Goal: Task Accomplishment & Management: Manage account settings

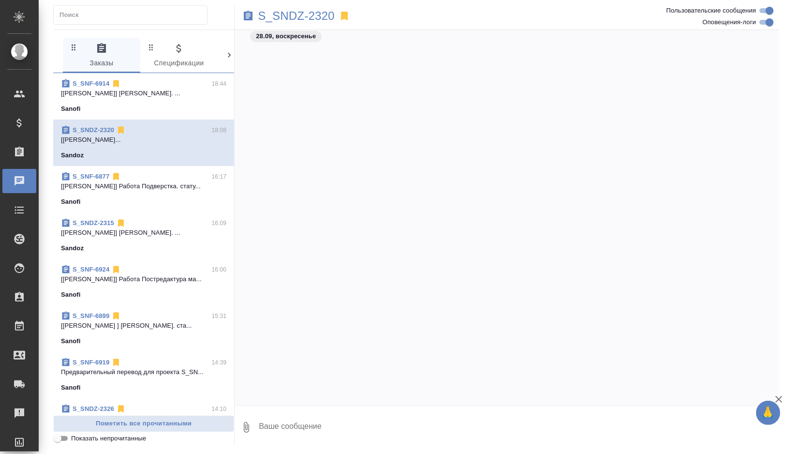
scroll to position [15074, 0]
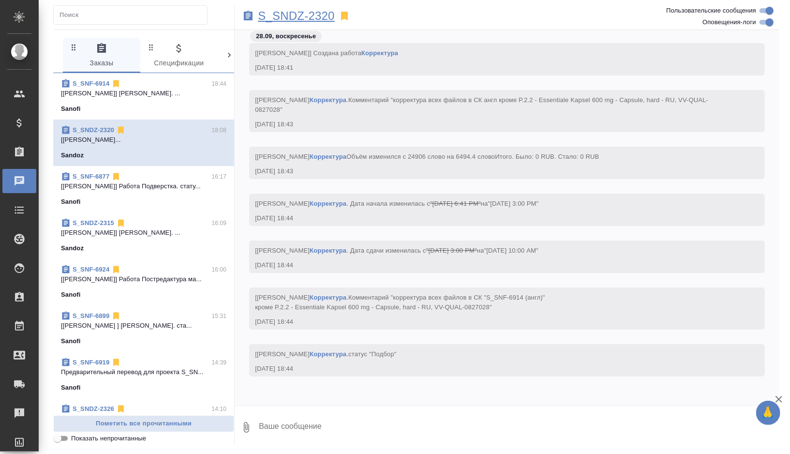
click at [319, 18] on p "S_SNDZ-2320" at bounding box center [296, 16] width 77 height 10
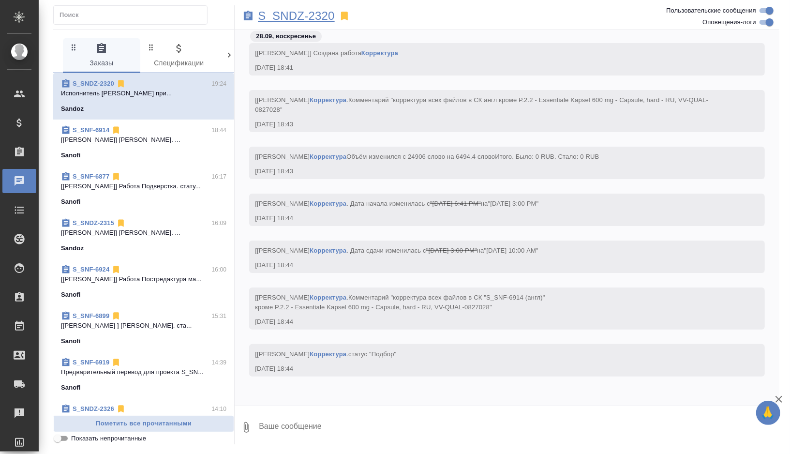
scroll to position [14773, 0]
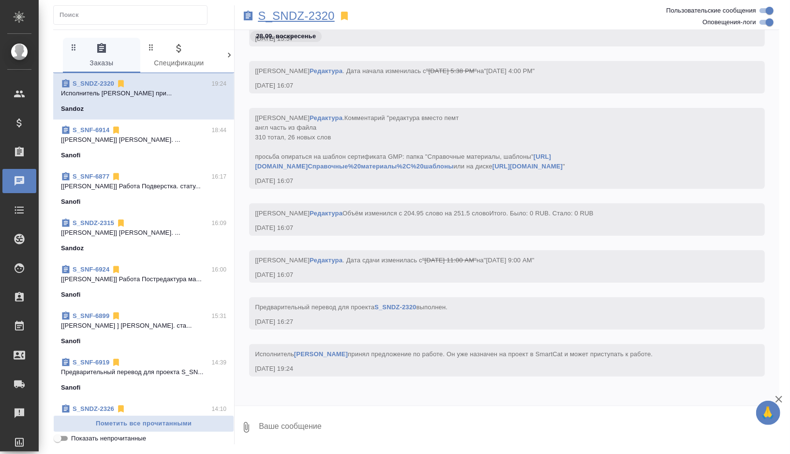
click at [323, 12] on p "S_SNDZ-2320" at bounding box center [296, 16] width 77 height 10
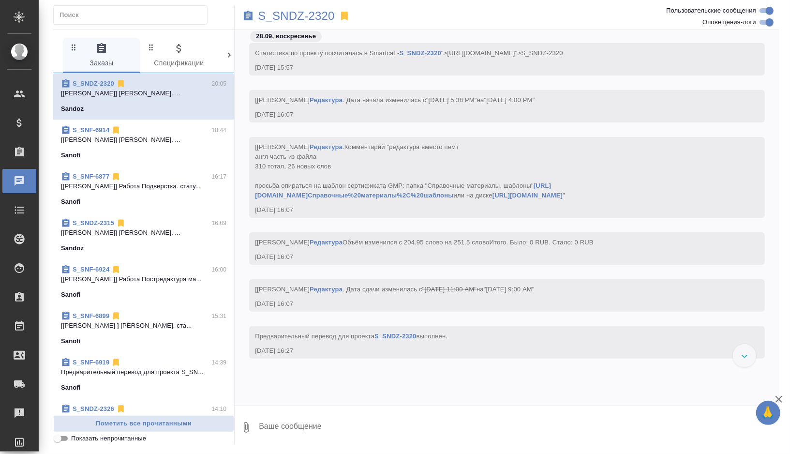
scroll to position [14655, 0]
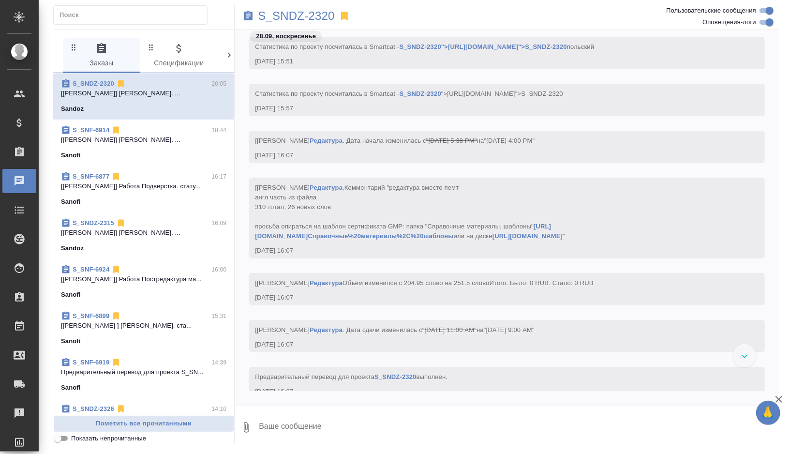
click at [263, 239] on span "Комментарий "редактура вместо пемт англ часть из файла 310 тотал, 26 новых слов…" at bounding box center [410, 212] width 310 height 56
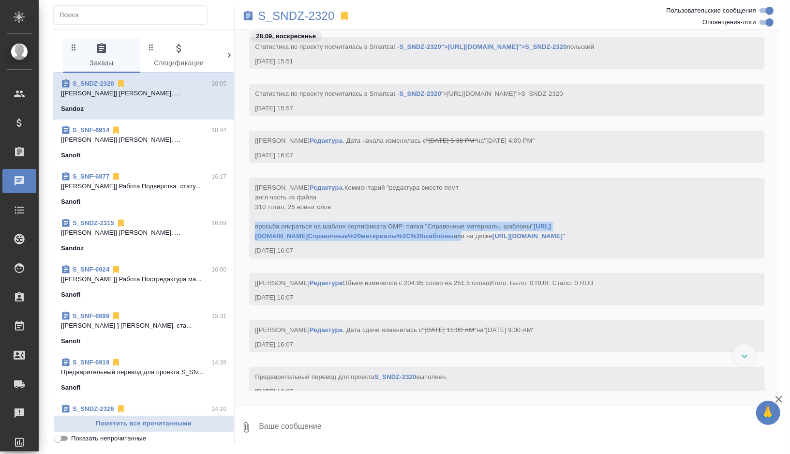
drag, startPoint x: 263, startPoint y: 245, endPoint x: 440, endPoint y: 250, distance: 176.6
click at [440, 241] on div "[Горшкова Валентина] Работа Редактура . Комментарий "редактура вместо пемт англ…" at bounding box center [493, 210] width 476 height 60
copy span "просьба опираться на шаблон сертификата GMP: папка "Справочные материалы, шабло…"
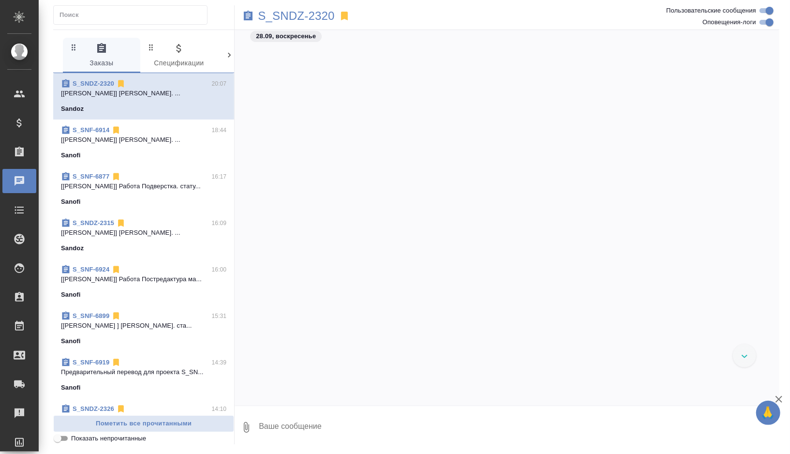
scroll to position [15404, 0]
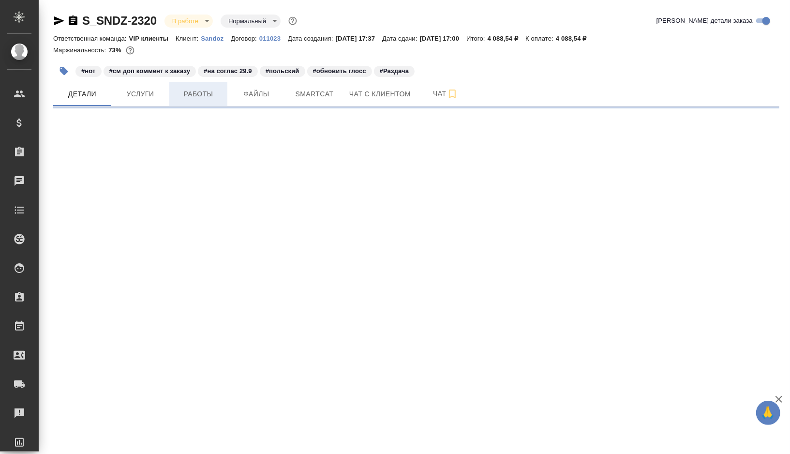
click at [206, 99] on span "Работы" at bounding box center [198, 94] width 46 height 12
select select "RU"
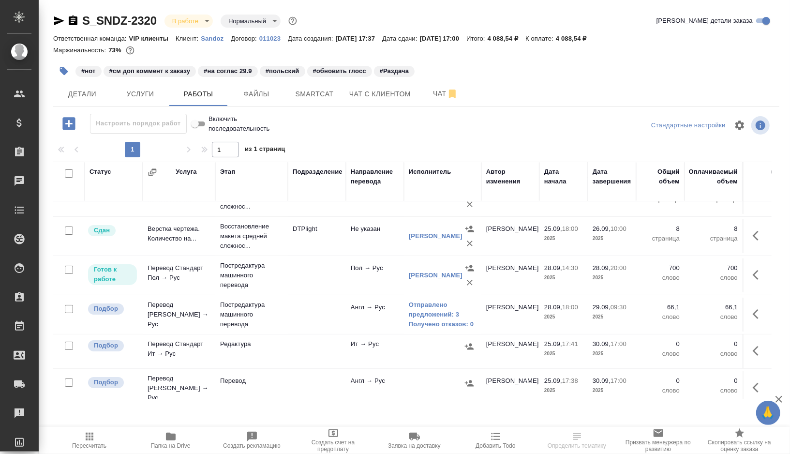
scroll to position [55, 0]
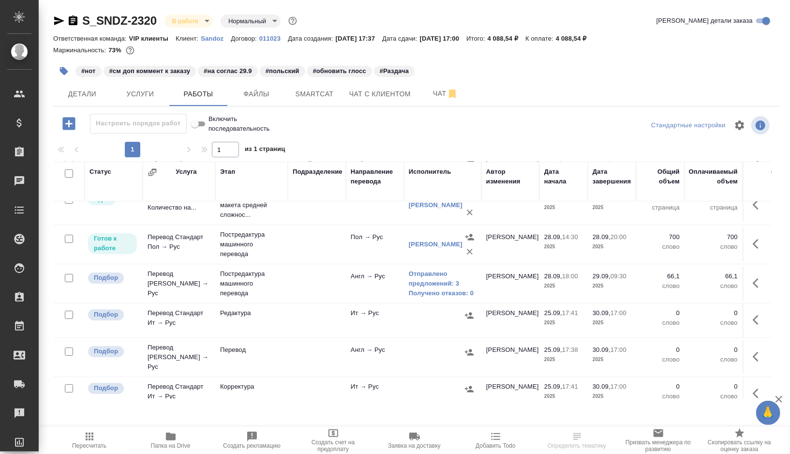
click at [306, 284] on td at bounding box center [317, 283] width 58 height 34
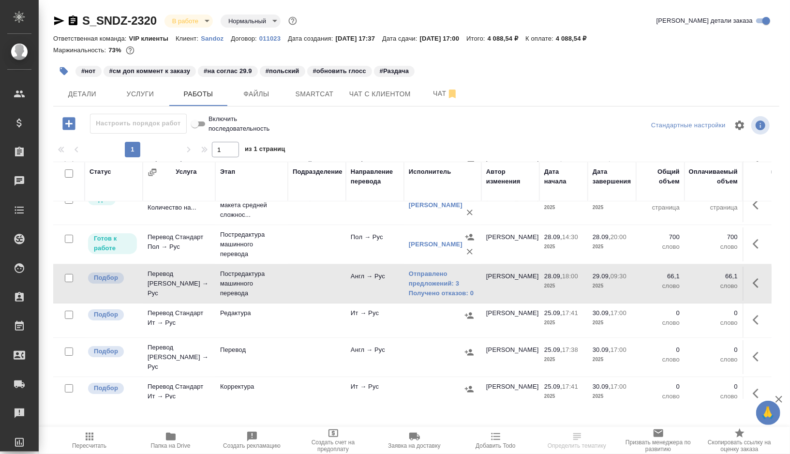
click at [306, 284] on td at bounding box center [317, 283] width 58 height 34
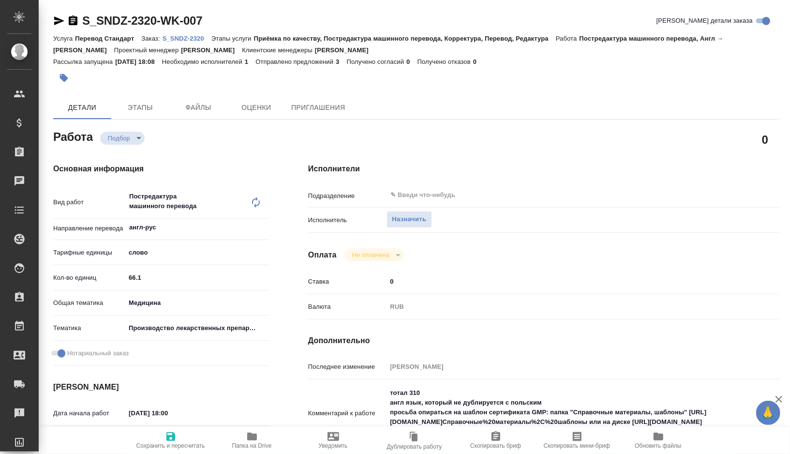
type textarea "x"
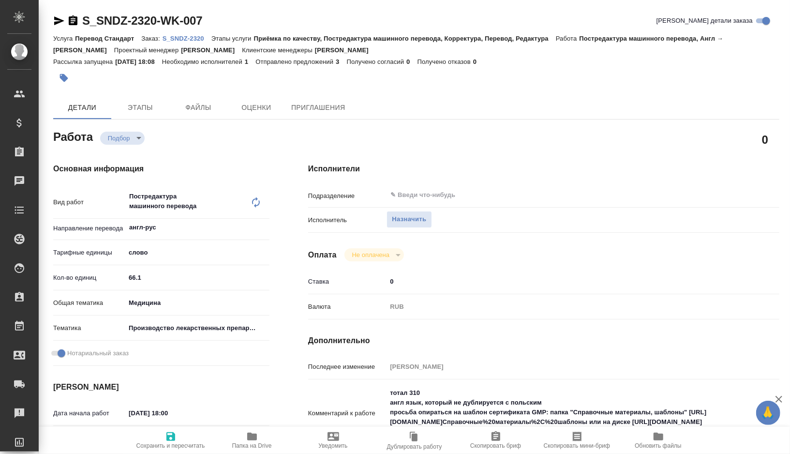
type textarea "x"
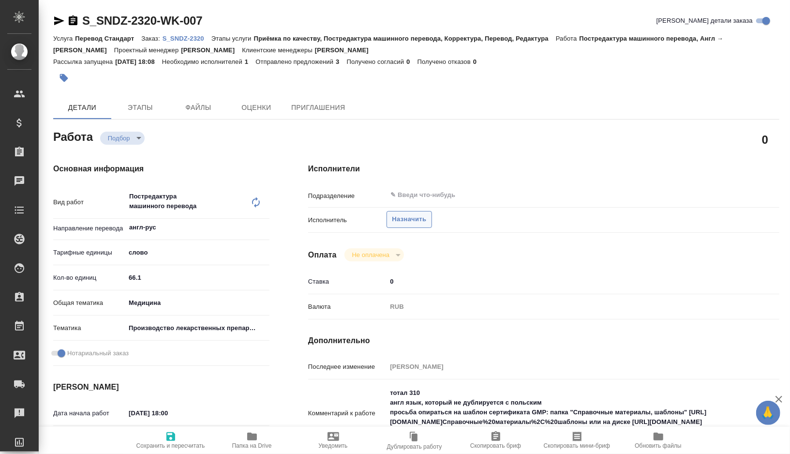
type textarea "x"
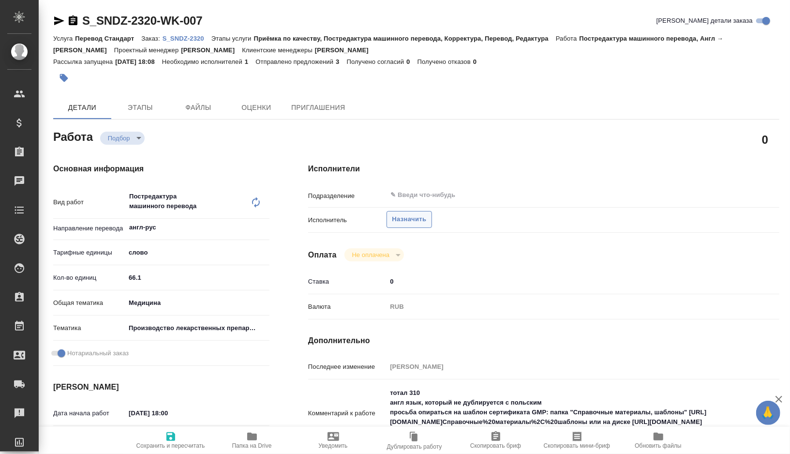
type textarea "x"
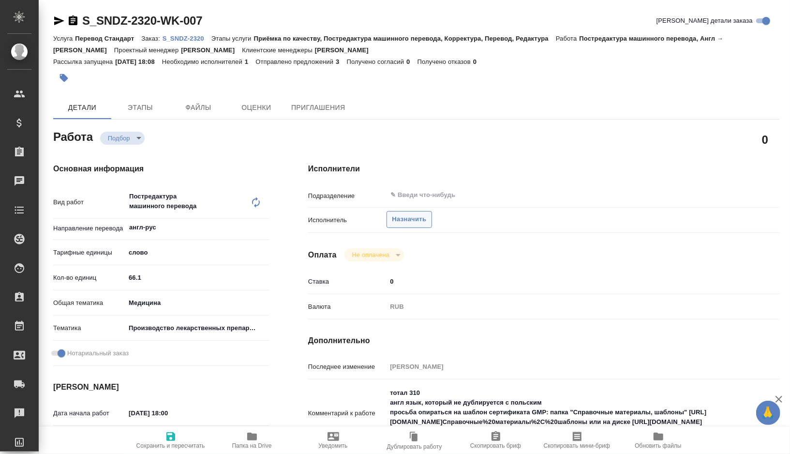
type textarea "x"
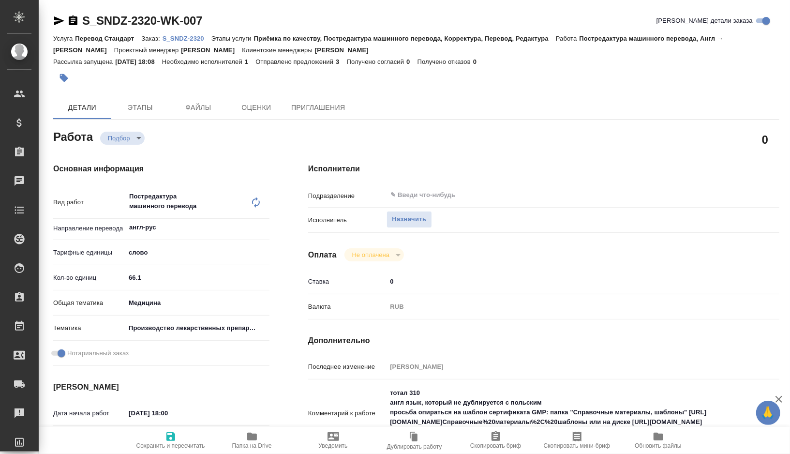
type textarea "x"
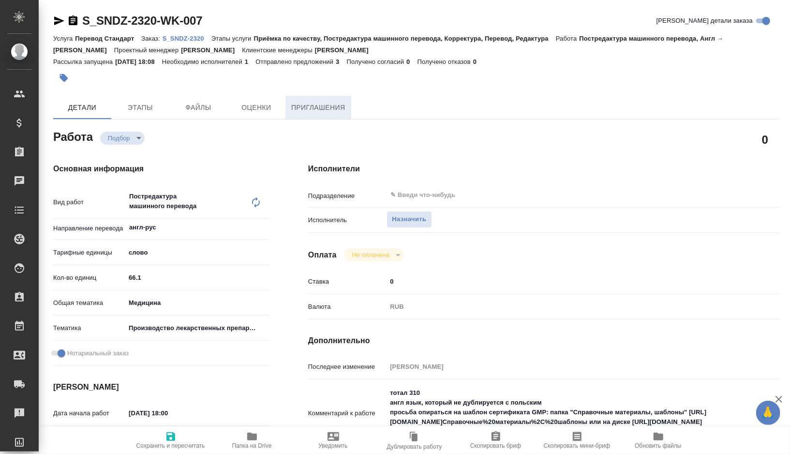
type textarea "x"
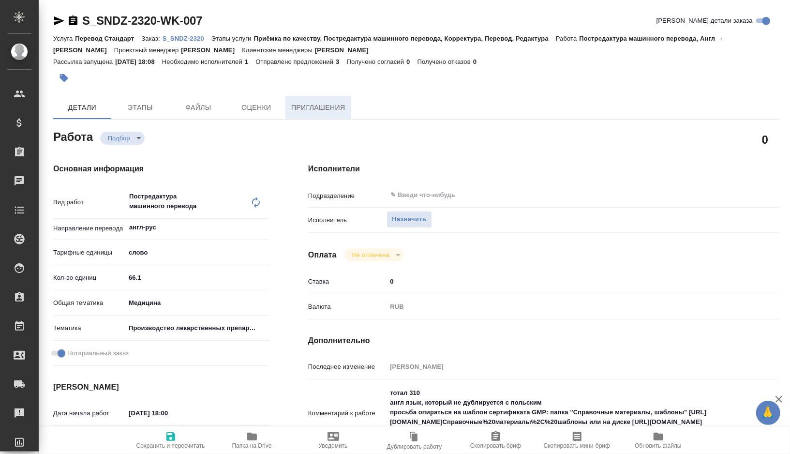
click at [330, 114] on button "Приглашения" at bounding box center [318, 107] width 66 height 23
type textarea "x"
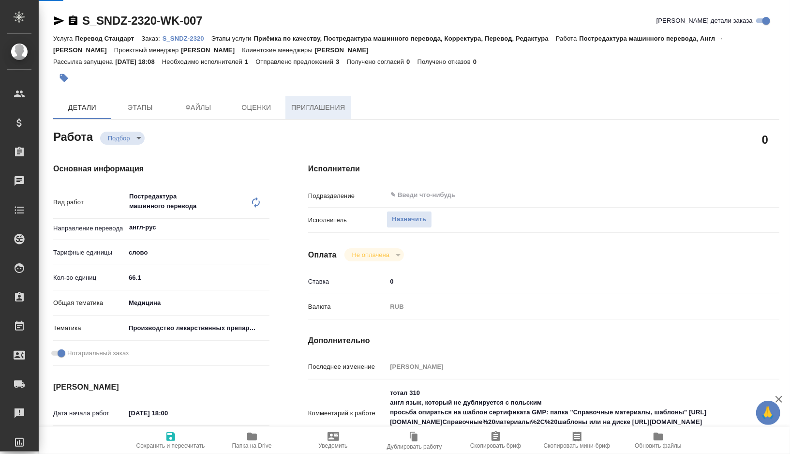
type textarea "x"
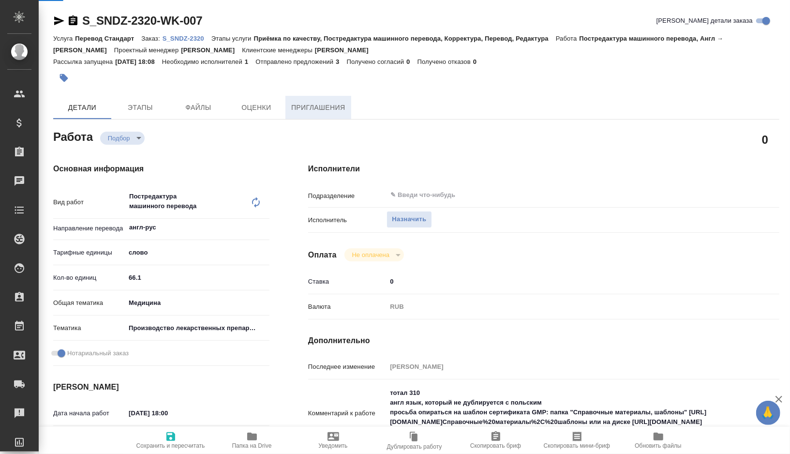
type textarea "x"
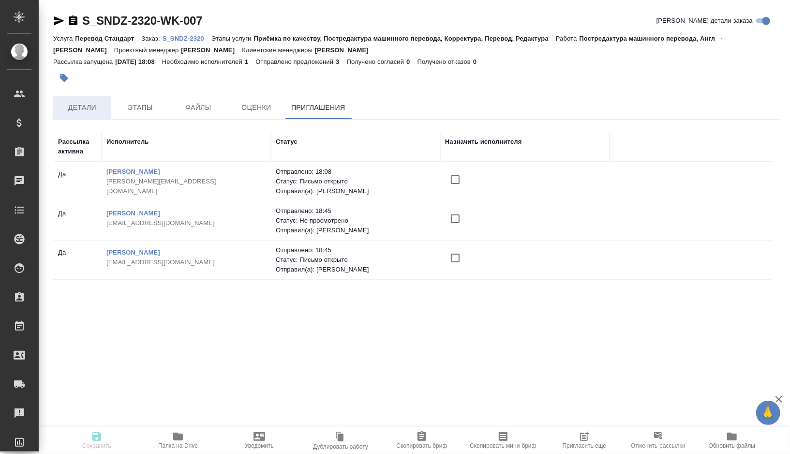
click at [98, 107] on span "Детали" at bounding box center [82, 108] width 46 height 12
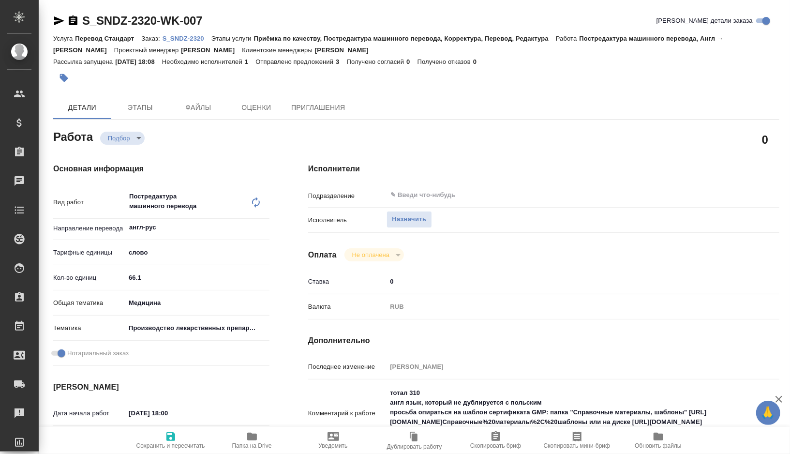
type textarea "x"
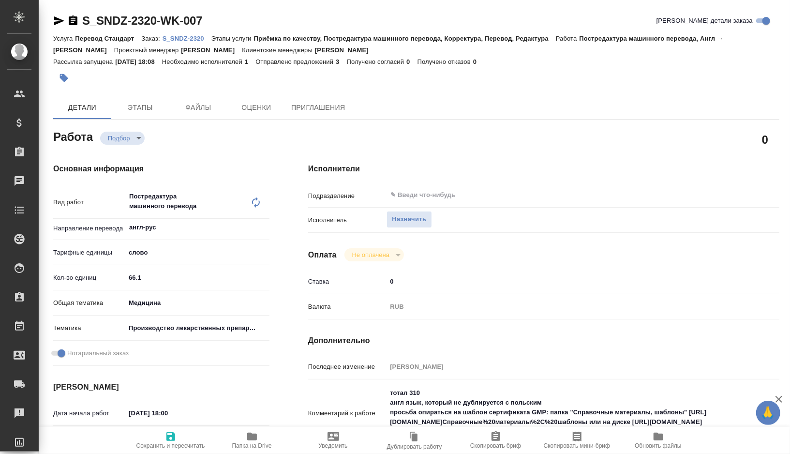
type textarea "x"
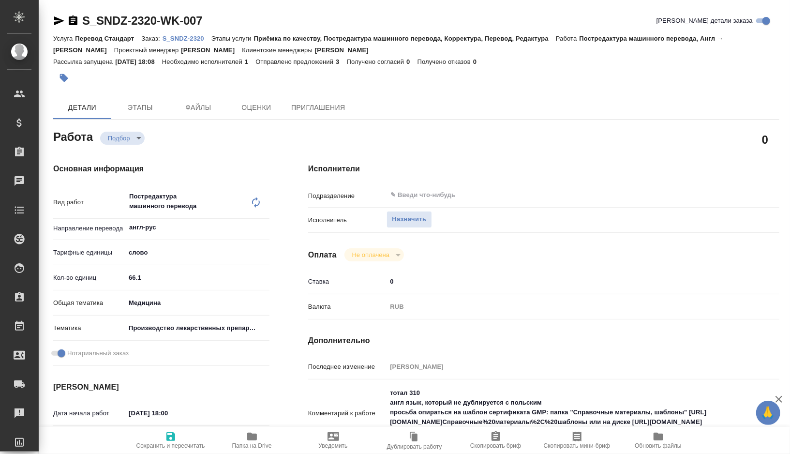
type textarea "x"
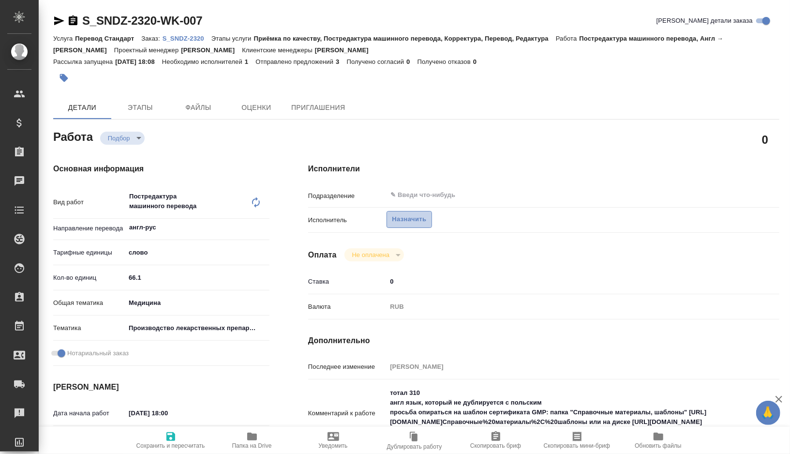
click at [395, 219] on span "Назначить" at bounding box center [409, 219] width 34 height 11
type textarea "x"
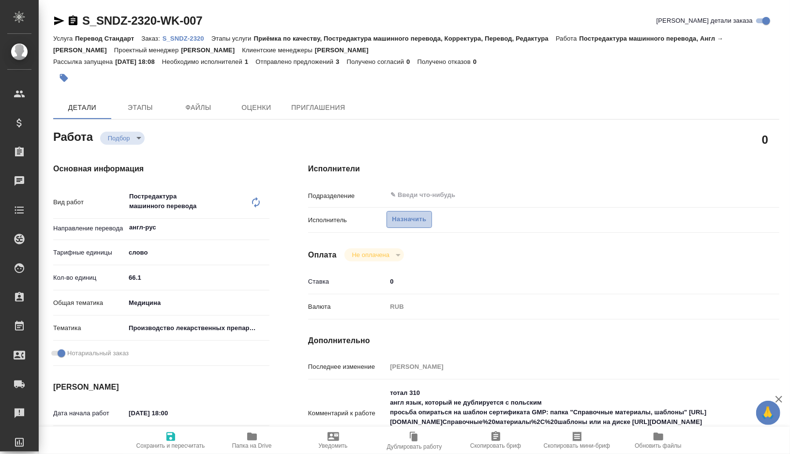
type textarea "x"
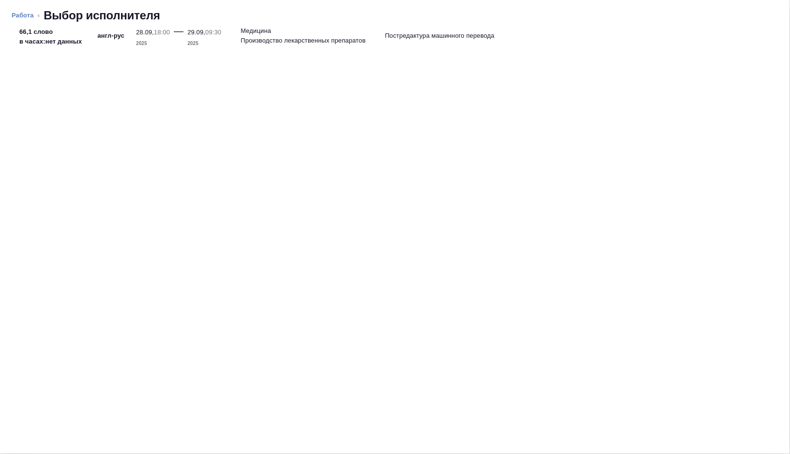
type textarea "x"
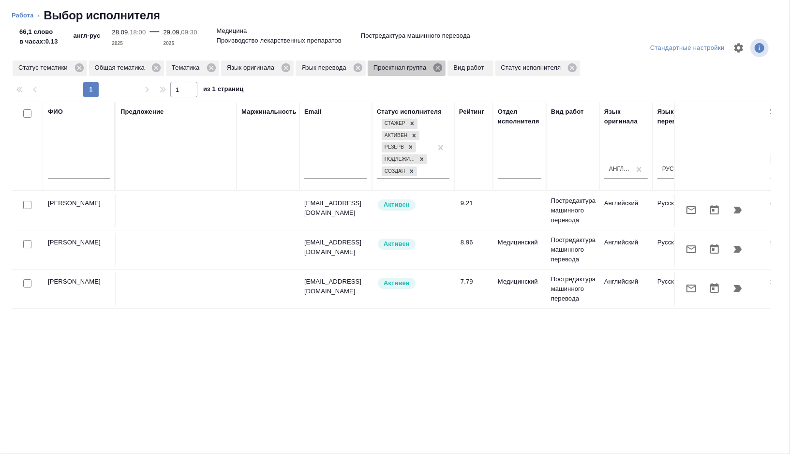
click at [442, 70] on icon at bounding box center [437, 67] width 9 height 9
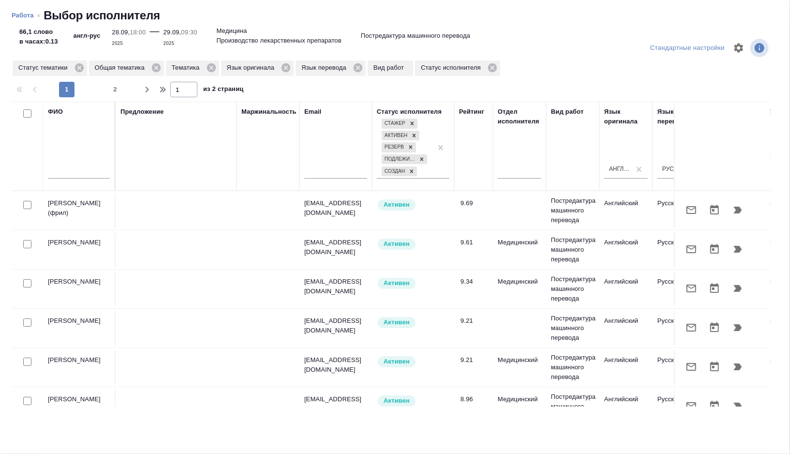
scroll to position [0, 646]
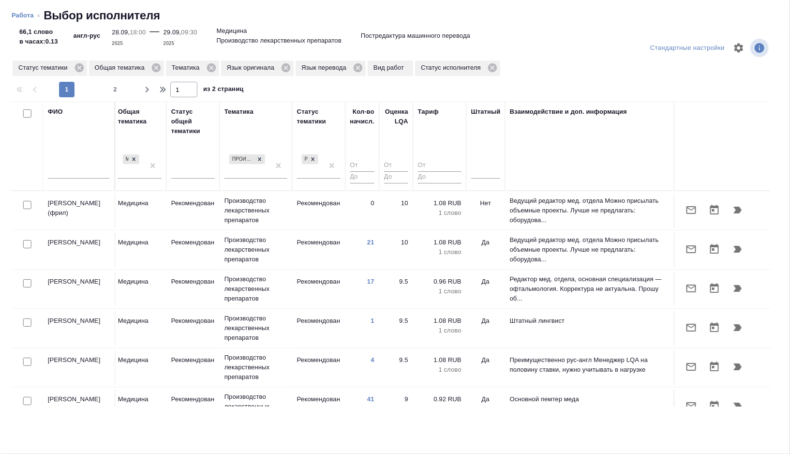
click at [475, 179] on div at bounding box center [485, 172] width 29 height 25
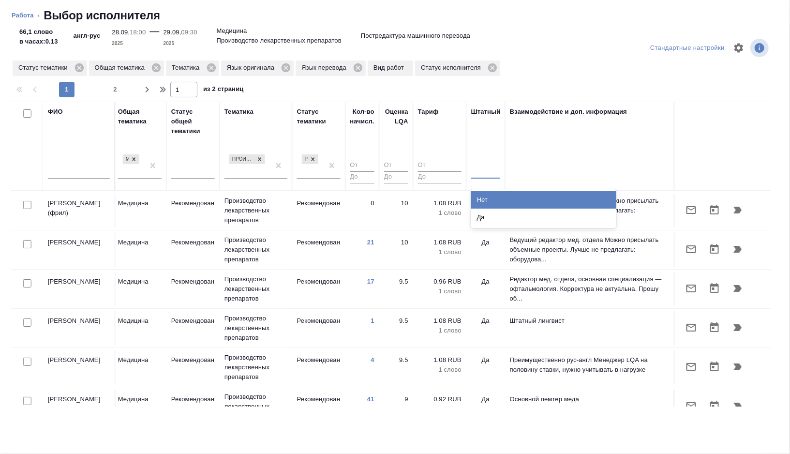
click at [478, 177] on div at bounding box center [485, 169] width 29 height 18
click at [479, 196] on div "Нет" at bounding box center [543, 199] width 145 height 17
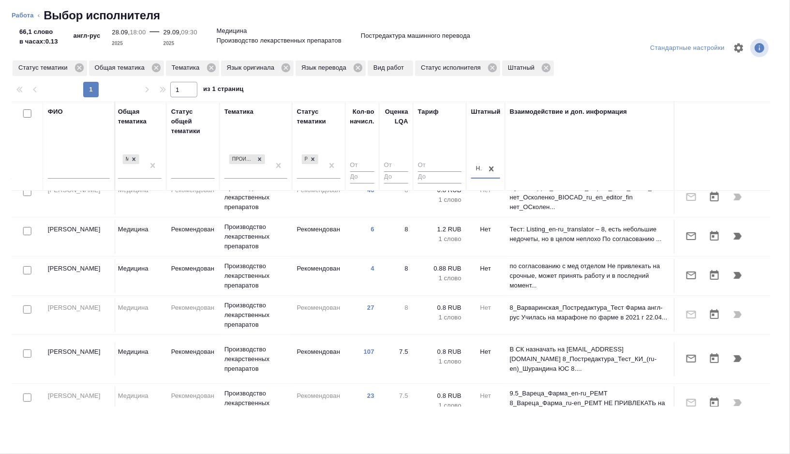
scroll to position [162, 646]
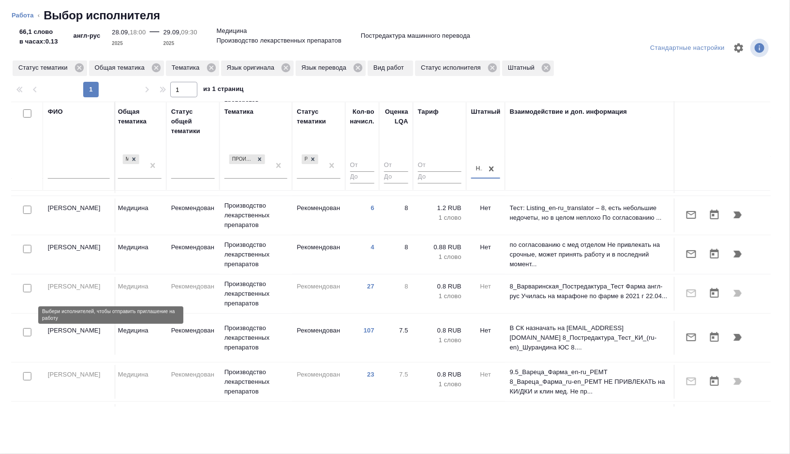
click at [28, 328] on input "checkbox" at bounding box center [27, 332] width 8 height 8
checkbox input "true"
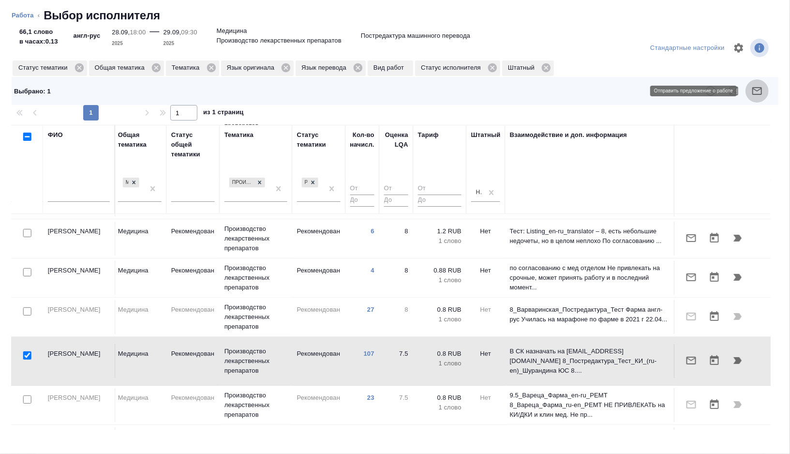
click at [752, 92] on icon "button" at bounding box center [757, 91] width 12 height 12
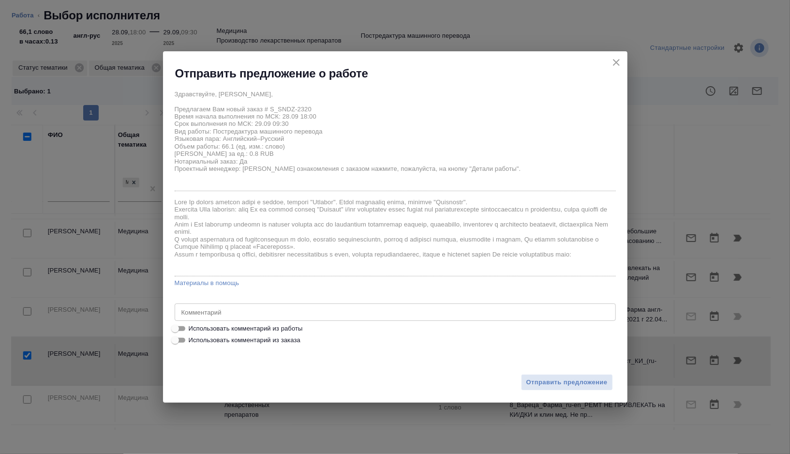
click at [204, 328] on span "Использовать комментарий из работы" at bounding box center [246, 329] width 114 height 10
click at [192, 328] on input "Использовать комментарий из работы" at bounding box center [175, 329] width 35 height 12
checkbox input "true"
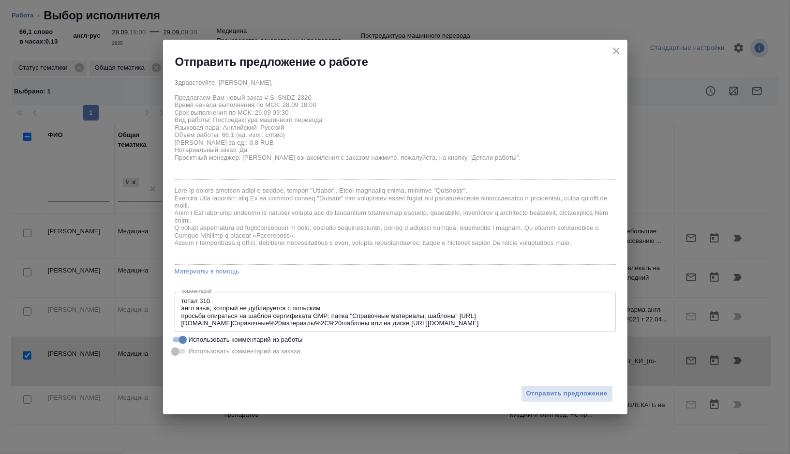
click at [339, 312] on textarea "тотал 310 англ язык, который не дублируется с польским просьба опираться на шаб…" at bounding box center [395, 312] width 428 height 30
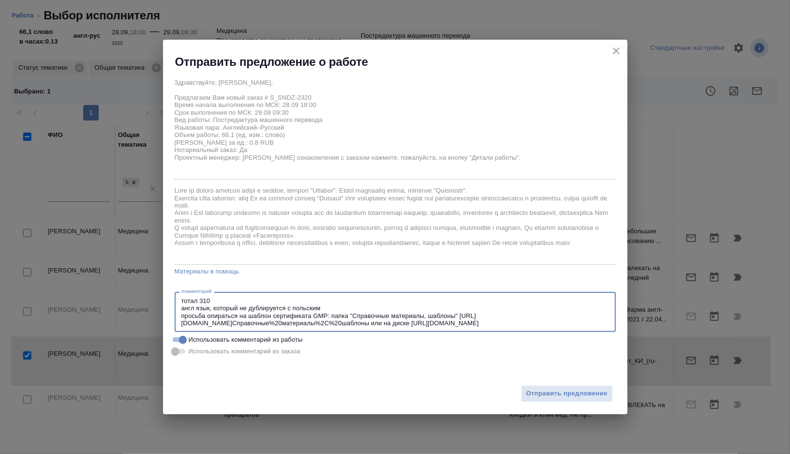
drag, startPoint x: 339, startPoint y: 312, endPoint x: 387, endPoint y: 325, distance: 50.3
click at [387, 325] on textarea "тотал 310 англ язык, который не дублируется с польским просьба опираться на шаб…" at bounding box center [395, 312] width 428 height 30
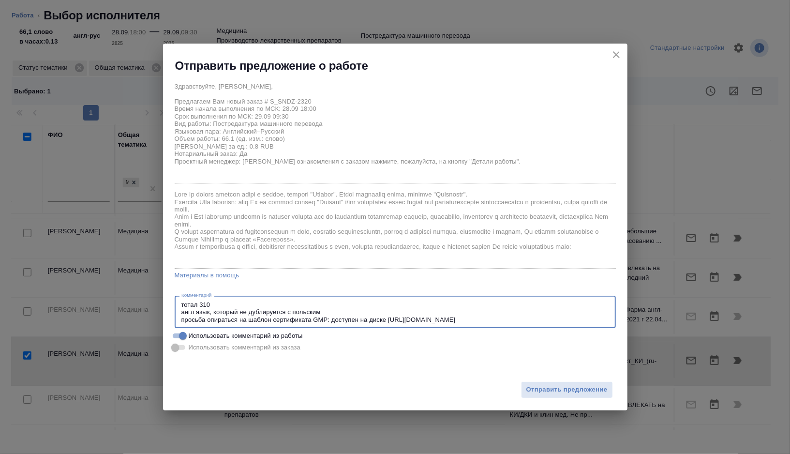
click at [332, 318] on textarea "тотал 310 англ язык, который не дублируется с польским просьба опираться на шаб…" at bounding box center [395, 312] width 428 height 22
type textarea "тотал 310 англ язык, который не дублируется с польским просьба опираться на шаб…"
click at [540, 385] on span "Отправить предложение" at bounding box center [566, 389] width 81 height 11
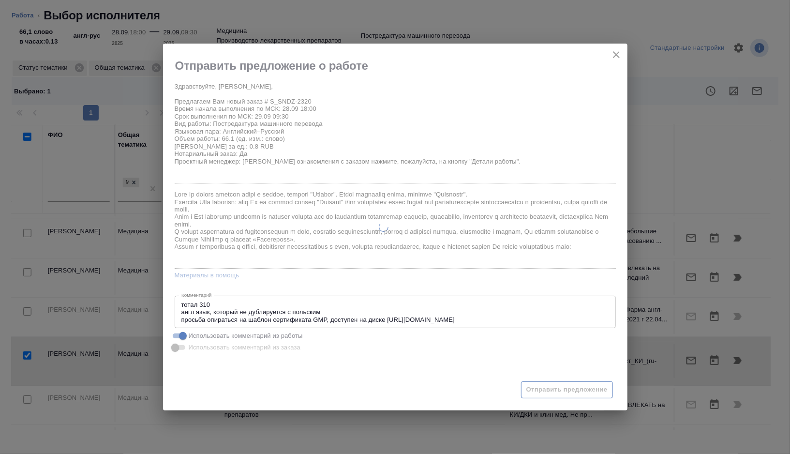
type textarea "x"
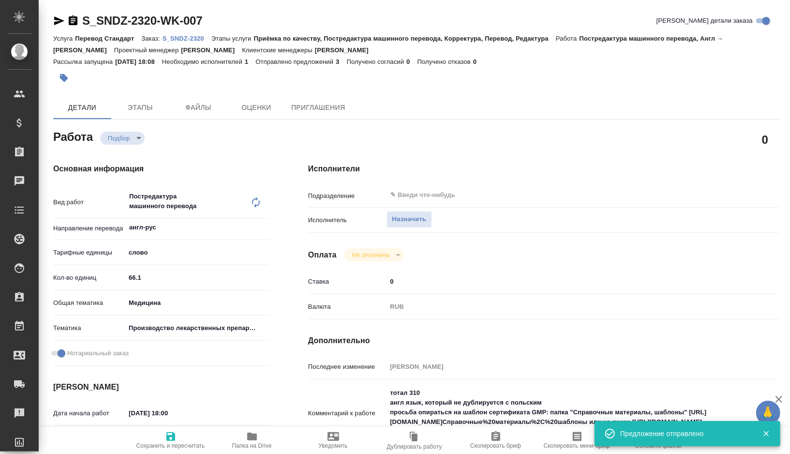
type input "recruiting"
type textarea "Постредактура машинного перевода"
type textarea "x"
type input "англ-рус"
type input "5a8b1489cc6b4906c91bfd90"
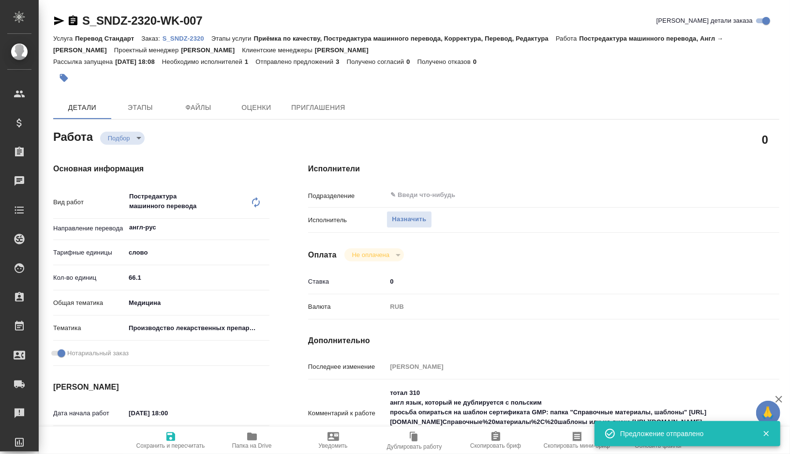
type input "66.1"
type input "med"
type input "614982fec5ecbb70f805293f"
checkbox input "true"
type input "28.09.2025 18:00"
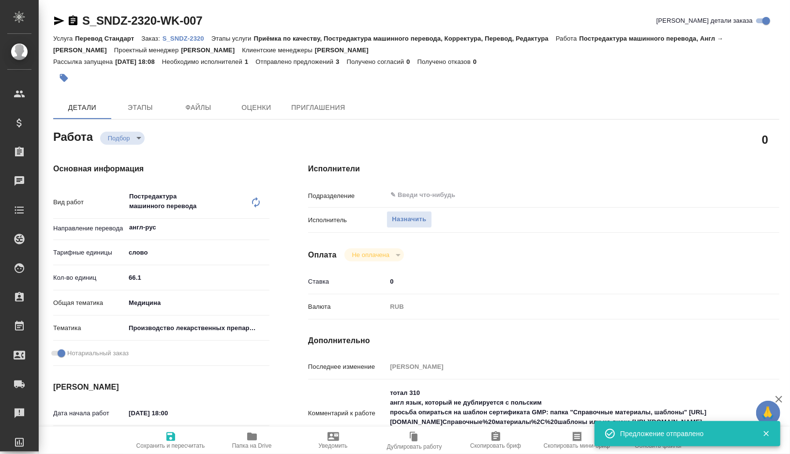
type input "29.09.2025 09:30"
type input "[DATE] 17:00"
type input "notPayed"
type input "0"
type input "RUB"
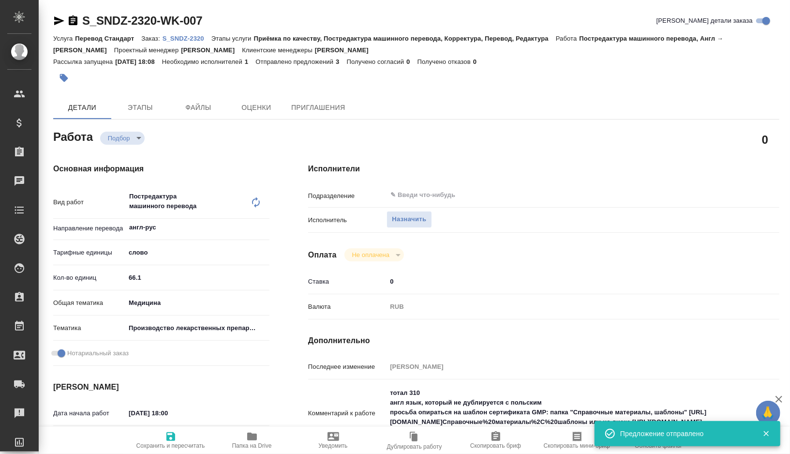
type input "[PERSON_NAME]"
type textarea "тотал 310 англ язык, который не дублируется с польским просьба опираться на шаб…"
type textarea "x"
type textarea "/Clients/Sandoz/Orders/S_SNDZ-2320/Translated/S_SNDZ-2320-WK-007"
type textarea "x"
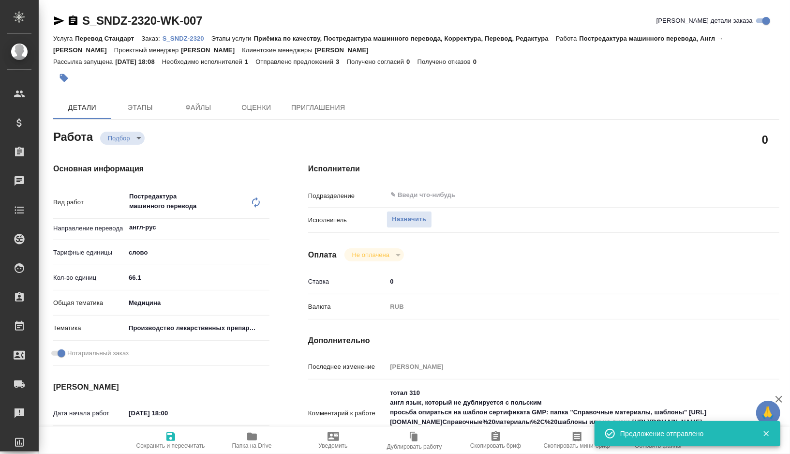
type input "S_SNDZ-2320"
type input "Перевод Стандарт"
type input "Приёмка по качеству, Постредактура машинного перевода, Корректура, Перевод, Ред…"
type input "[PERSON_NAME]"
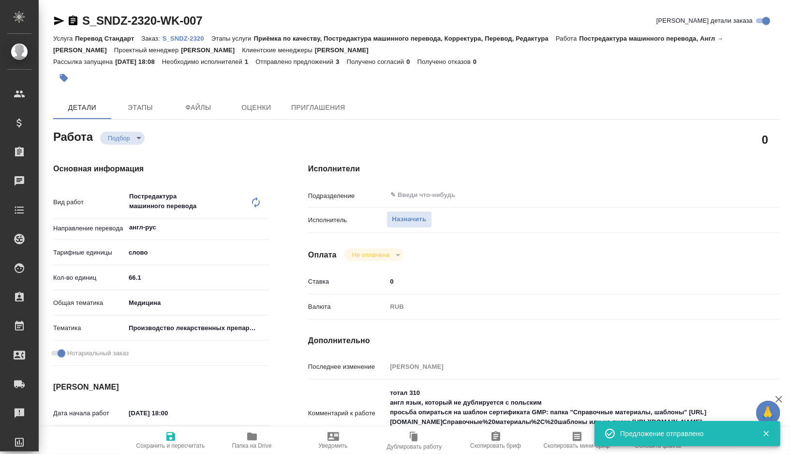
type input "/Clients/Sandoz/Orders/S_SNDZ-2320"
type textarea "x"
type textarea "Можно, пожалуйста, осуществить нотариальный перевод со скана во вложении на рус…"
type textarea "x"
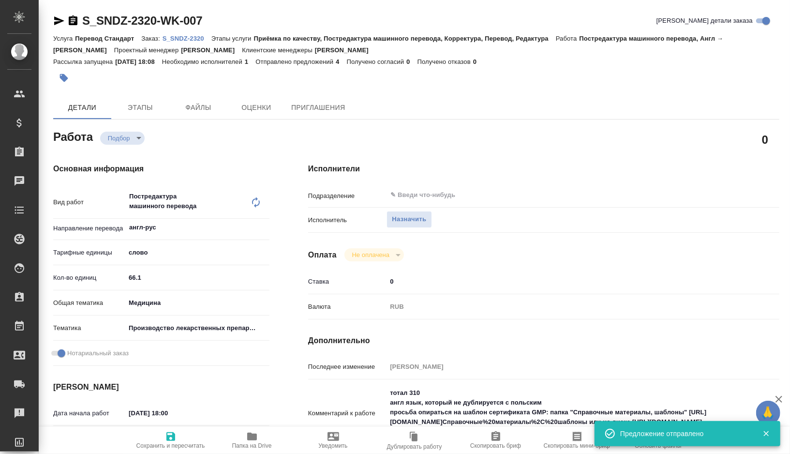
type textarea "x"
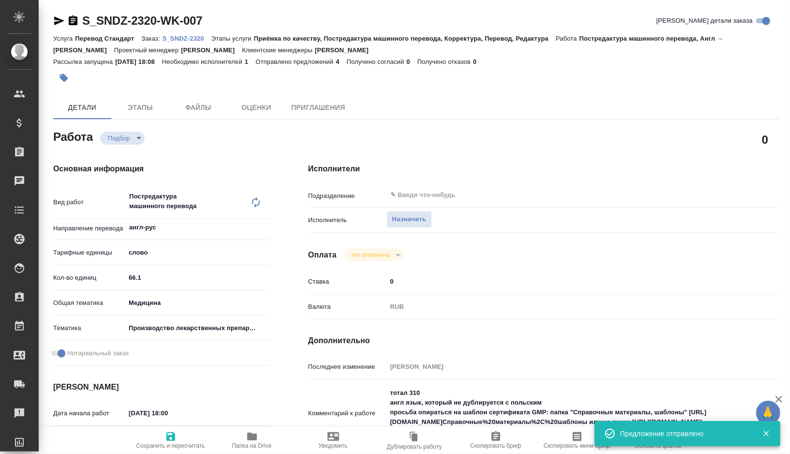
type textarea "x"
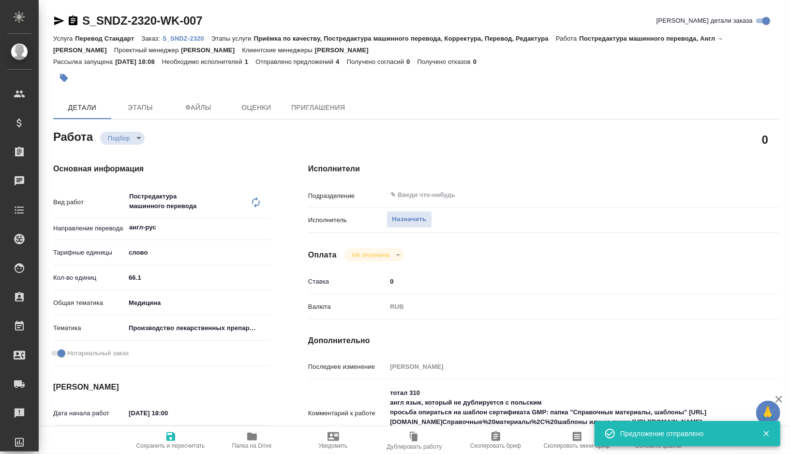
type textarea "x"
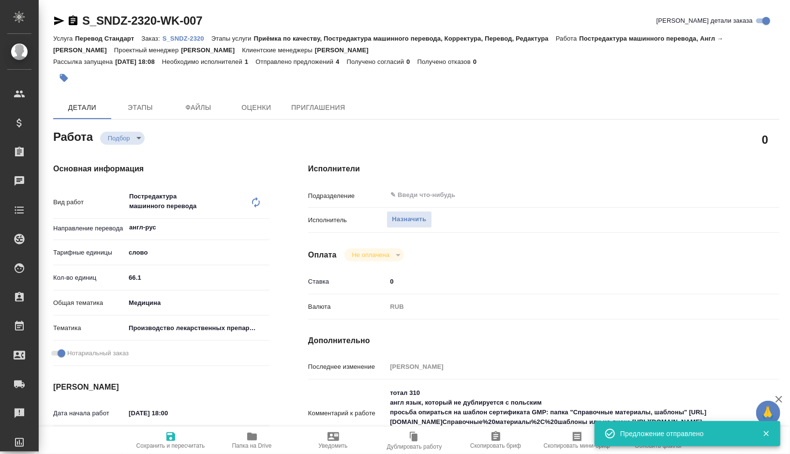
type textarea "x"
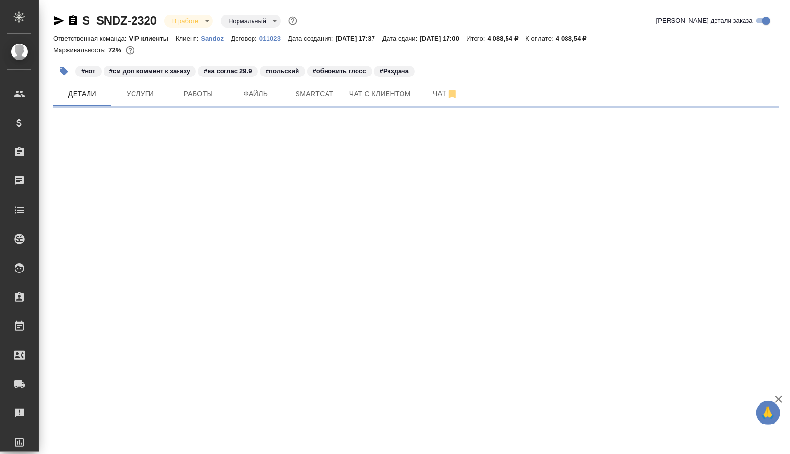
select select "RU"
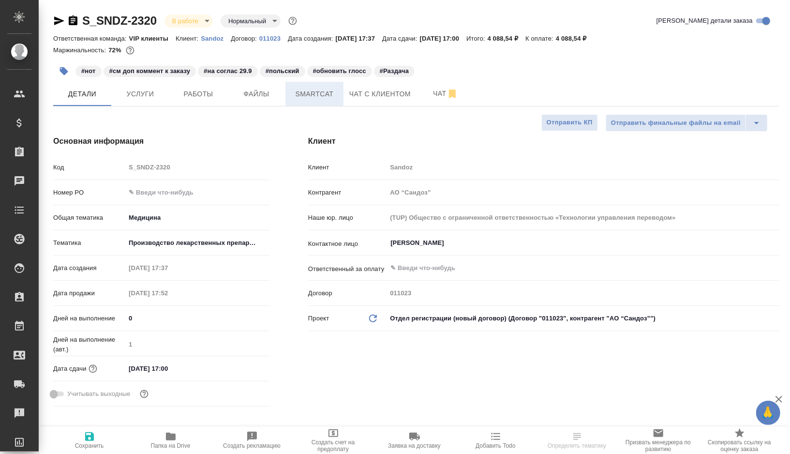
type textarea "x"
click at [314, 87] on button "Smartcat" at bounding box center [314, 94] width 58 height 24
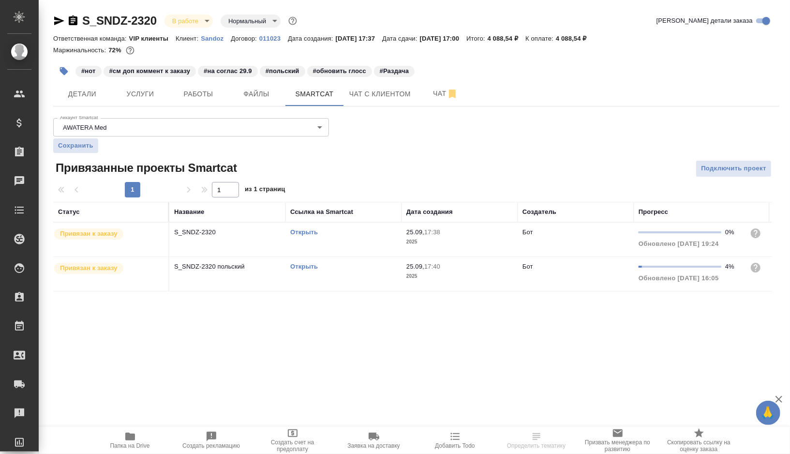
click at [306, 231] on link "Открыть" at bounding box center [304, 231] width 28 height 7
click at [200, 98] on span "Работы" at bounding box center [198, 94] width 46 height 12
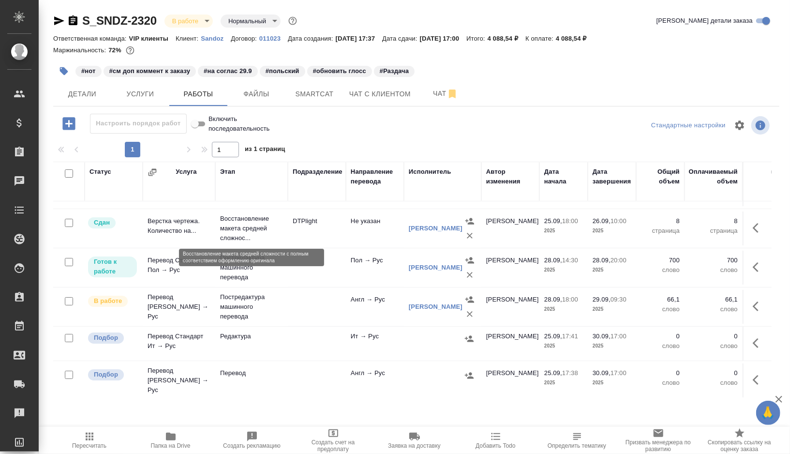
scroll to position [32, 0]
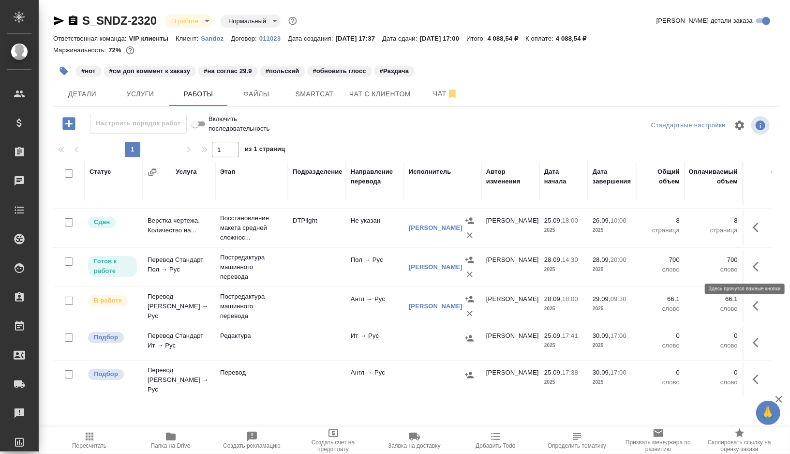
click at [760, 266] on icon "button" at bounding box center [759, 267] width 12 height 12
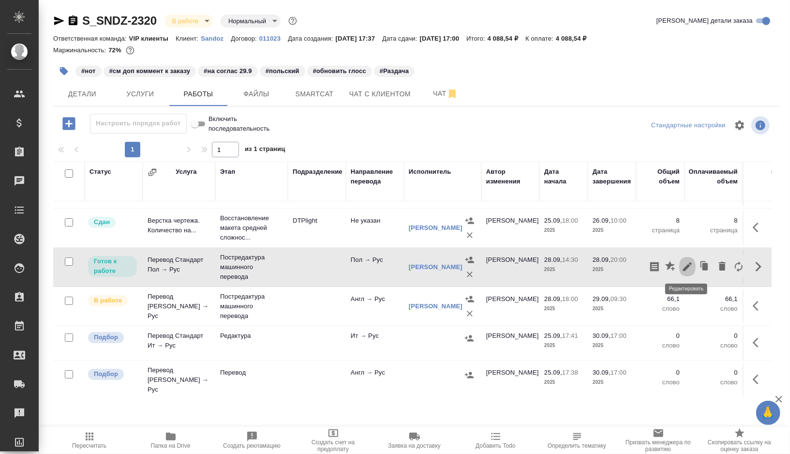
click at [683, 262] on icon "button" at bounding box center [687, 267] width 12 height 12
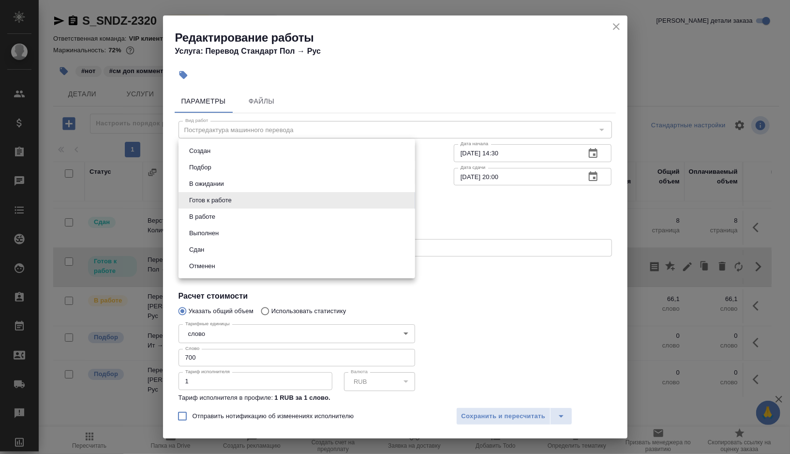
click at [303, 203] on body "🙏 .cls-1 fill:#fff; AWATERA Gorshkova Valentina Клиенты Спецификации Заказы 0 Ч…" at bounding box center [395, 227] width 790 height 454
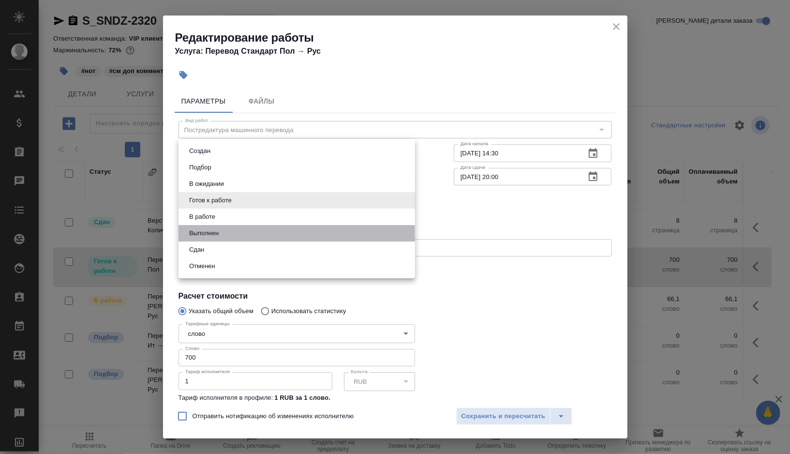
click at [237, 235] on li "Выполнен" at bounding box center [296, 233] width 236 height 16
type input "completed"
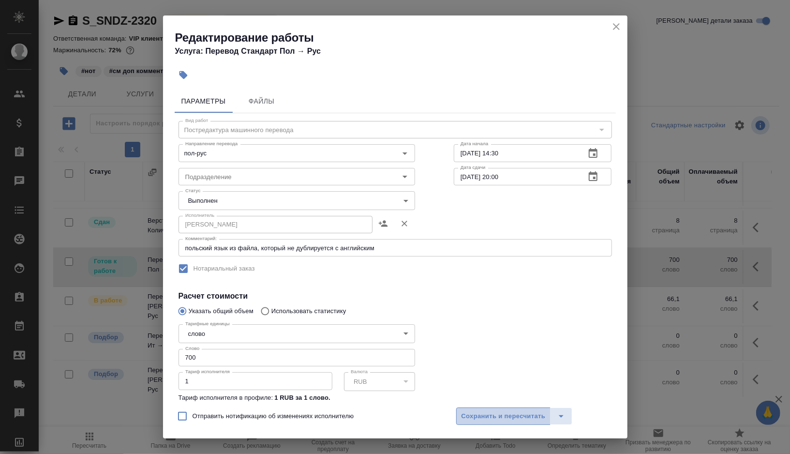
click at [487, 415] on span "Сохранить и пересчитать" at bounding box center [503, 416] width 84 height 11
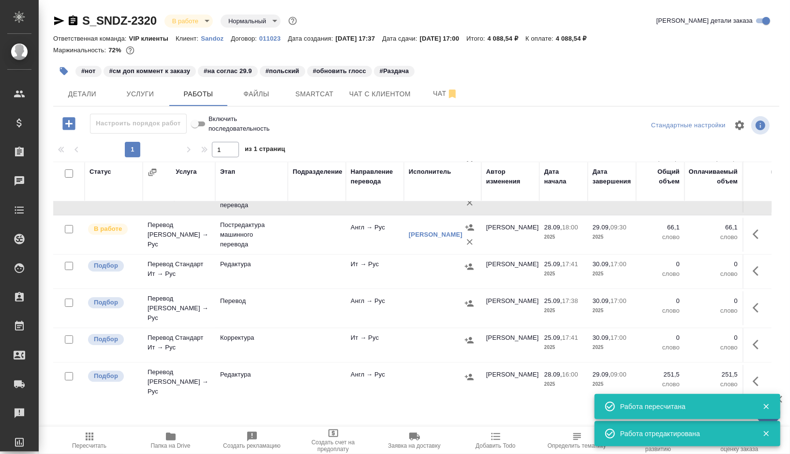
scroll to position [111, 0]
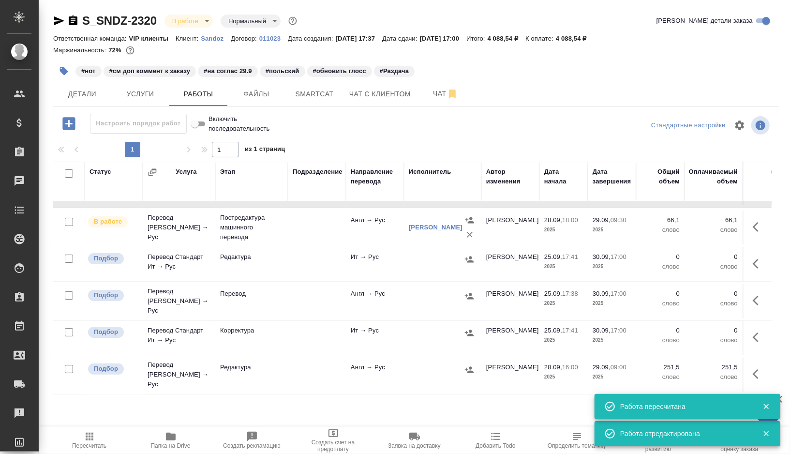
click at [69, 259] on input "checkbox" at bounding box center [69, 258] width 8 height 8
checkbox input "true"
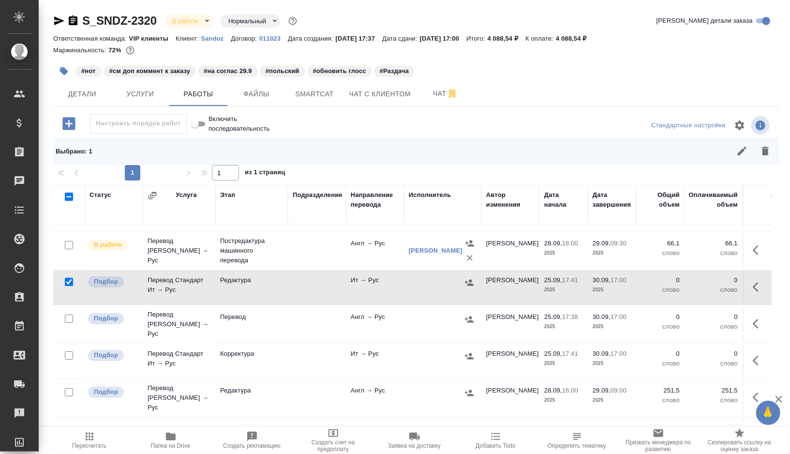
click at [67, 314] on input "checkbox" at bounding box center [69, 318] width 8 height 8
checkbox input "true"
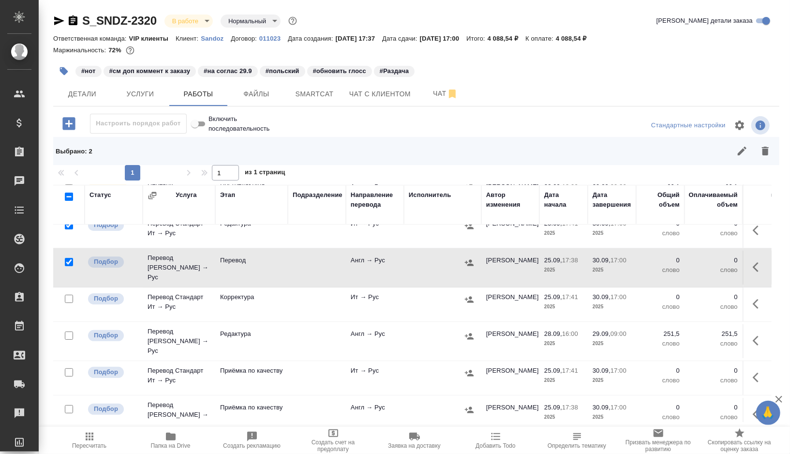
scroll to position [170, 0]
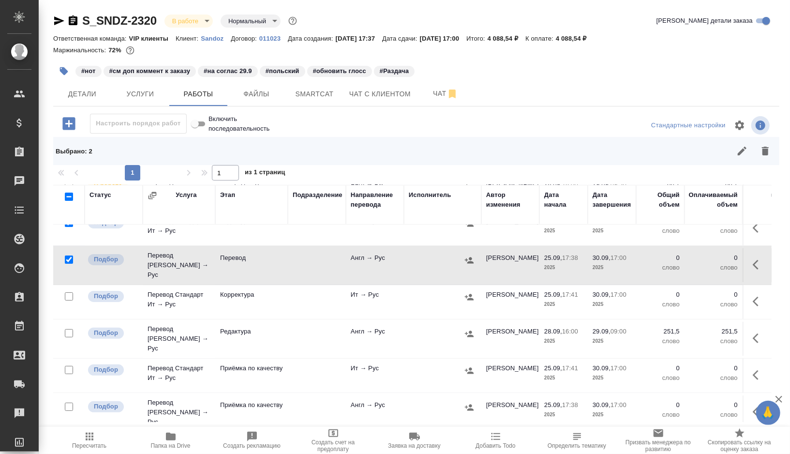
click at [71, 292] on input "checkbox" at bounding box center [69, 296] width 8 height 8
checkbox input "true"
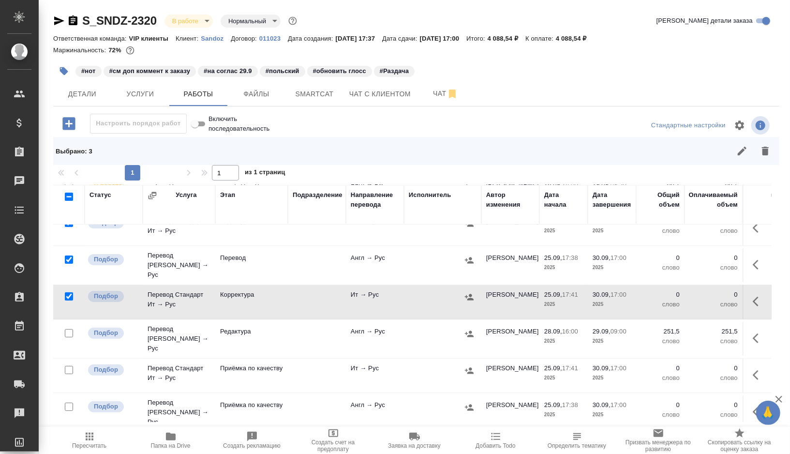
click at [69, 329] on input "checkbox" at bounding box center [69, 333] width 8 height 8
checkbox input "true"
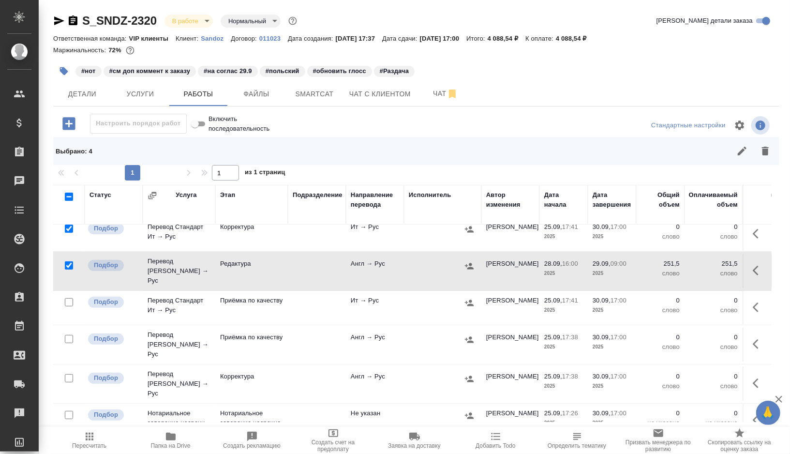
scroll to position [239, 0]
click at [68, 296] on input "checkbox" at bounding box center [69, 300] width 8 height 8
checkbox input "true"
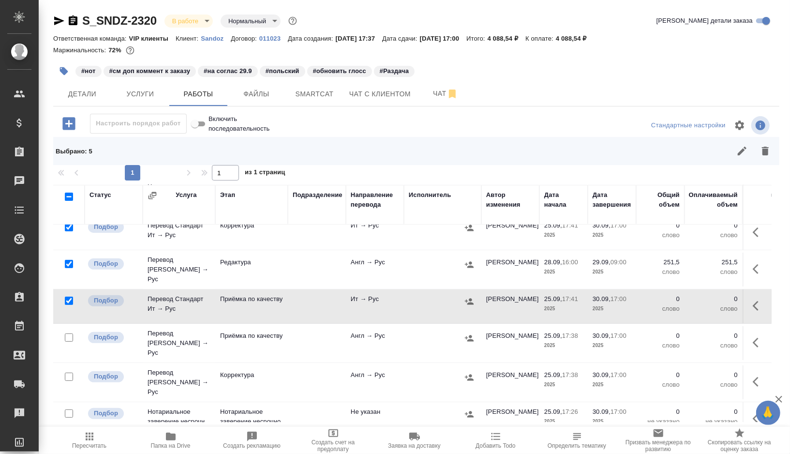
click at [68, 333] on input "checkbox" at bounding box center [69, 337] width 8 height 8
checkbox input "true"
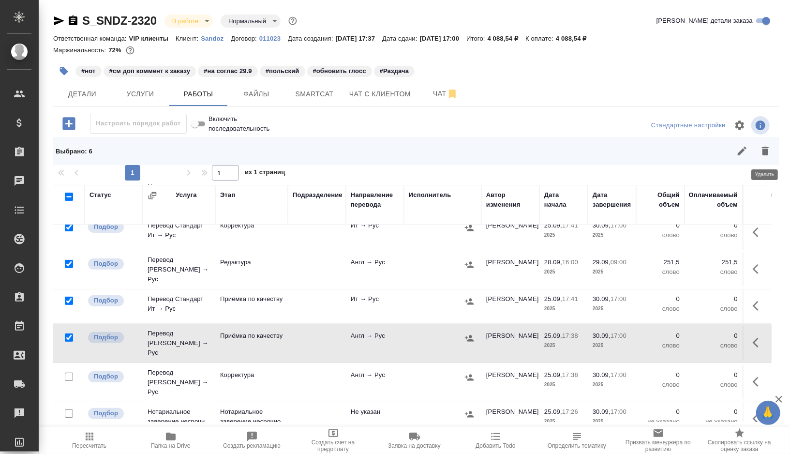
click at [768, 153] on icon "button" at bounding box center [765, 151] width 12 height 12
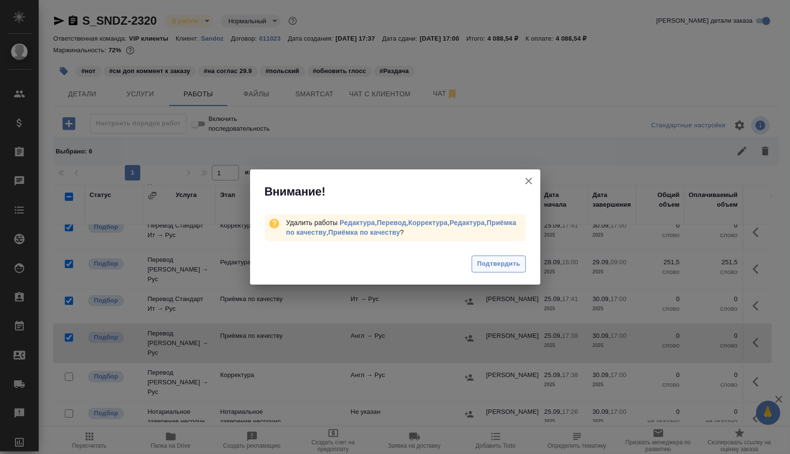
click at [502, 264] on span "Подтвердить" at bounding box center [498, 263] width 43 height 11
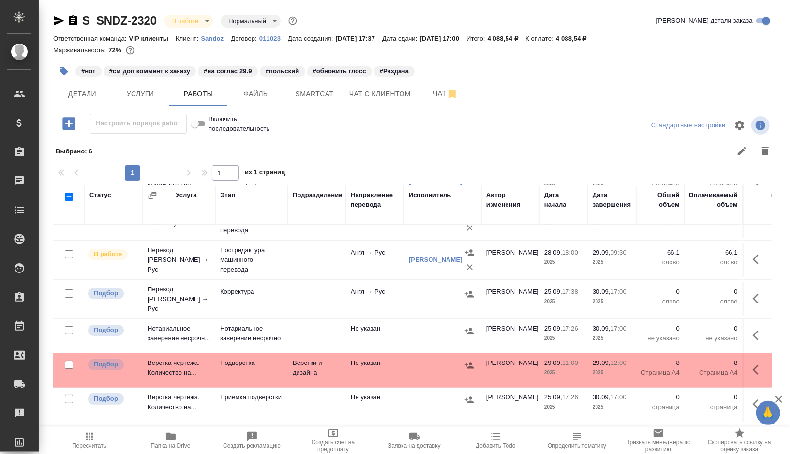
scroll to position [92, 0]
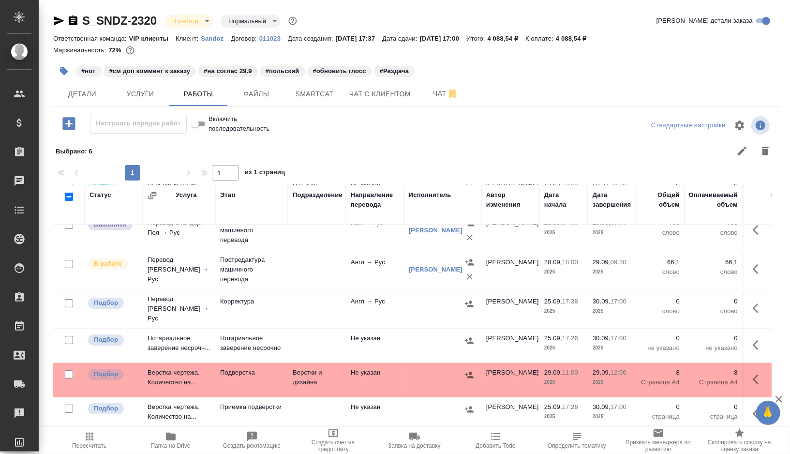
click at [301, 306] on td at bounding box center [317, 309] width 58 height 34
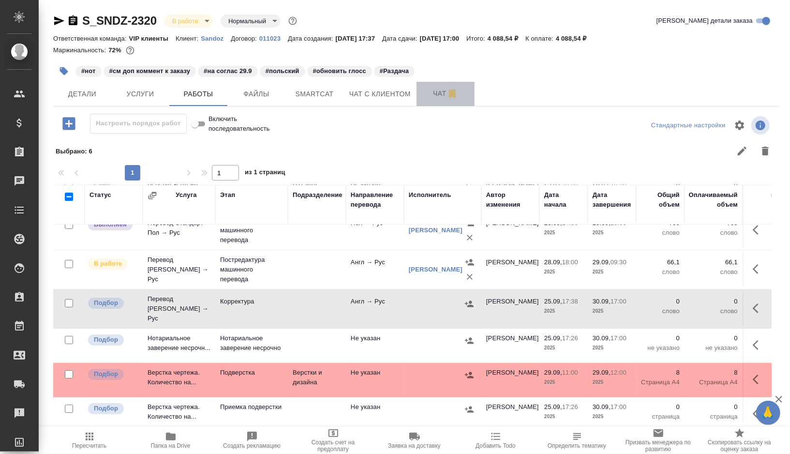
click at [426, 86] on button "Чат" at bounding box center [445, 94] width 58 height 24
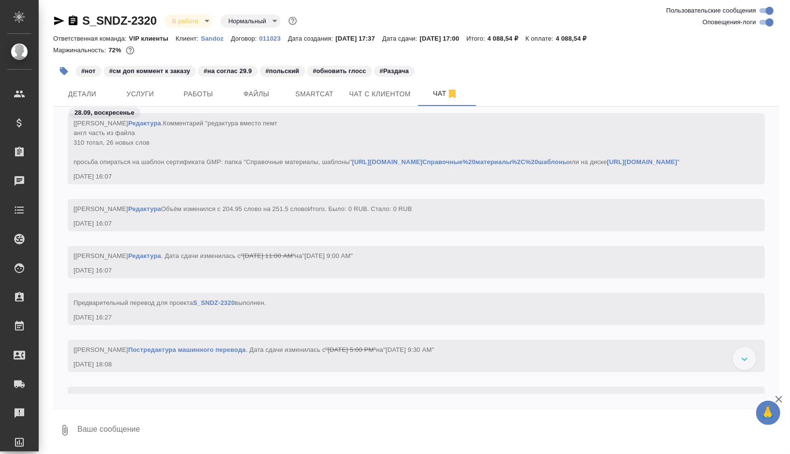
scroll to position [15082, 0]
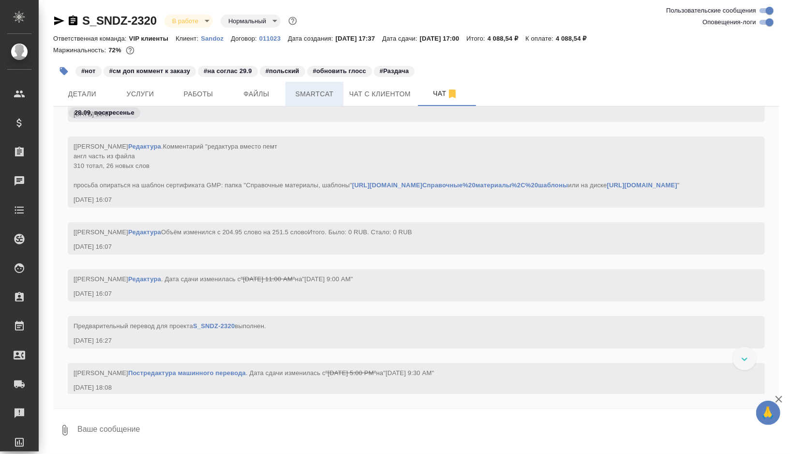
click at [322, 97] on span "Smartcat" at bounding box center [314, 94] width 46 height 12
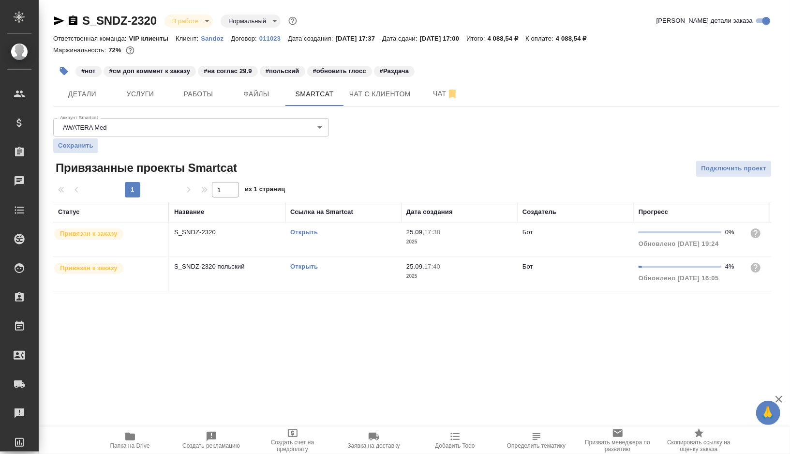
click at [305, 230] on link "Открыть" at bounding box center [304, 231] width 28 height 7
click at [306, 266] on link "Открыть" at bounding box center [304, 266] width 28 height 7
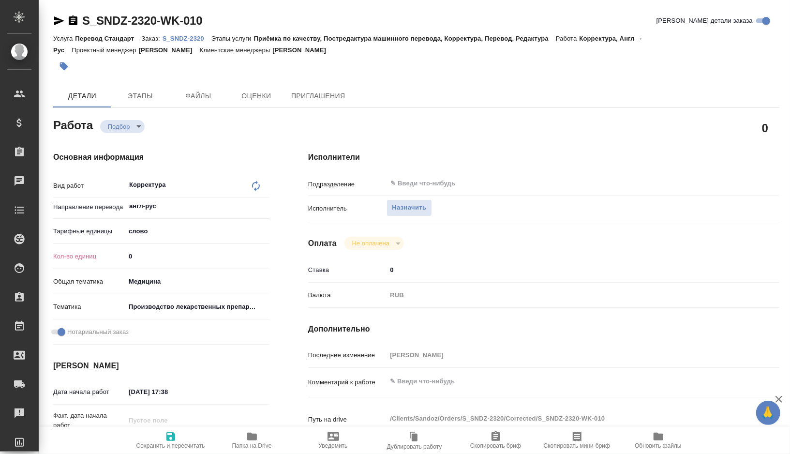
type textarea "x"
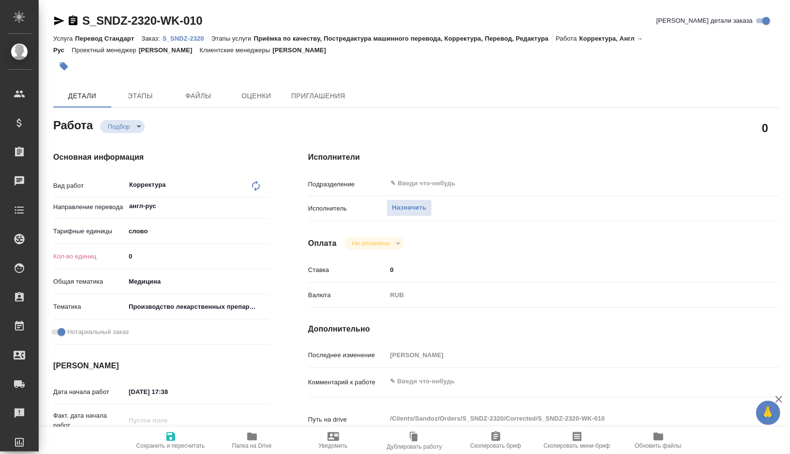
type textarea "x"
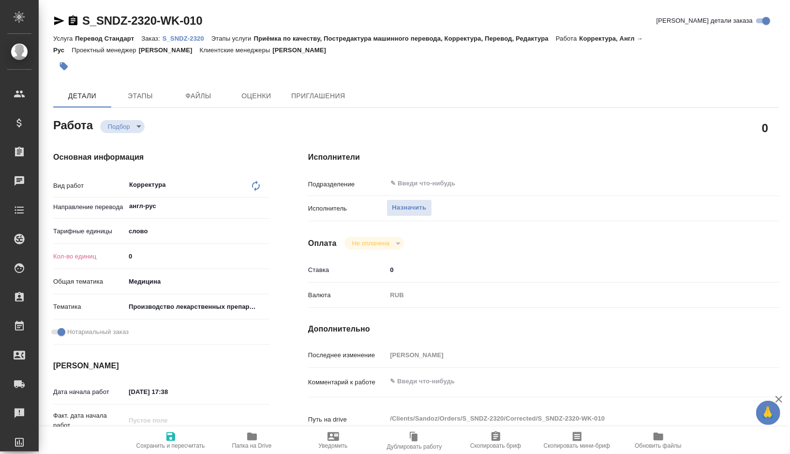
type textarea "x"
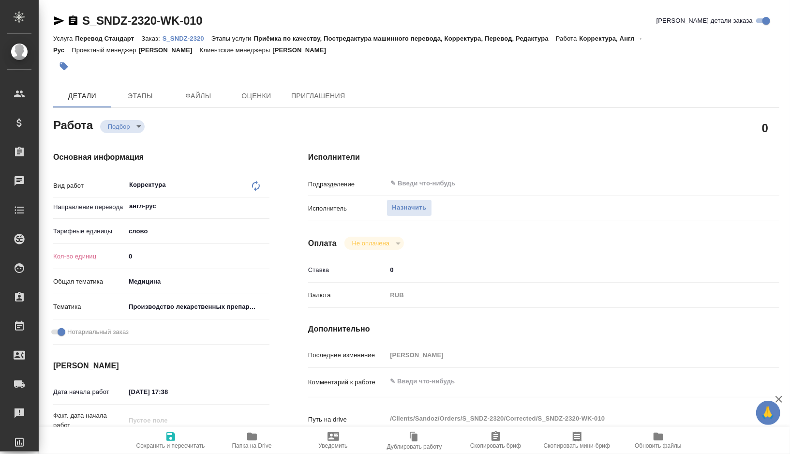
type textarea "x"
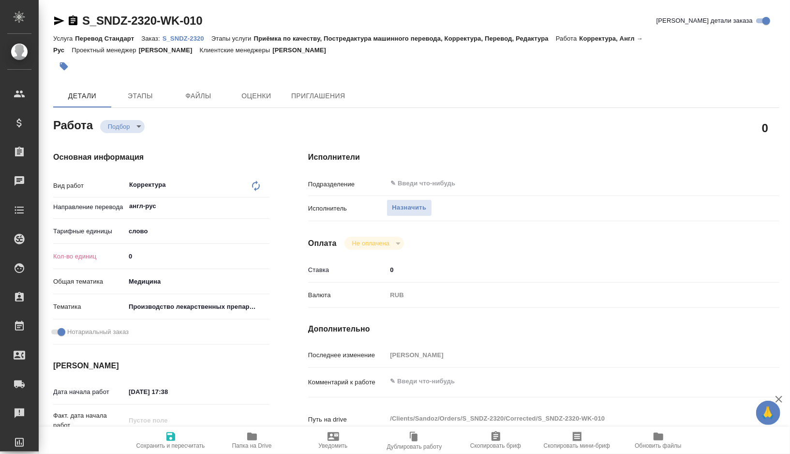
type textarea "x"
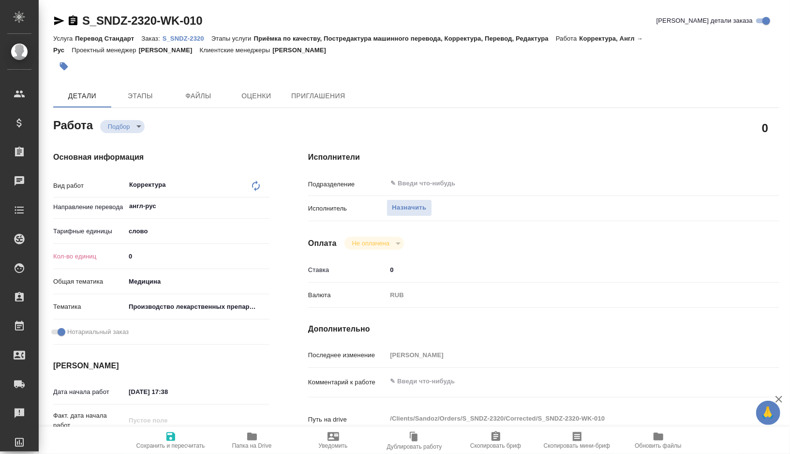
type textarea "x"
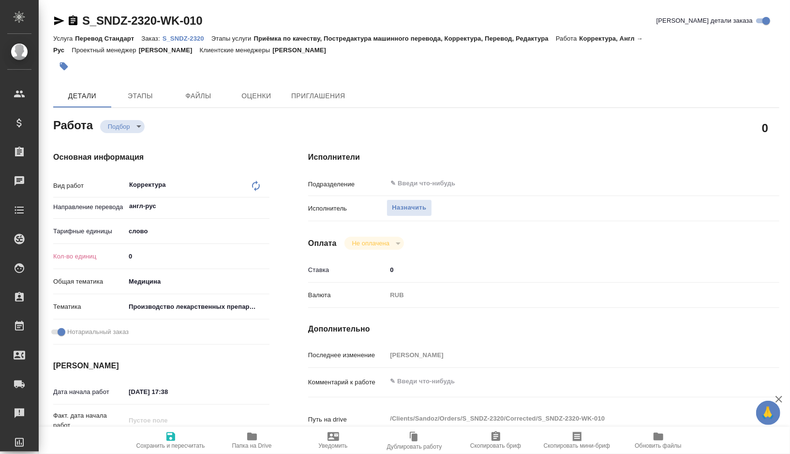
type textarea "x"
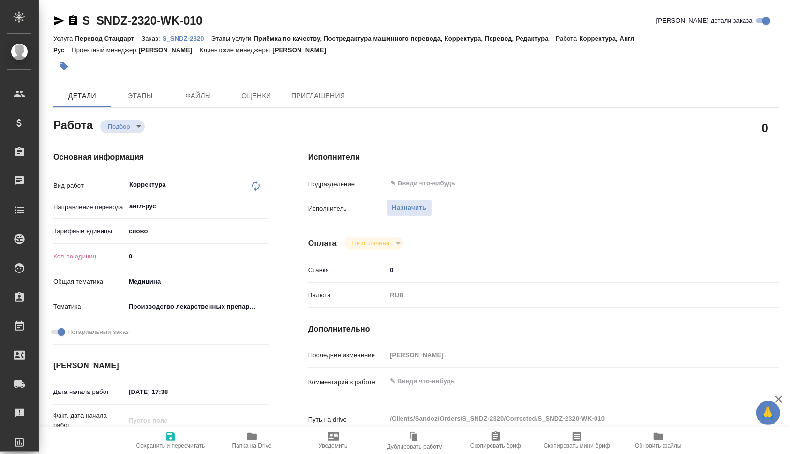
type textarea "x"
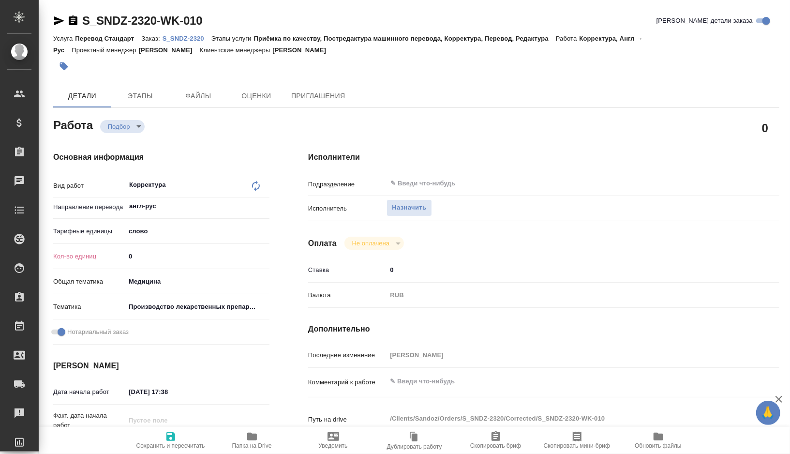
type textarea "x"
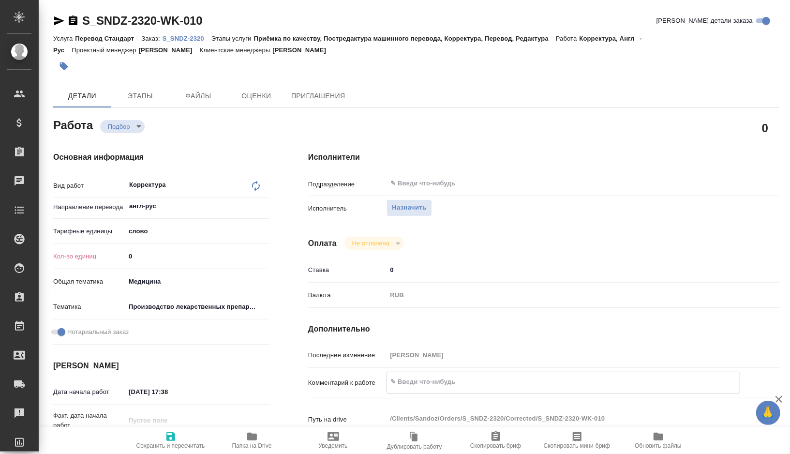
click at [414, 384] on textarea at bounding box center [563, 381] width 353 height 16
type textarea "x"
type textarea "к"
type textarea "x"
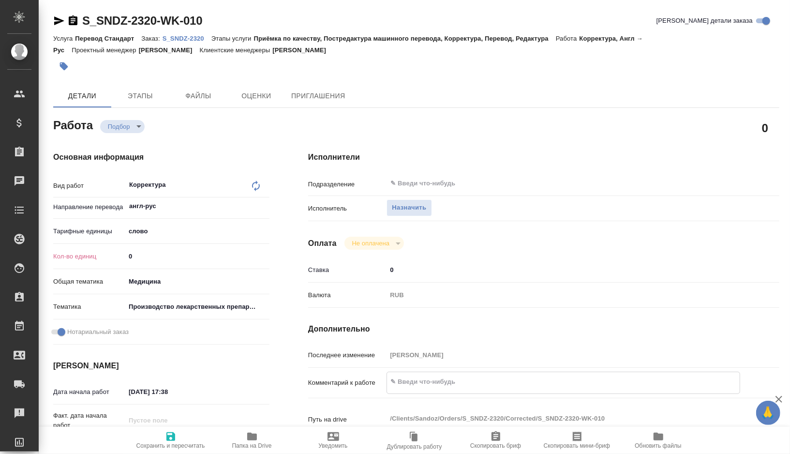
type textarea "x"
type textarea "ко"
type textarea "x"
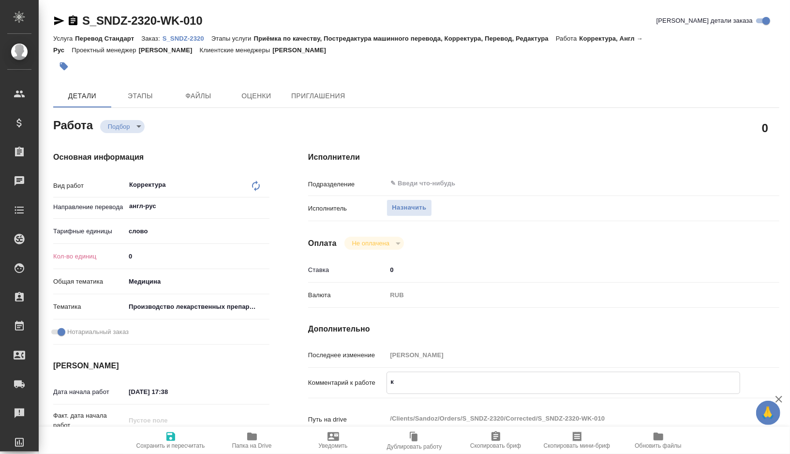
type textarea "x"
type textarea "кор"
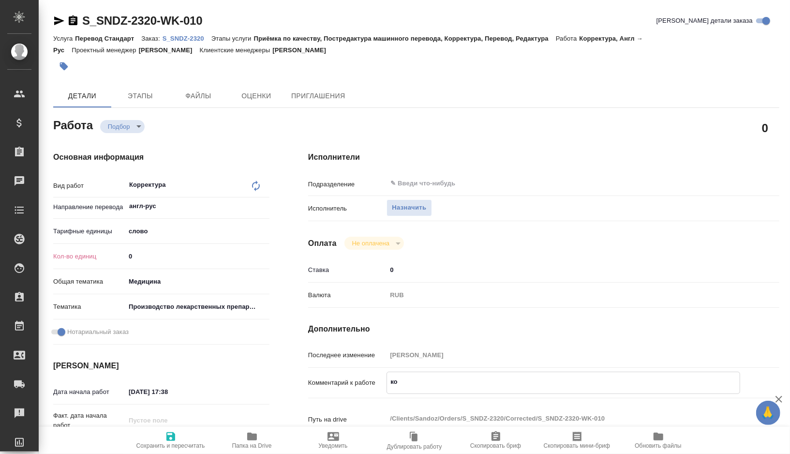
type textarea "x"
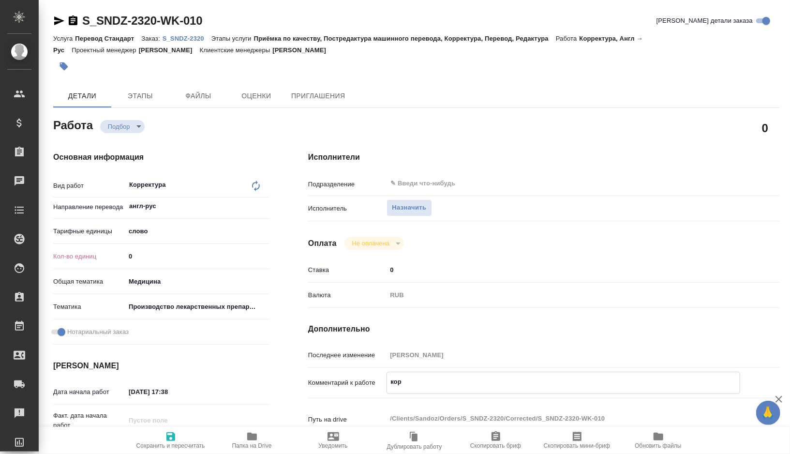
type textarea "корр"
type textarea "x"
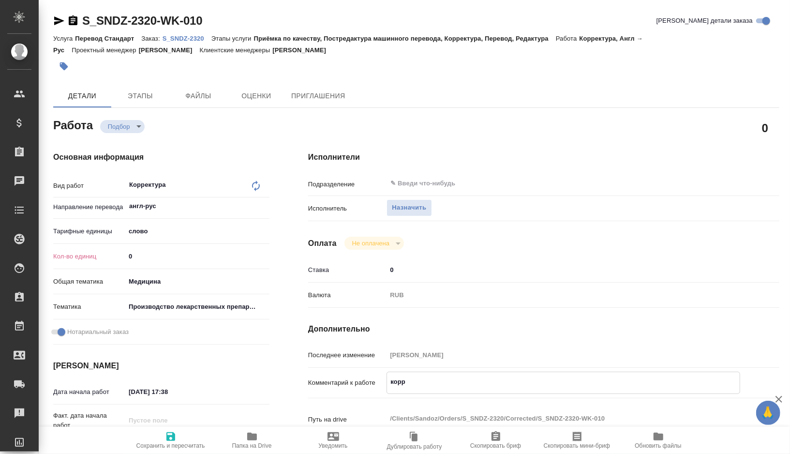
type textarea "x"
type textarea "корре"
type textarea "x"
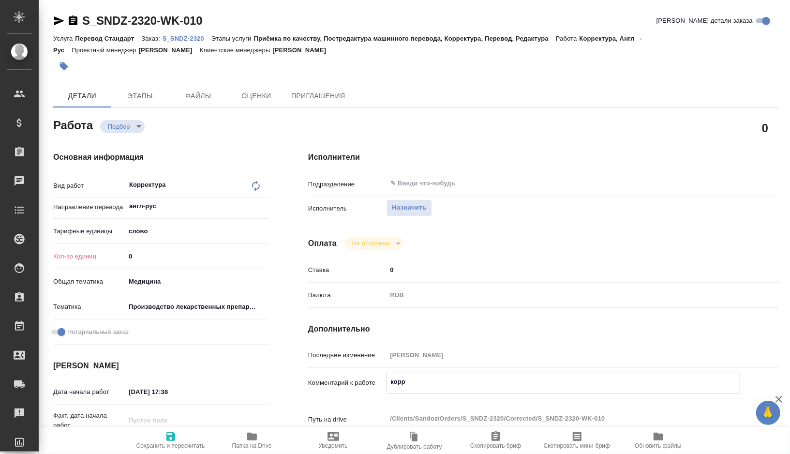
type textarea "x"
type textarea "коррек"
type textarea "x"
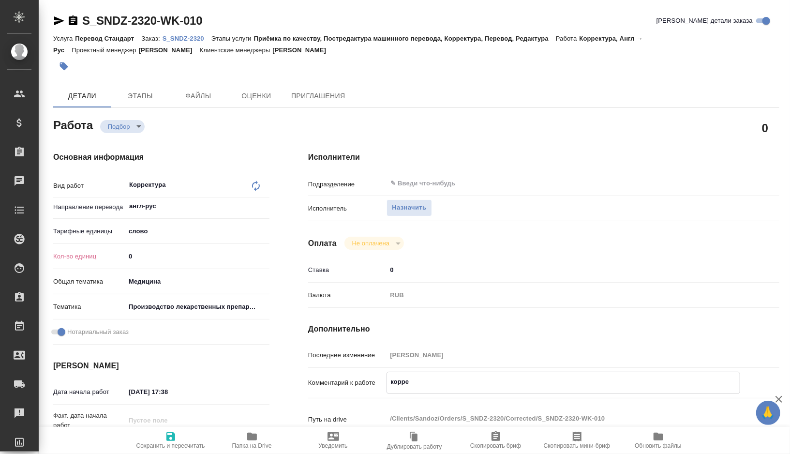
type textarea "x"
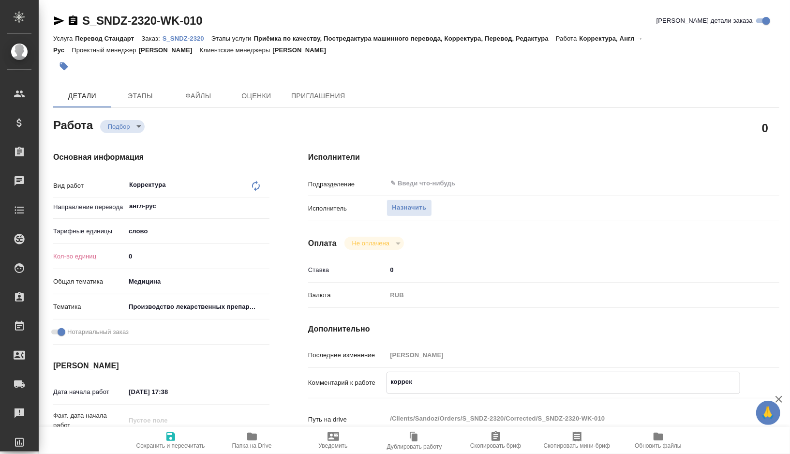
type textarea "x"
type textarea "коррект"
type textarea "x"
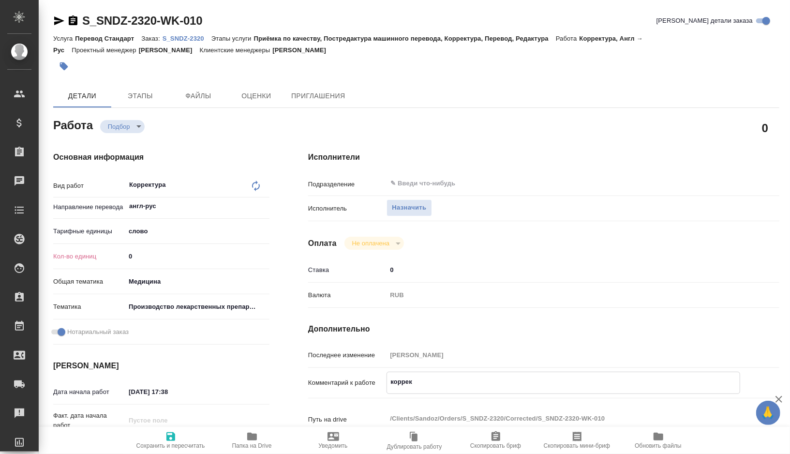
type textarea "x"
type textarea "корректу"
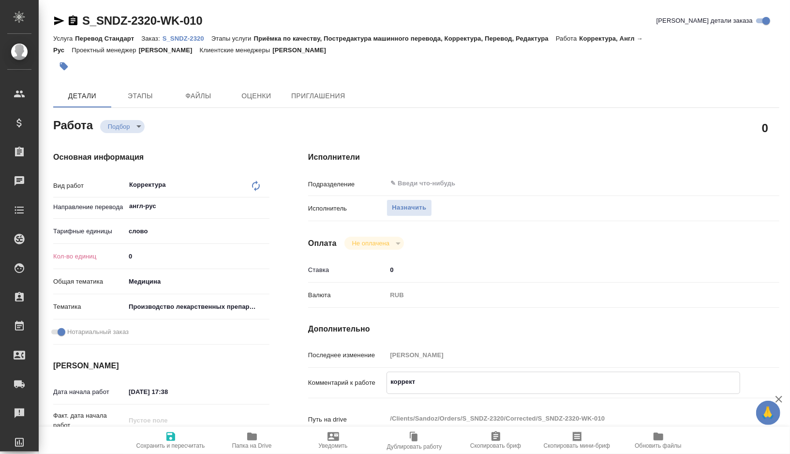
type textarea "x"
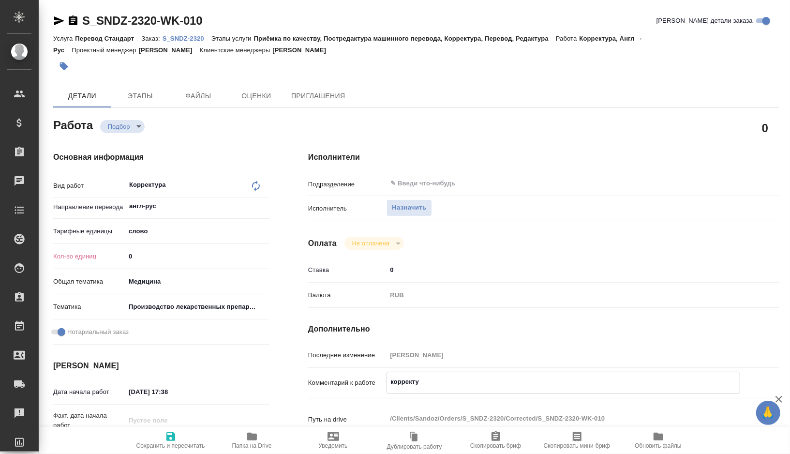
type textarea "корректур"
type textarea "x"
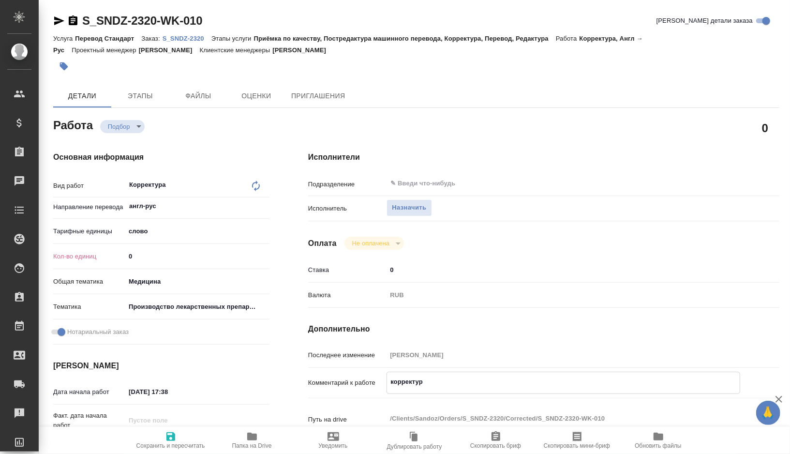
type textarea "x"
type textarea "корректура"
type textarea "x"
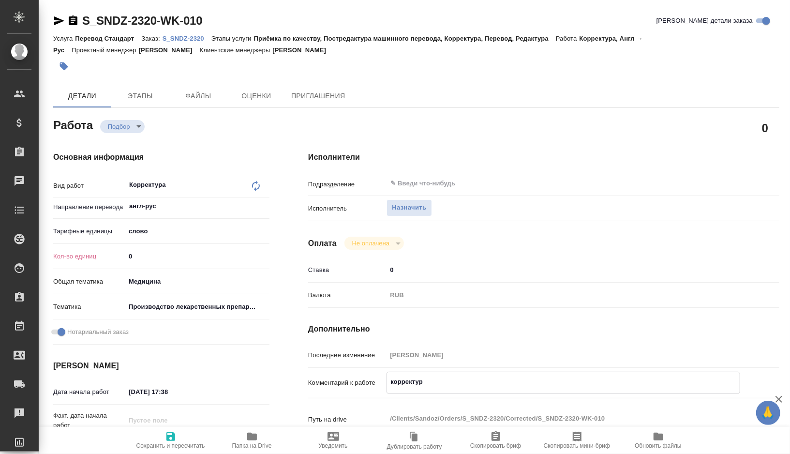
type textarea "x"
type textarea "корректура"
type textarea "x"
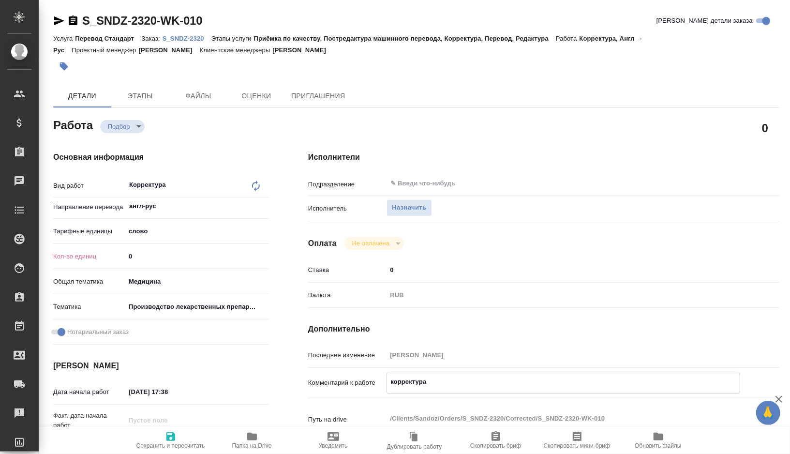
type textarea "x"
type textarea "корректура п"
type textarea "x"
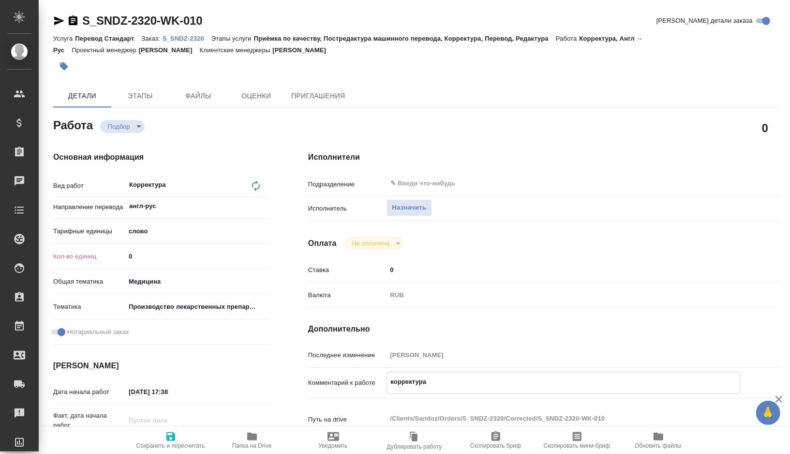
type textarea "x"
type textarea "корректура по"
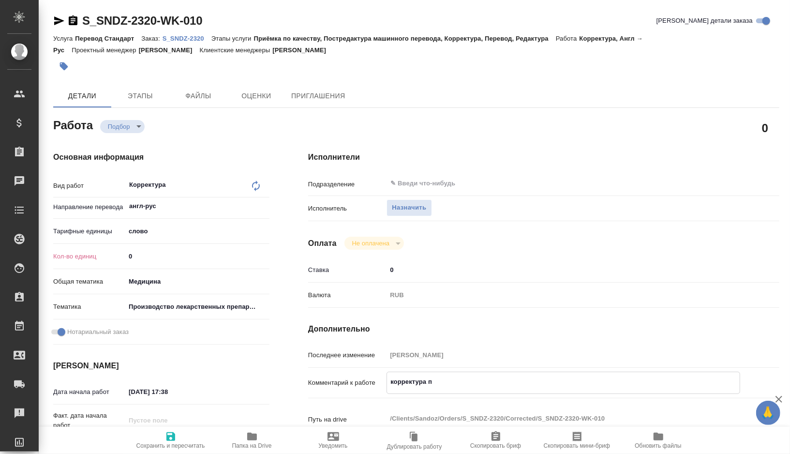
type textarea "x"
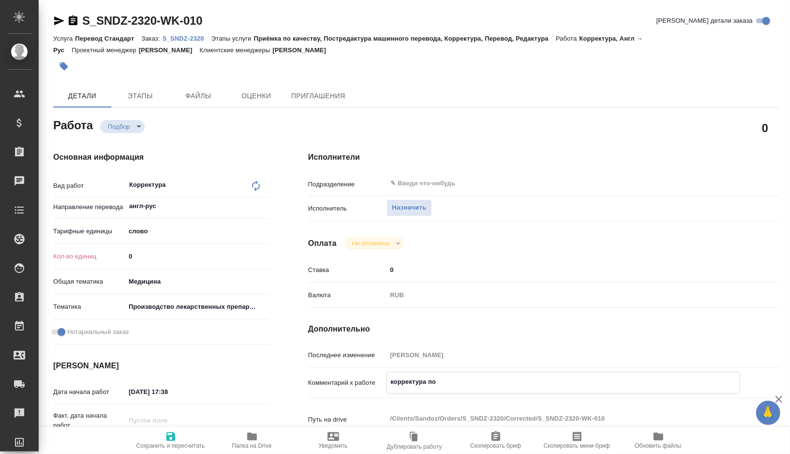
type textarea "корректура под"
type textarea "x"
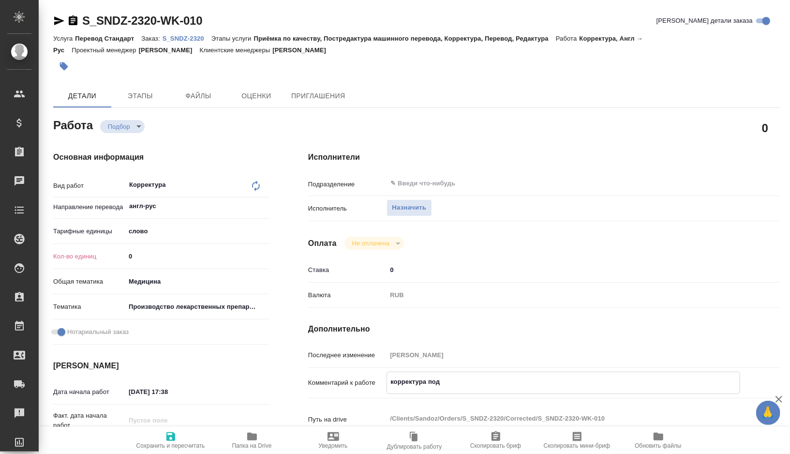
type textarea "x"
type textarea "корректура под"
type textarea "x"
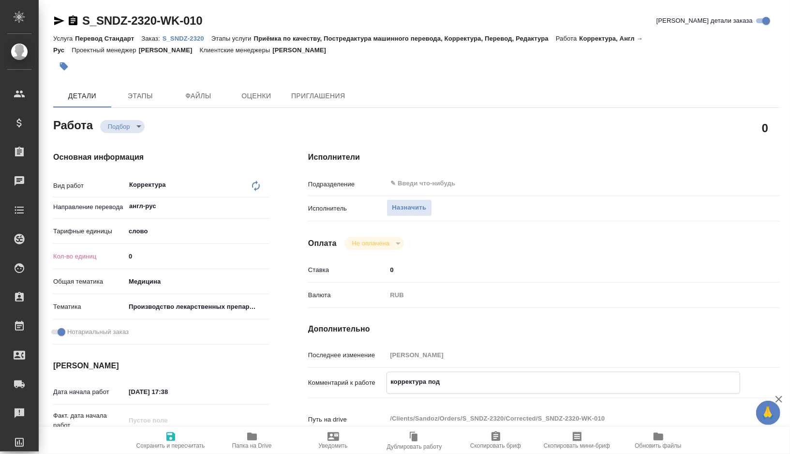
type textarea "x"
type textarea "корректура под н"
type textarea "x"
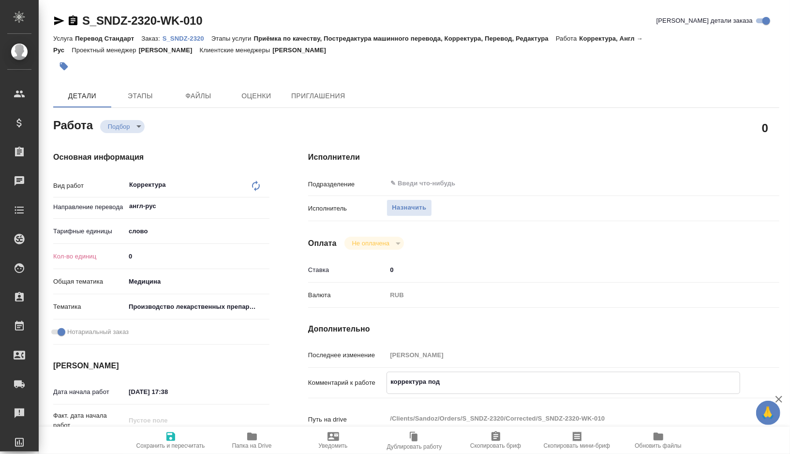
type textarea "x"
type textarea "корректура под но"
type textarea "x"
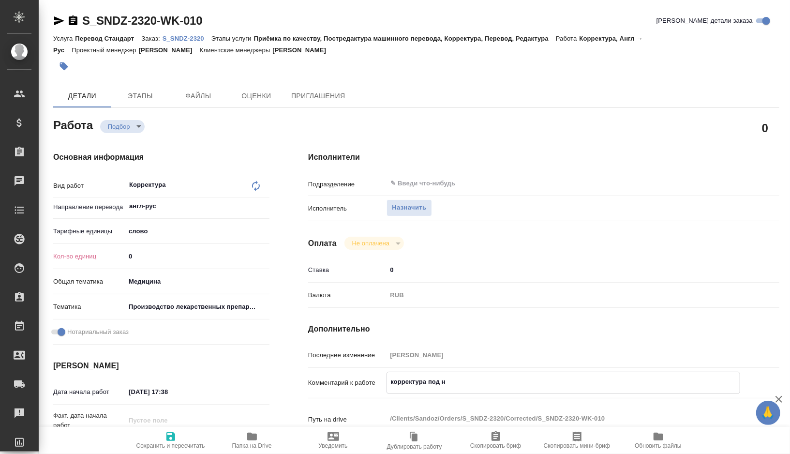
type textarea "x"
type textarea "корректура под нот"
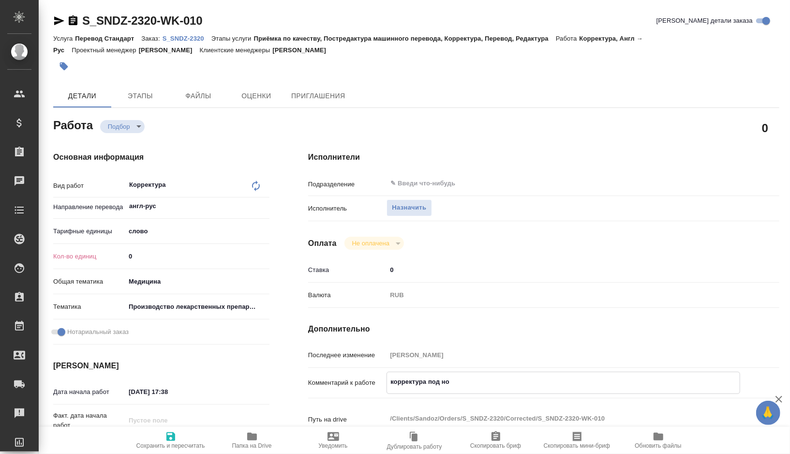
type textarea "x"
type textarea "корректура под нот"
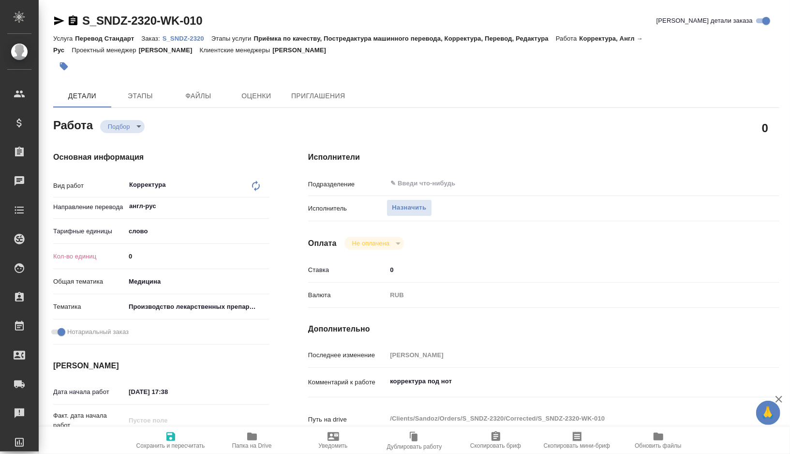
type textarea "x"
type textarea "корректура под нот"
type textarea "x"
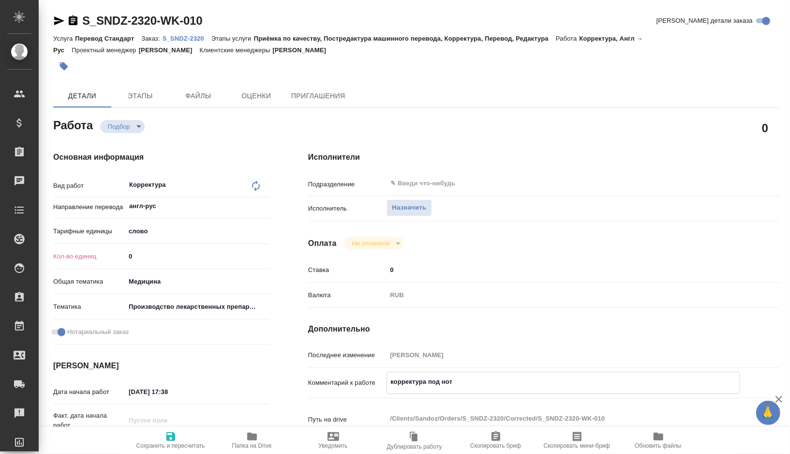
type textarea "x"
type textarea "корректура под нот а"
type textarea "x"
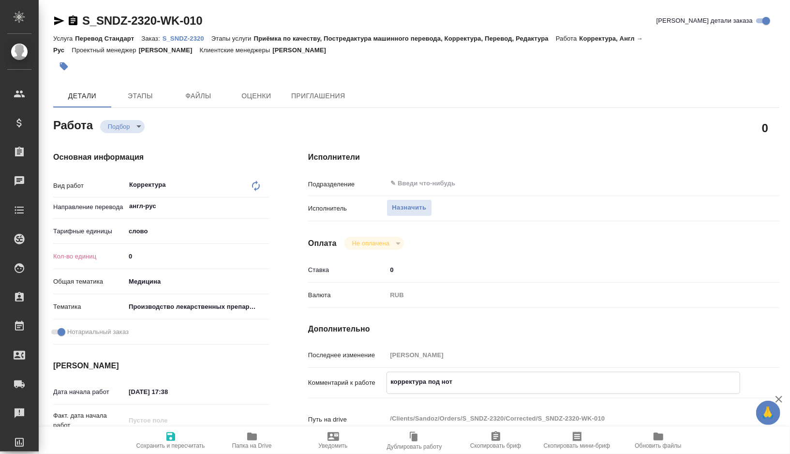
type textarea "x"
type textarea "корректура под нот ан"
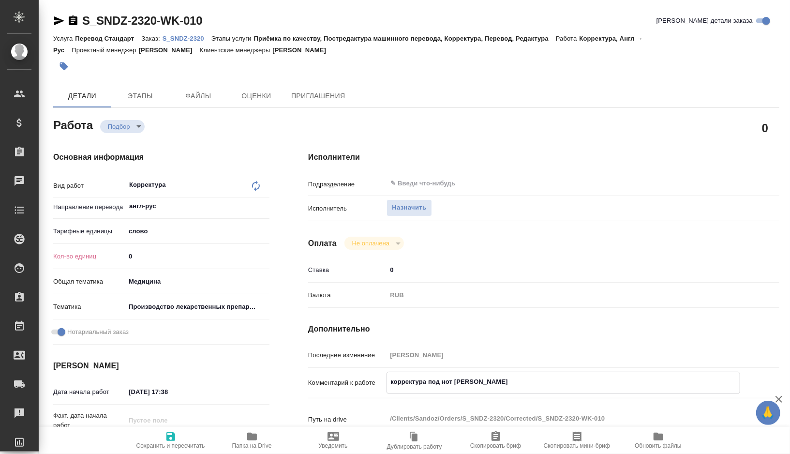
type textarea "x"
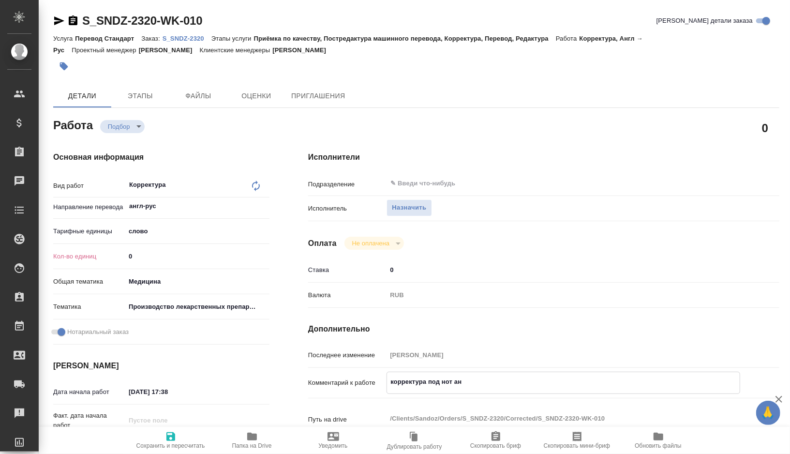
type textarea "корректура под нот анг"
type textarea "x"
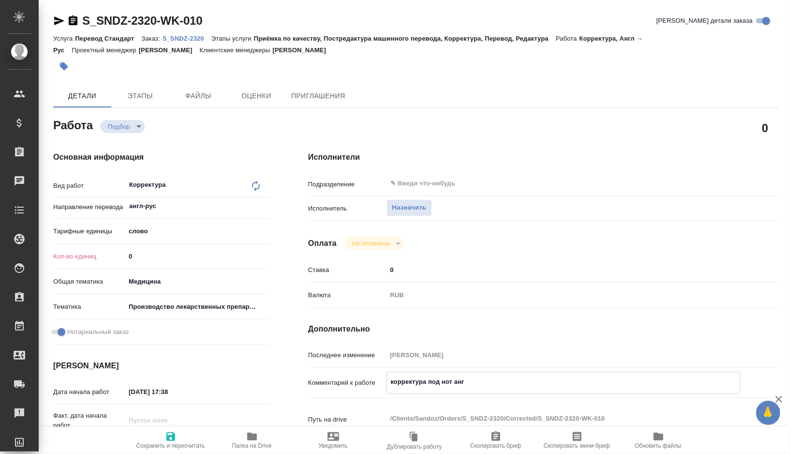
type textarea "x"
type textarea "корректура под нот англ"
type textarea "x"
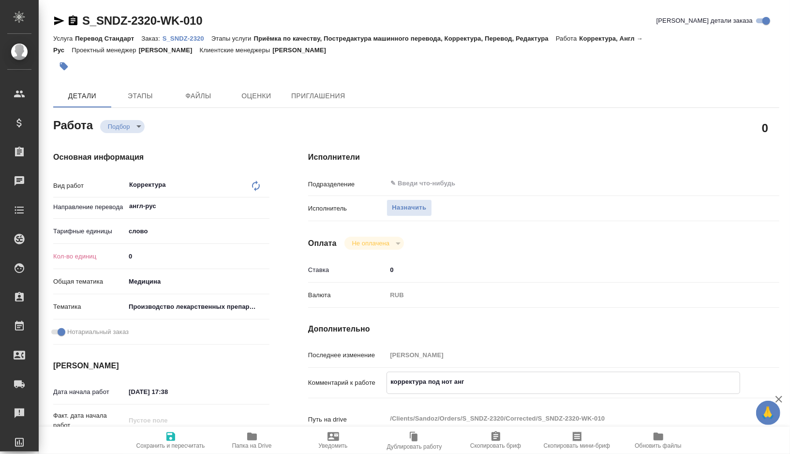
type textarea "x"
type textarea "корректура под нот англ-"
type textarea "x"
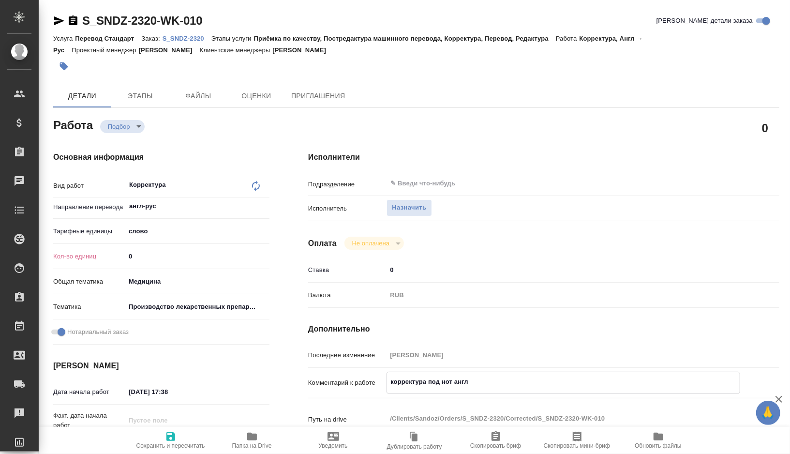
type textarea "x"
type textarea "корректура под нот англ-р"
type textarea "x"
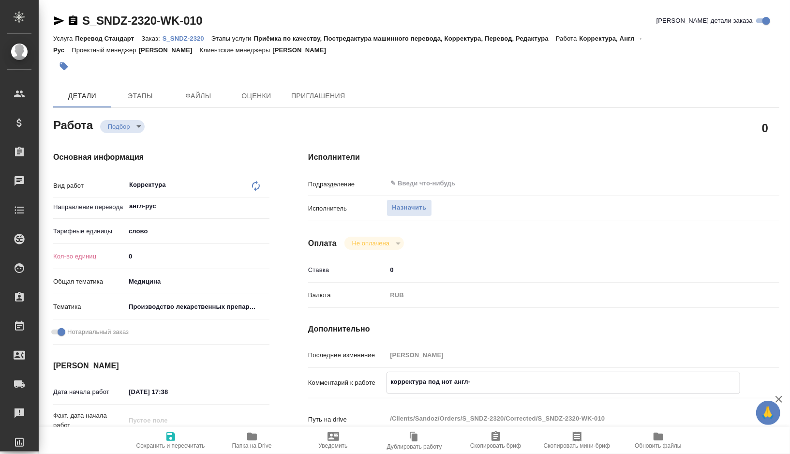
type textarea "x"
paste textarea "274.8"
paste textarea "932.8"
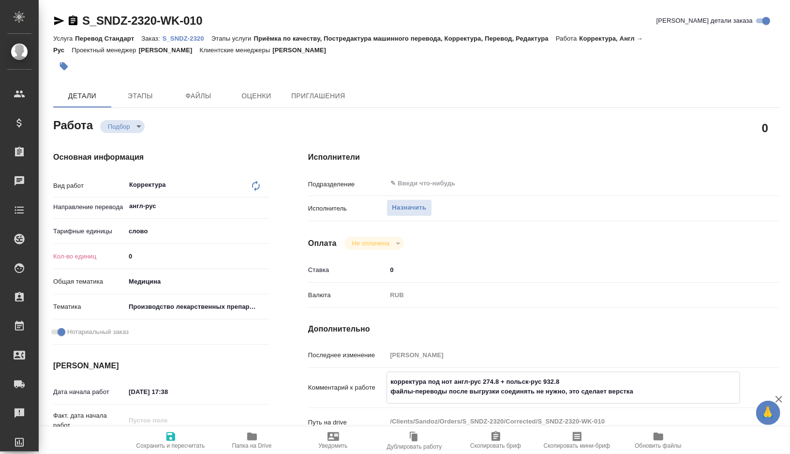
click at [142, 259] on input "0" at bounding box center [197, 256] width 144 height 14
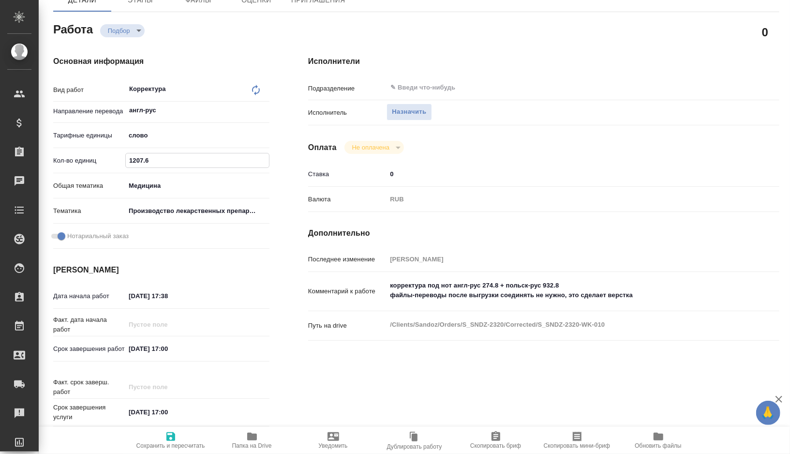
scroll to position [97, 0]
click at [185, 297] on input "25.09.2025 17:38" at bounding box center [167, 295] width 85 height 14
click at [135, 294] on input "25.09.2025 09:00" at bounding box center [168, 295] width 85 height 14
click at [168, 350] on input "[DATE] 17:00" at bounding box center [167, 347] width 85 height 14
click at [169, 442] on span "Сохранить и пересчитать" at bounding box center [170, 445] width 69 height 7
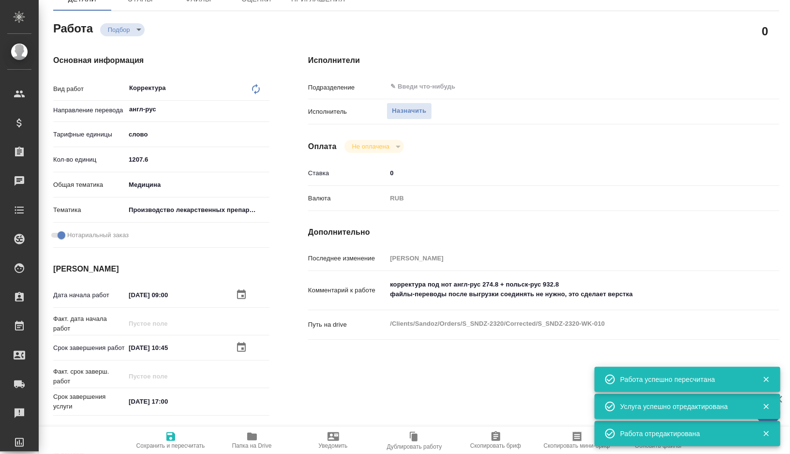
click at [561, 437] on span "Скопировать мини-бриф" at bounding box center [577, 439] width 70 height 18
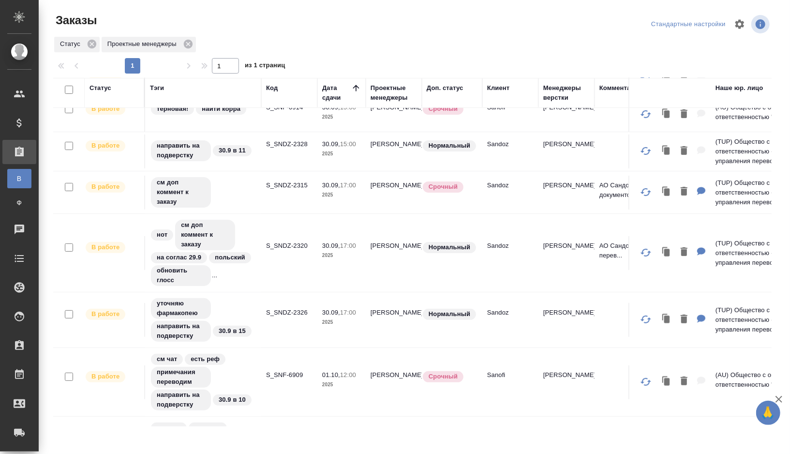
scroll to position [207, 0]
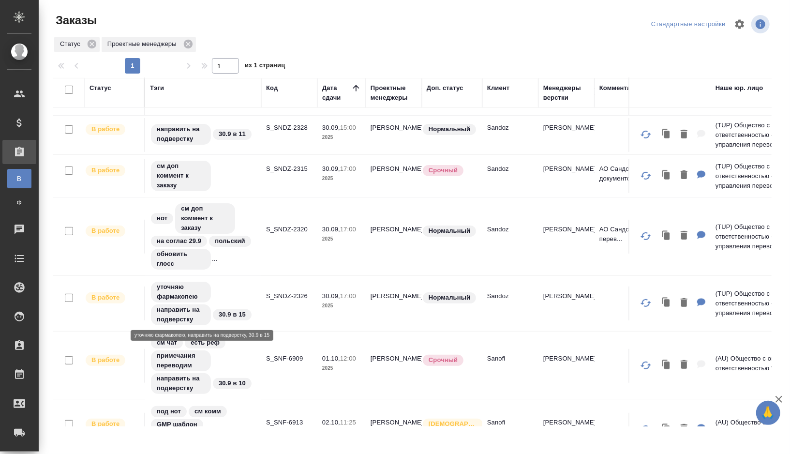
click at [236, 292] on div "уточняю фармакопею направить на подверстку 30.9 в 15" at bounding box center [203, 303] width 106 height 45
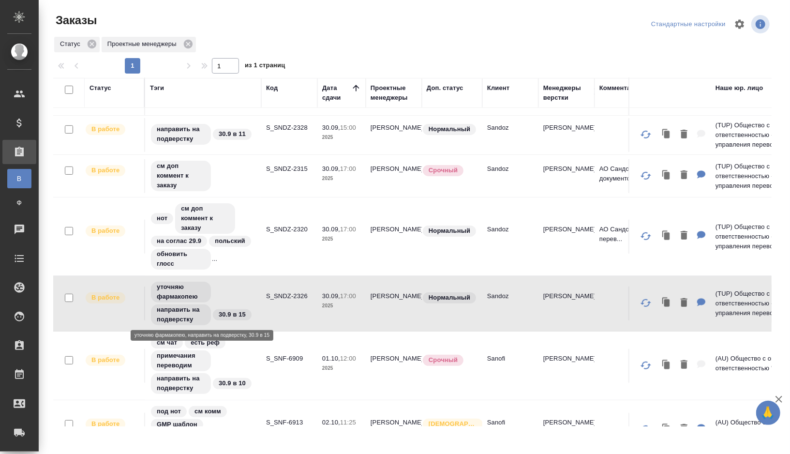
click at [238, 282] on div "уточняю фармакопею направить на подверстку 30.9 в 15" at bounding box center [203, 303] width 106 height 45
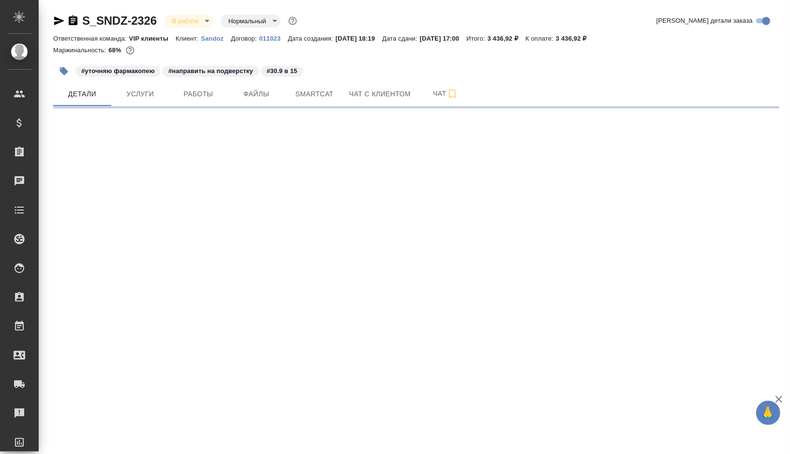
select select "RU"
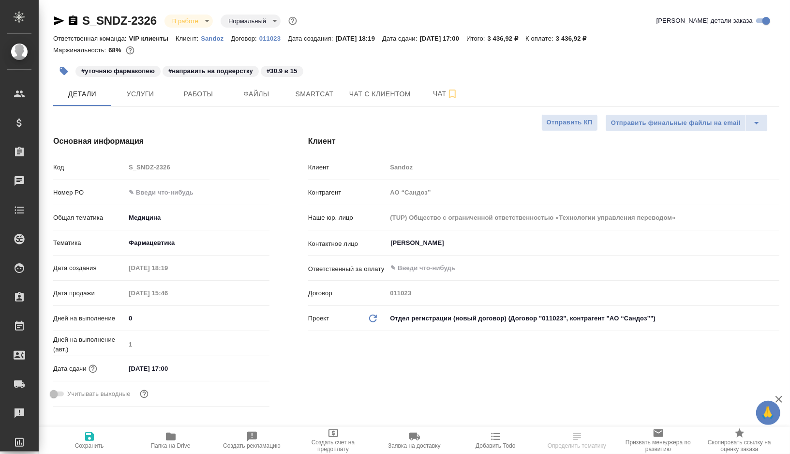
type textarea "x"
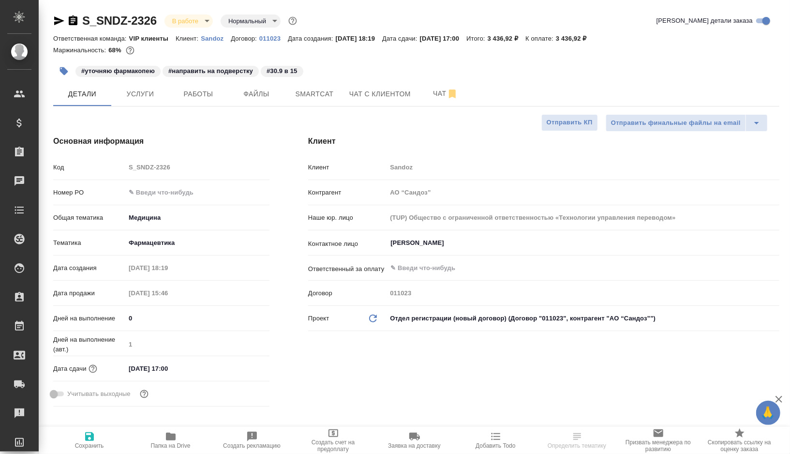
type textarea "x"
click at [60, 70] on icon "button" at bounding box center [64, 71] width 8 height 8
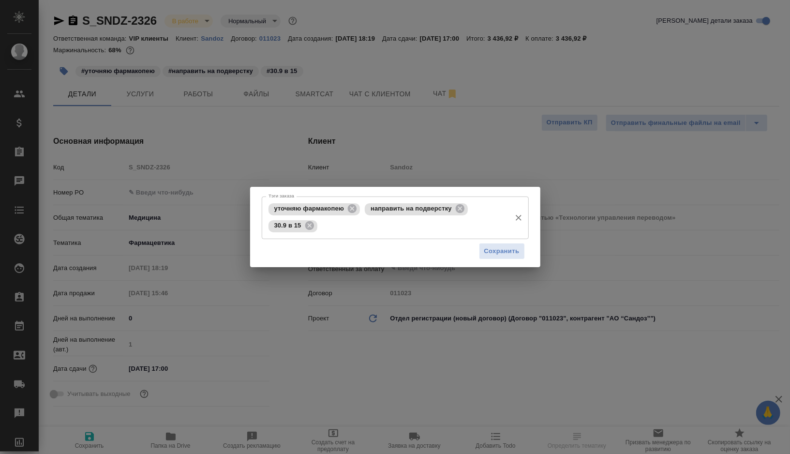
click at [366, 227] on input "Тэги заказа" at bounding box center [413, 226] width 186 height 16
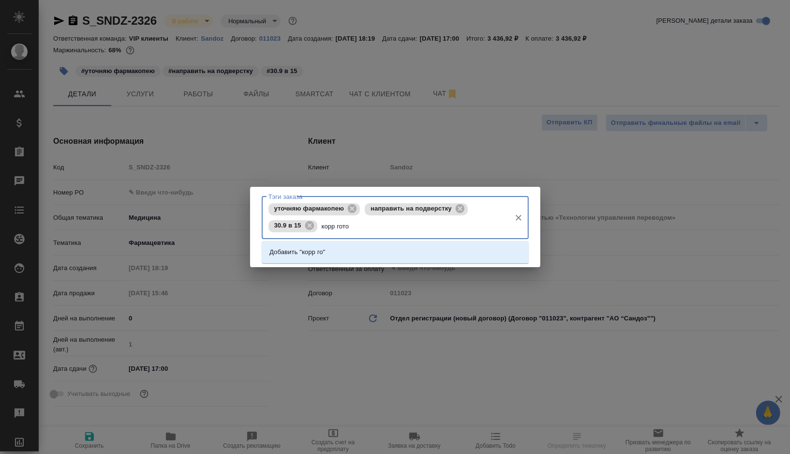
type input "корр готов"
click at [334, 256] on p "Добавить "корр готов"" at bounding box center [301, 252] width 65 height 10
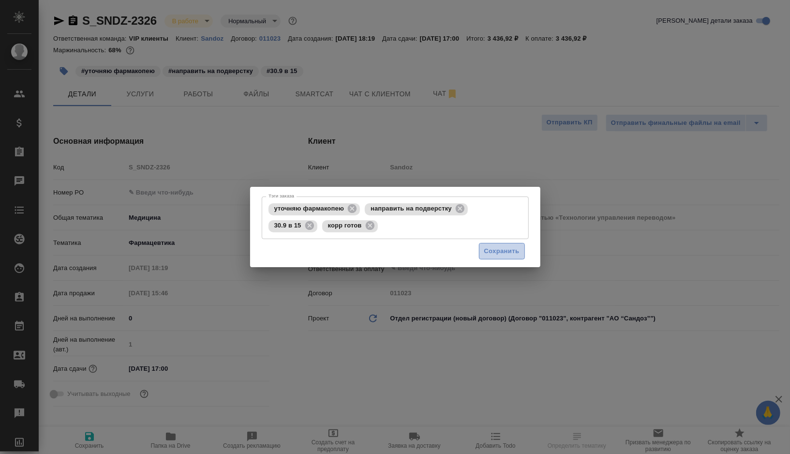
click at [492, 254] on span "Сохранить" at bounding box center [501, 251] width 35 height 11
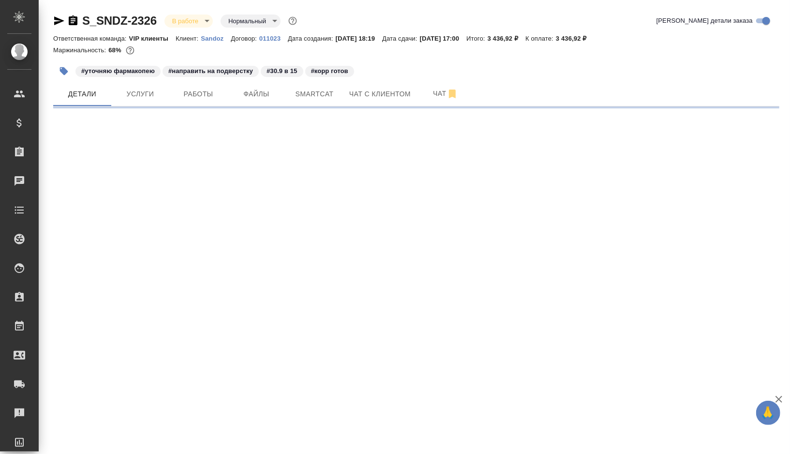
select select "RU"
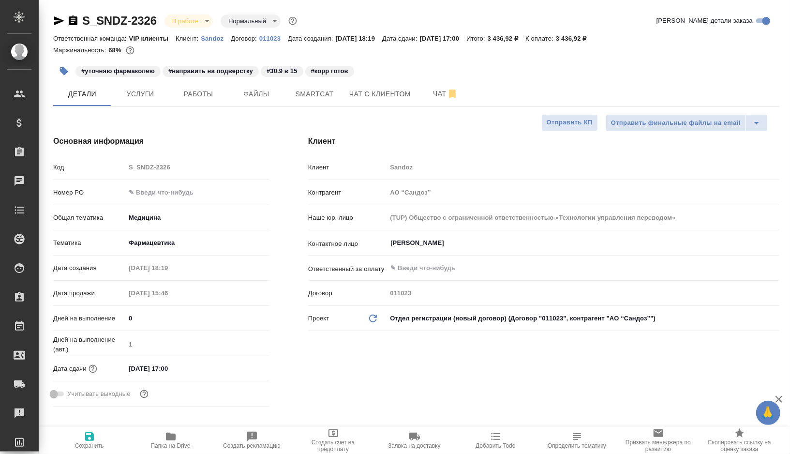
type textarea "x"
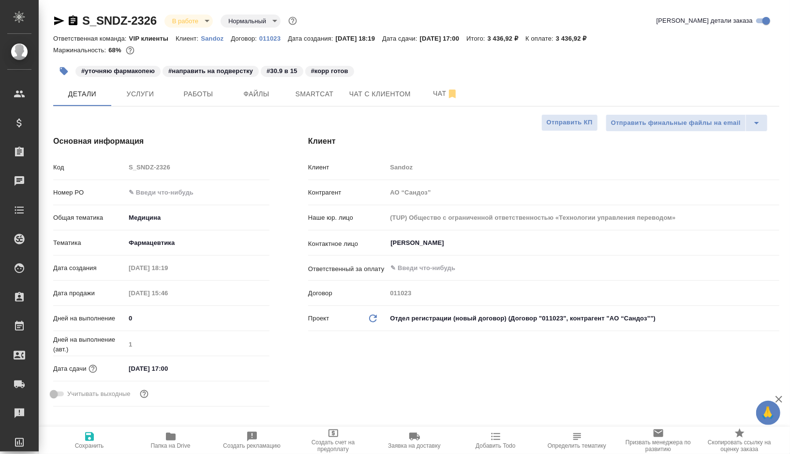
type textarea "x"
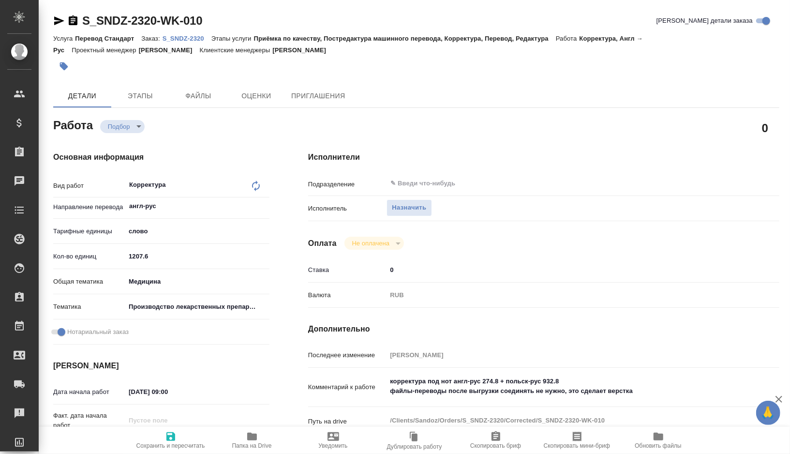
type textarea "x"
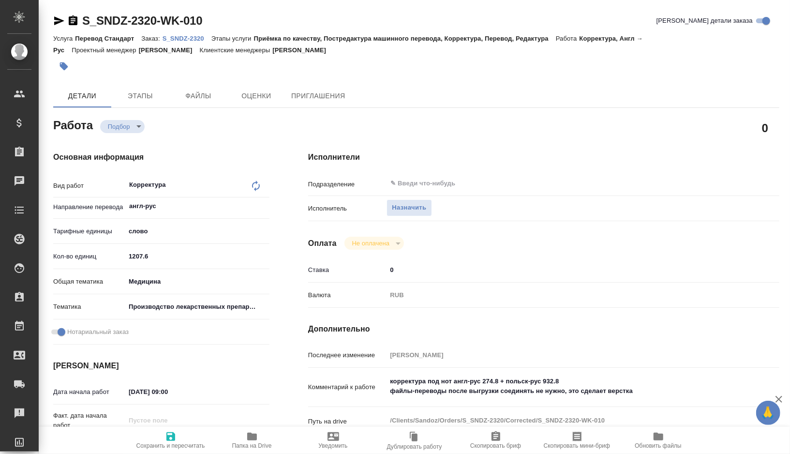
type textarea "x"
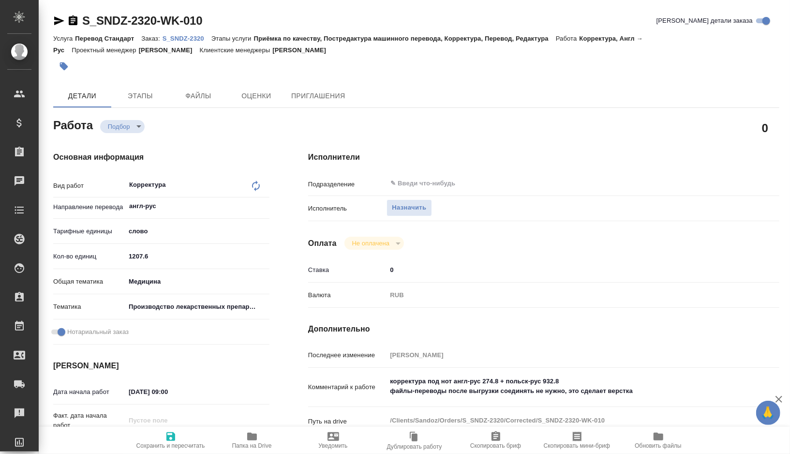
type textarea "x"
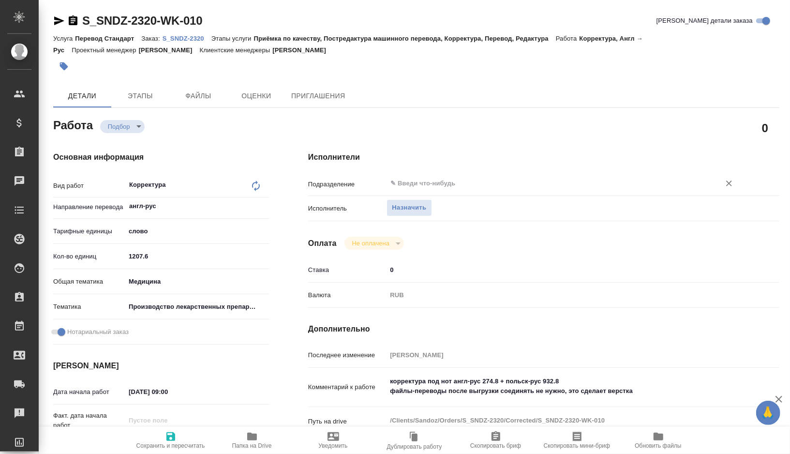
type textarea "x"
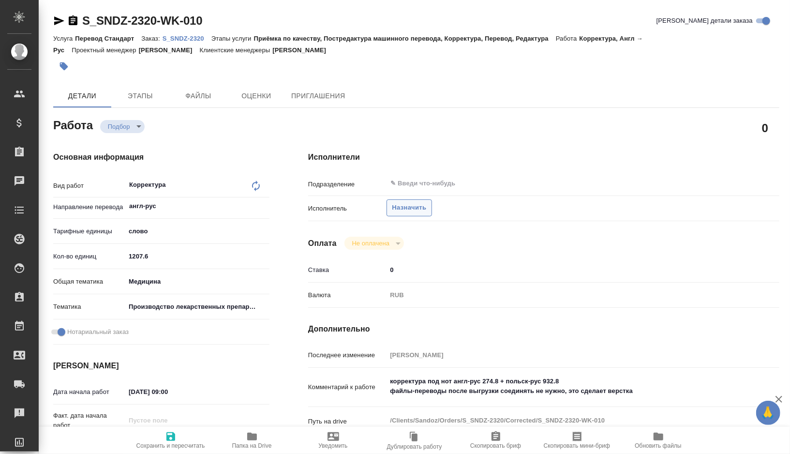
type textarea "x"
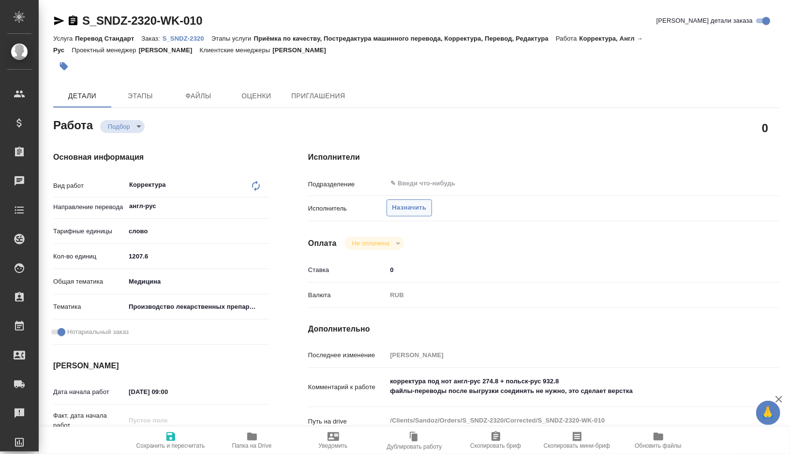
click at [421, 211] on span "Назначить" at bounding box center [409, 207] width 34 height 11
type textarea "x"
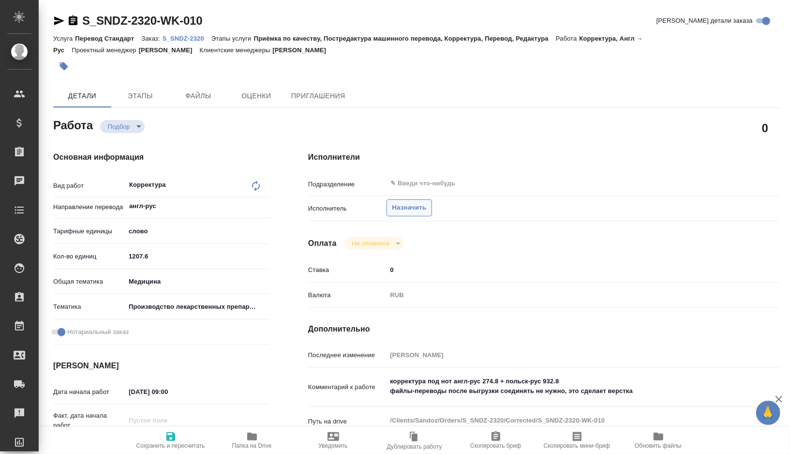
type textarea "x"
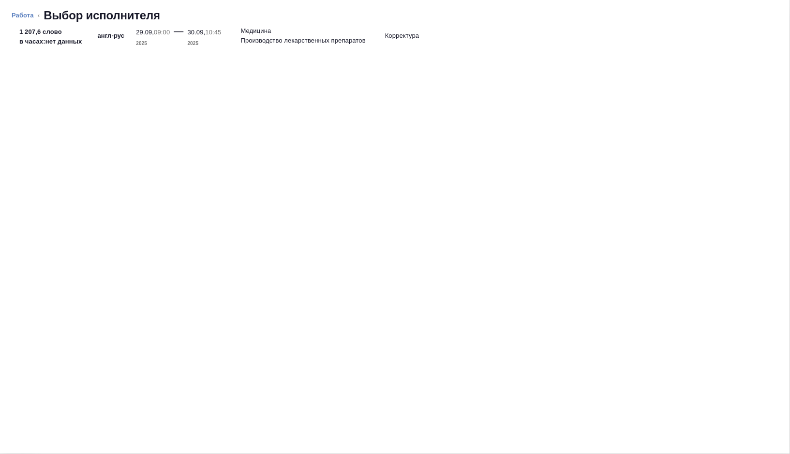
type textarea "x"
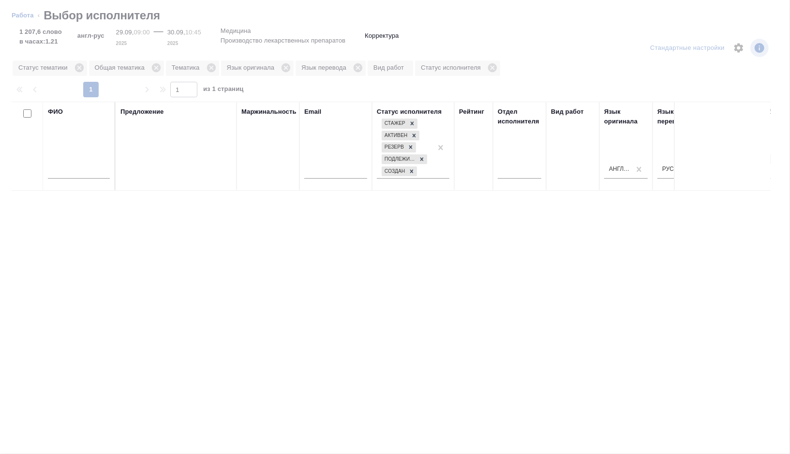
type textarea "x"
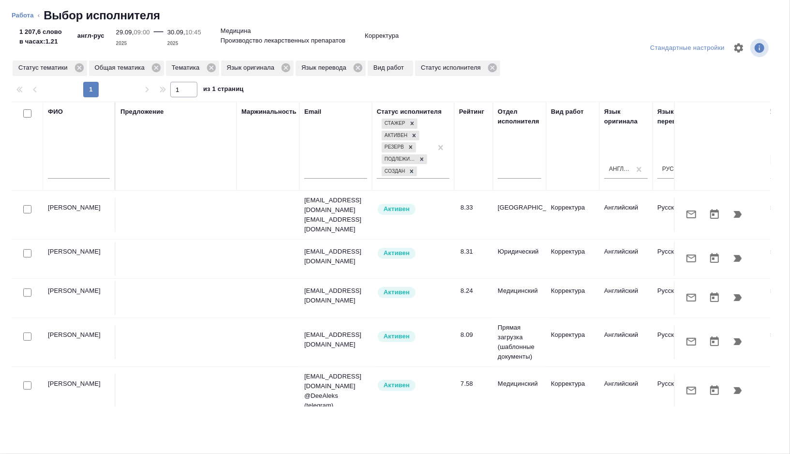
scroll to position [170, 0]
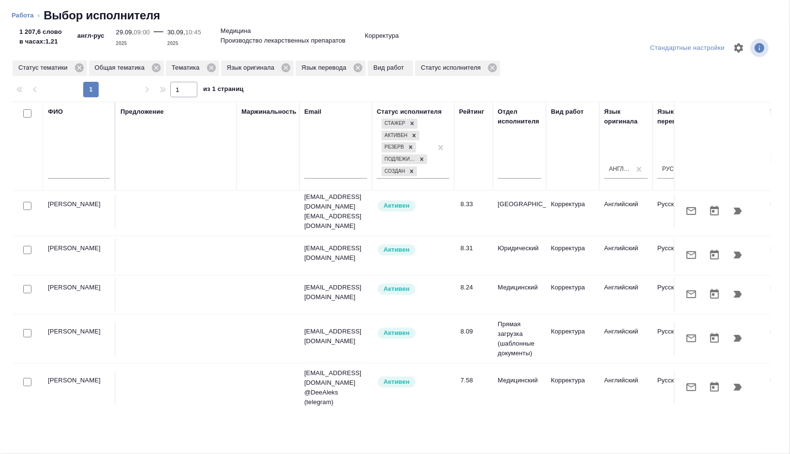
click at [738, 335] on icon "button" at bounding box center [738, 338] width 8 height 7
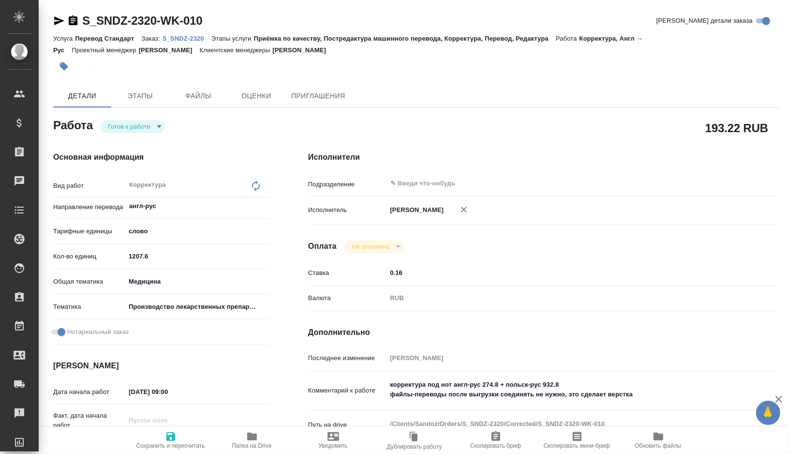
type textarea "x"
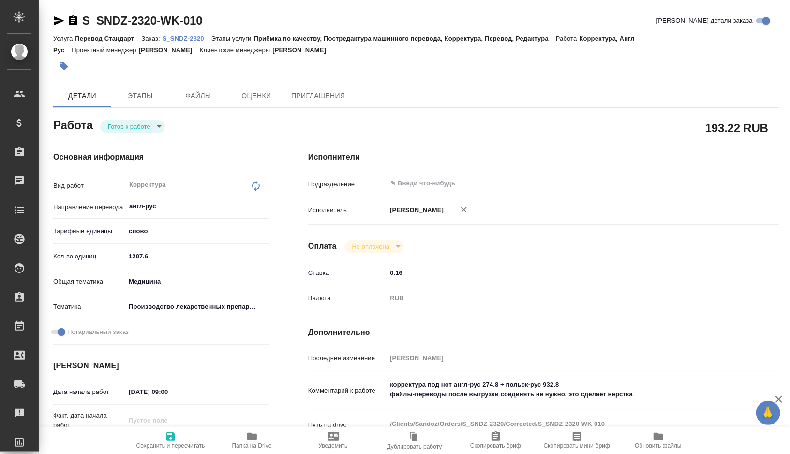
type textarea "x"
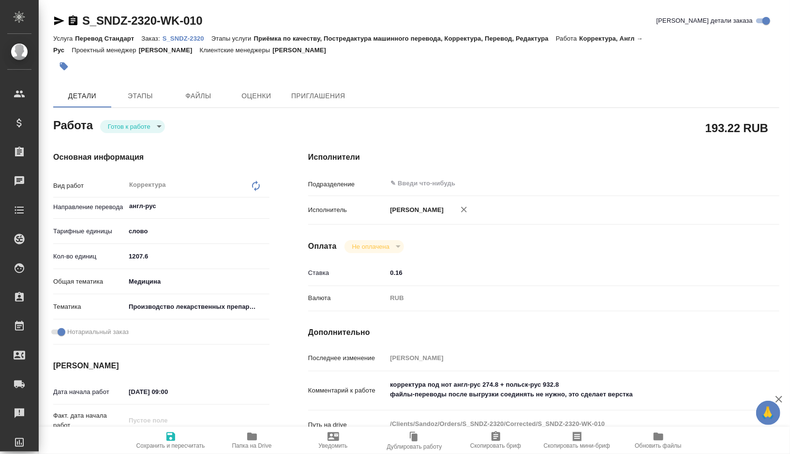
type textarea "x"
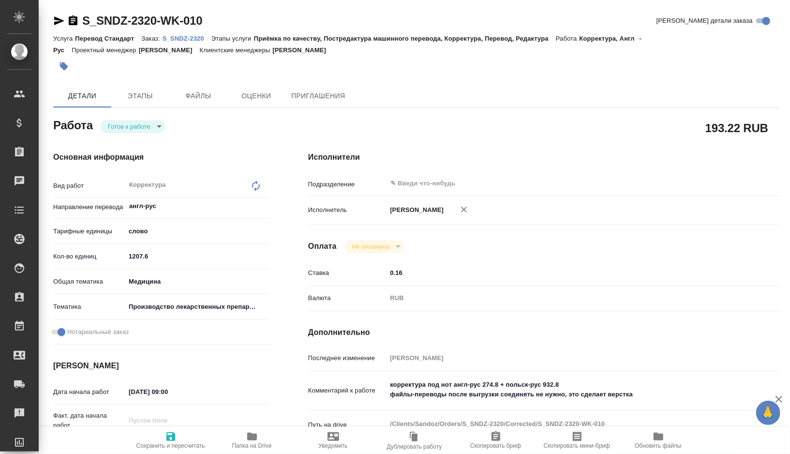
type textarea "x"
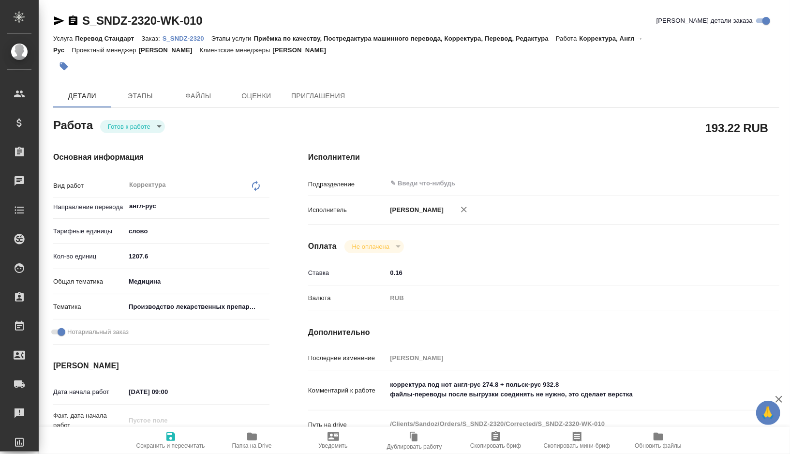
type textarea "x"
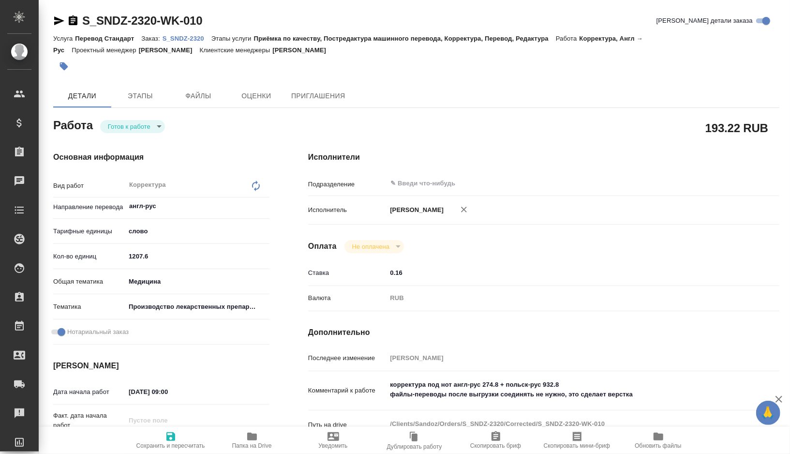
click at [201, 40] on p "S_SNDZ-2320" at bounding box center [186, 38] width 49 height 7
type textarea "x"
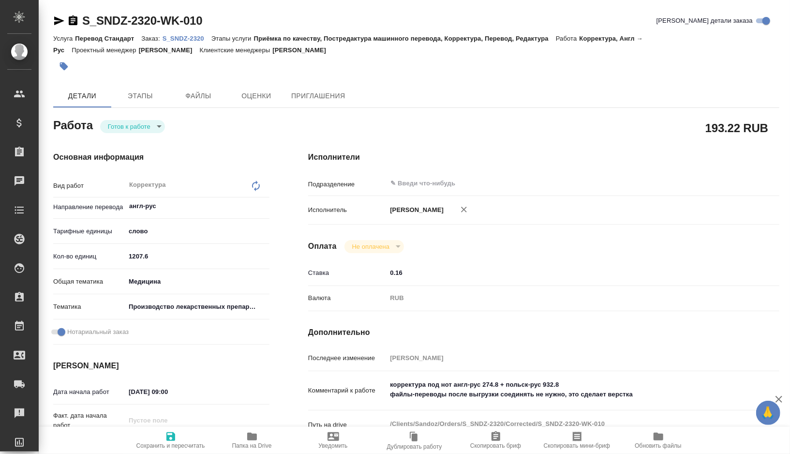
type textarea "x"
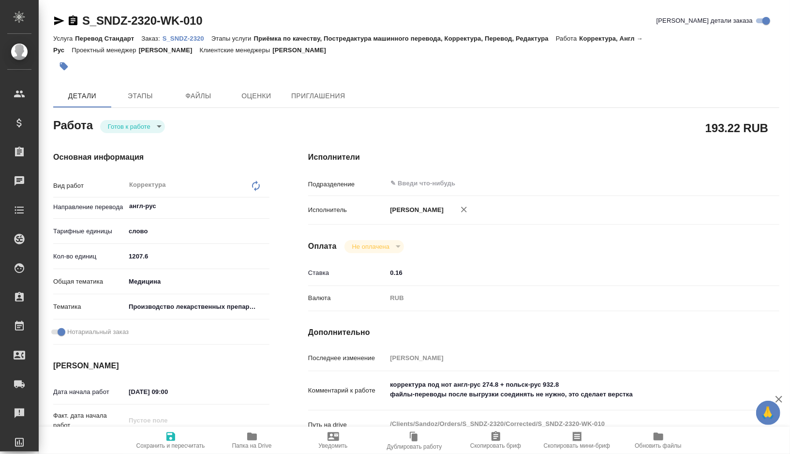
type textarea "x"
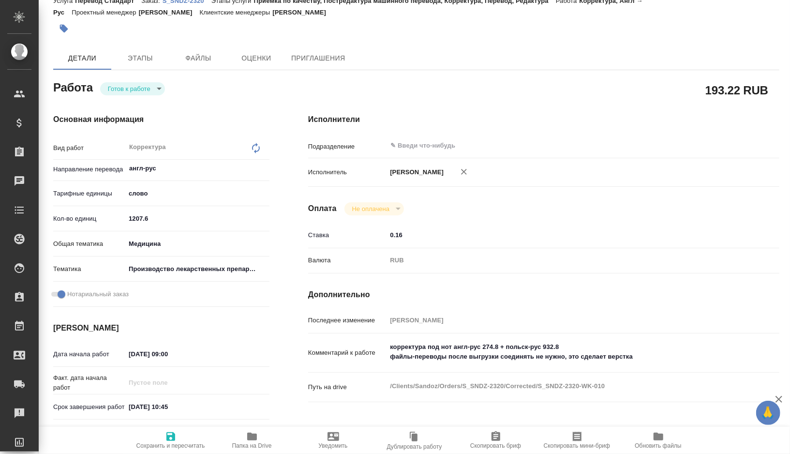
scroll to position [99, 0]
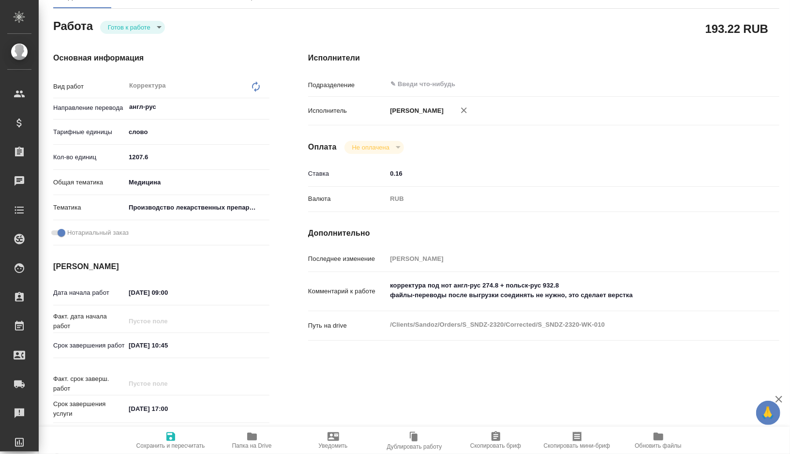
type textarea "x"
click at [636, 296] on textarea "корректура под нот англ-рус 274.8 + польск-рус 932.8 файлы-переводы после выгру…" at bounding box center [563, 290] width 354 height 26
type textarea "x"
type textarea "корректура под нот англ-рус 274.8 + польск-рус 932.8 файлы-переводы после выгру…"
type textarea "x"
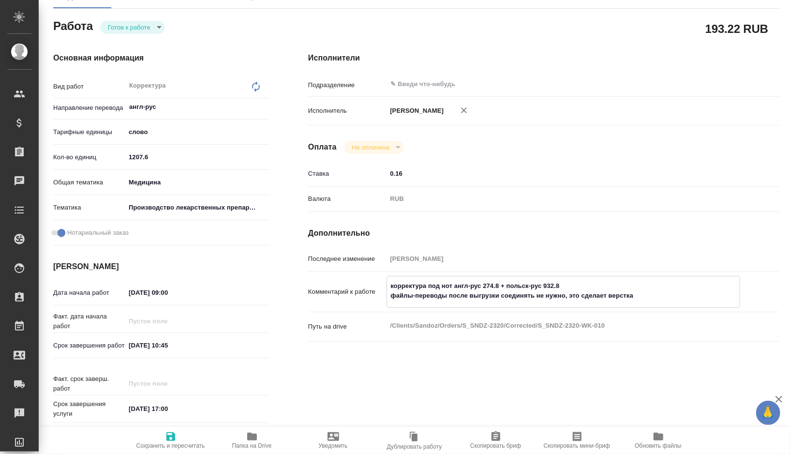
type textarea "x"
type textarea "корректура под нот англ-рус 274.8 + польск-рус 932.8 файлы-переводы после выгру…"
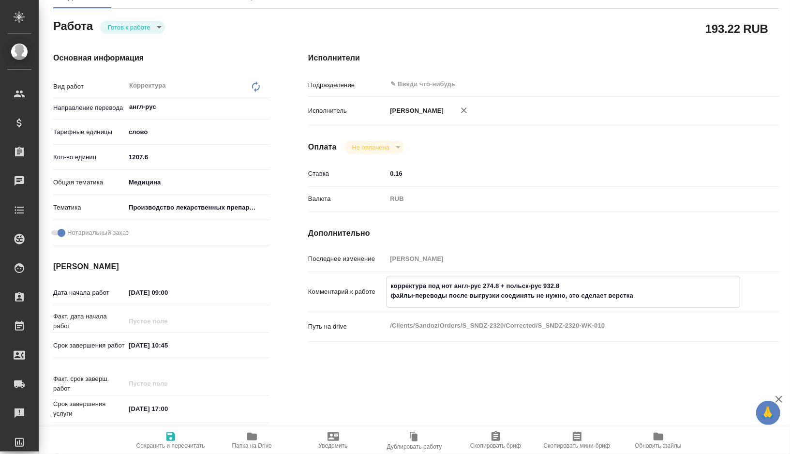
type textarea "x"
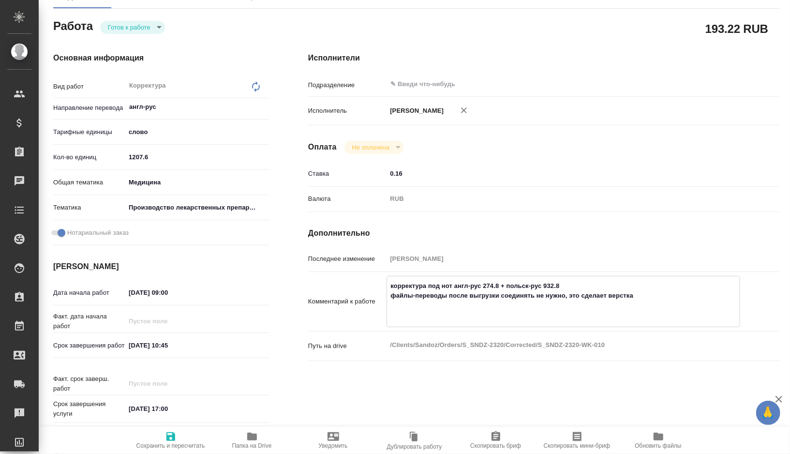
paste textarea "просьба опираться на шаблон сертификата GMP: папка "Справочные материалы, шабло…"
type textarea "x"
type textarea "корректура под нот англ-рус 274.8 + польск-рус 932.8 файлы-переводы после выгру…"
type textarea "x"
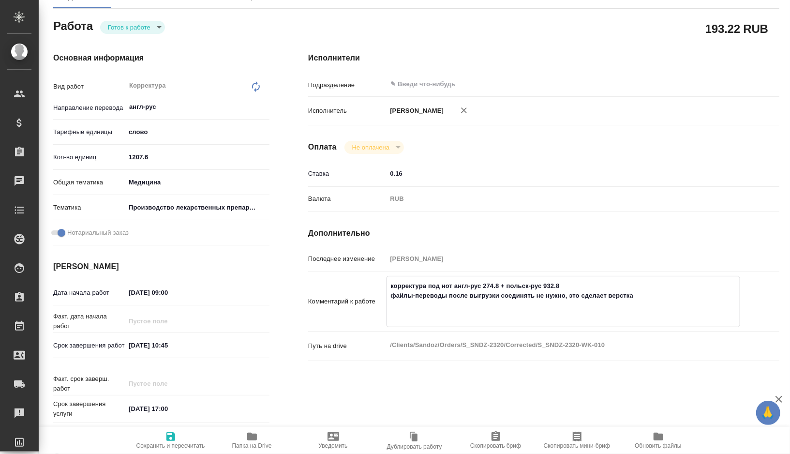
type textarea "x"
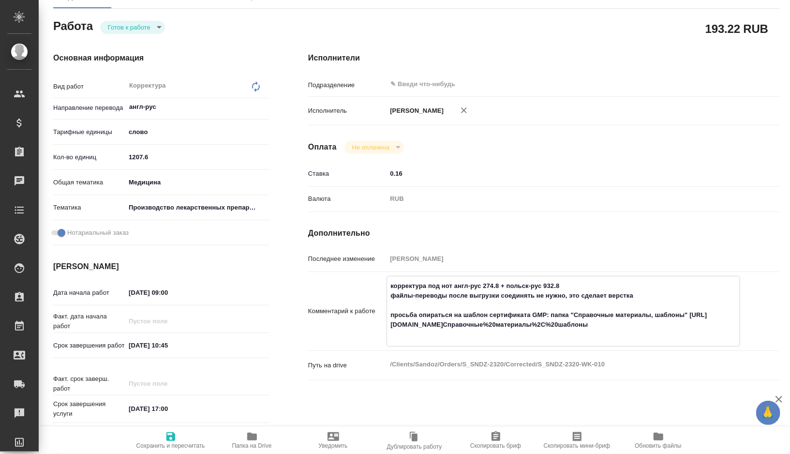
type textarea "корректура под нот англ-рус 274.8 + польск-рус 932.8 файлы-переводы после выгру…"
type textarea "x"
click at [162, 437] on span "Сохранить и пересчитать" at bounding box center [171, 439] width 70 height 18
type textarea "x"
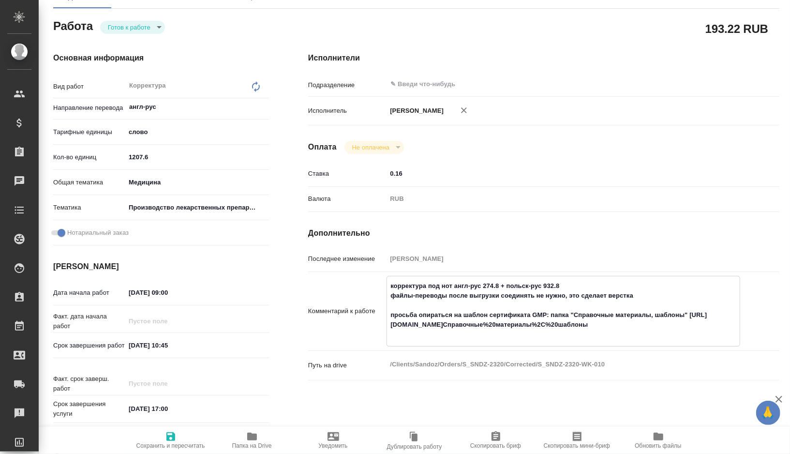
type textarea "x"
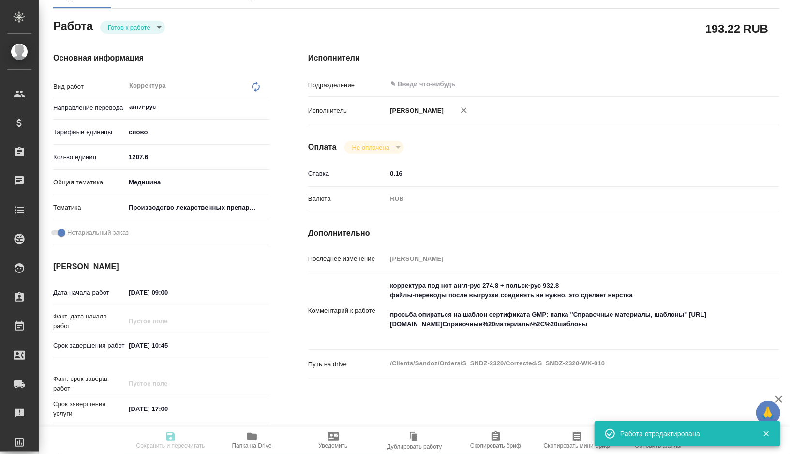
type textarea "x"
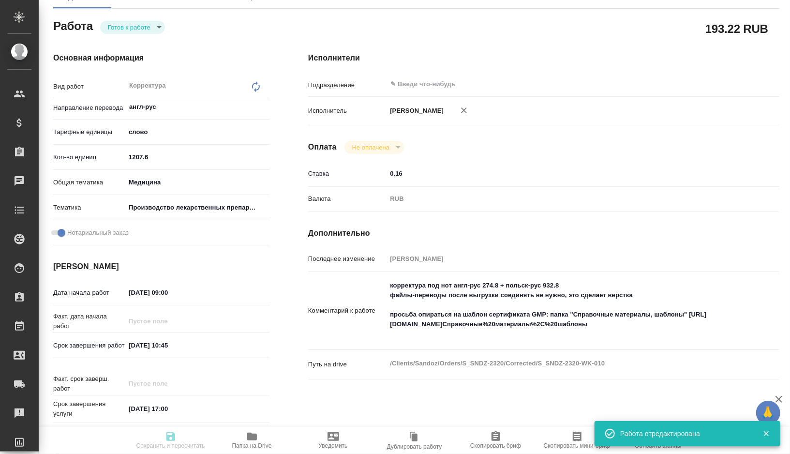
type textarea "x"
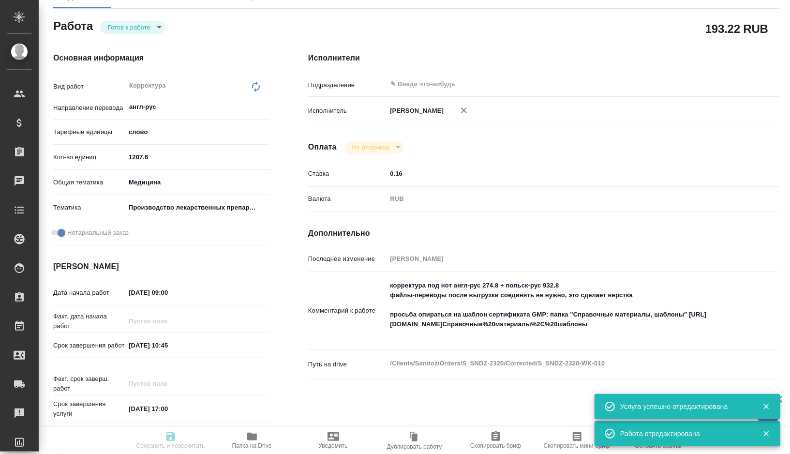
type input "readyForWork"
type textarea "Корректура"
type textarea "x"
type input "англ-рус"
type input "5a8b1489cc6b4906c91bfd90"
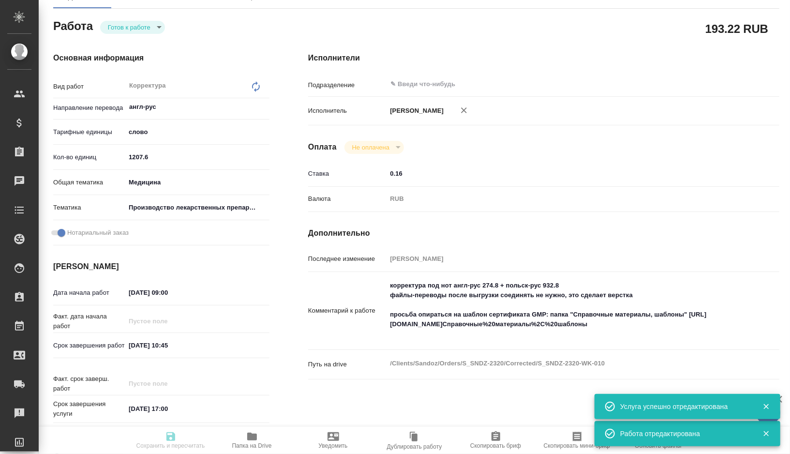
type input "1207.6"
type input "med"
type input "614982fec5ecbb70f805293f"
checkbox input "true"
type input "29.09.2025 09:00"
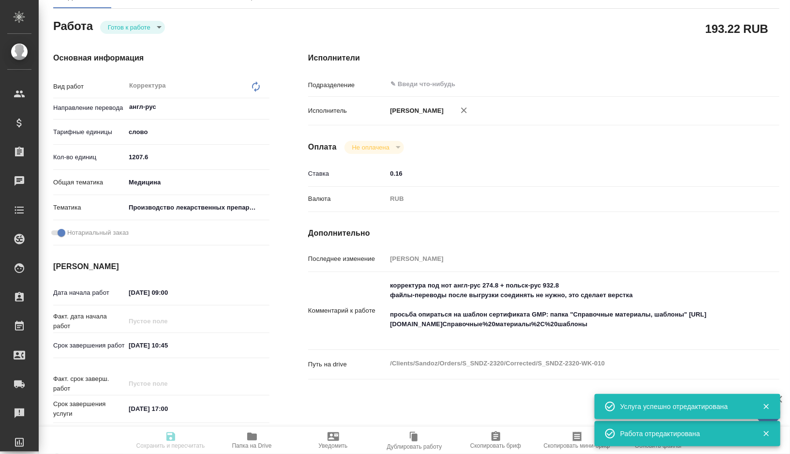
type input "30.09.2025 10:45"
type input "[DATE] 17:00"
type input "notPayed"
type input "0.16"
type input "RUB"
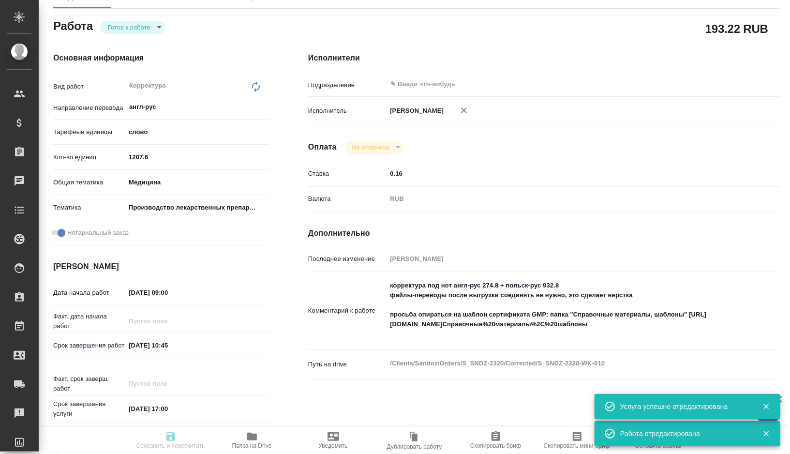
type input "[PERSON_NAME]"
type textarea "корректура под нот англ-рус 274.8 + польск-рус 932.8 файлы-переводы после выгру…"
type textarea "x"
type textarea "/Clients/Sandoz/Orders/S_SNDZ-2320/Corrected/S_SNDZ-2320-WK-010"
type textarea "x"
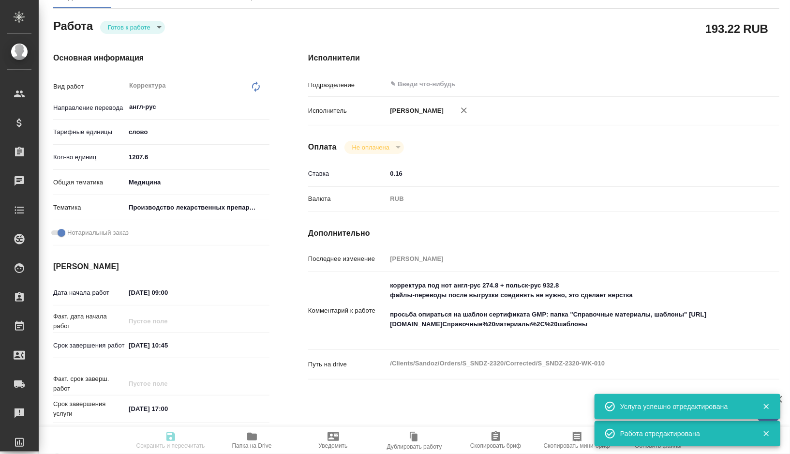
type input "S_SNDZ-2320"
type input "Перевод Стандарт"
type input "Приёмка по качеству, Постредактура машинного перевода, Корректура, Перевод, Ред…"
type input "[PERSON_NAME]"
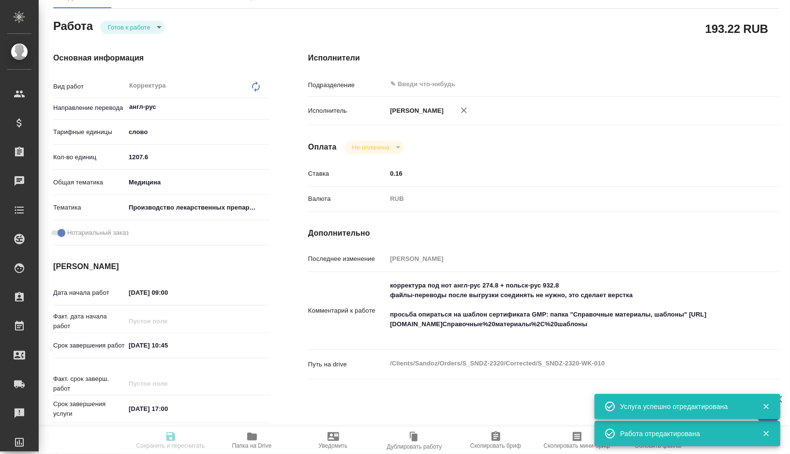
type input "/Clients/Sandoz/Orders/S_SNDZ-2320"
type textarea "x"
type textarea "Можно, пожалуйста, осуществить нотариальный перевод со скана во вложении на рус…"
type textarea "x"
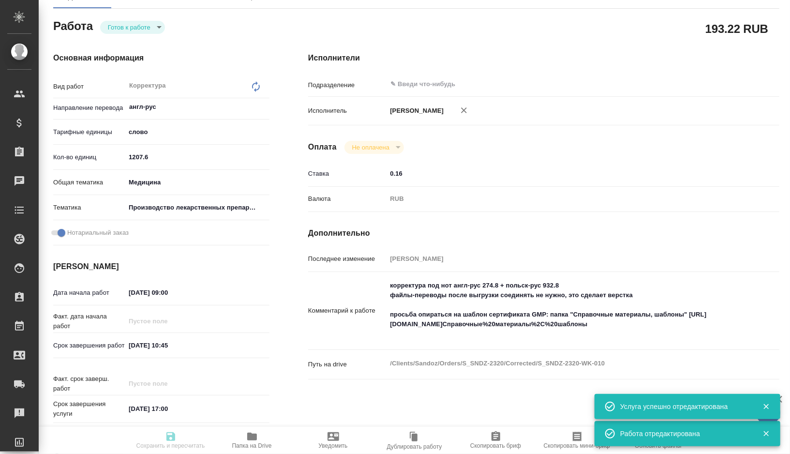
type textarea "x"
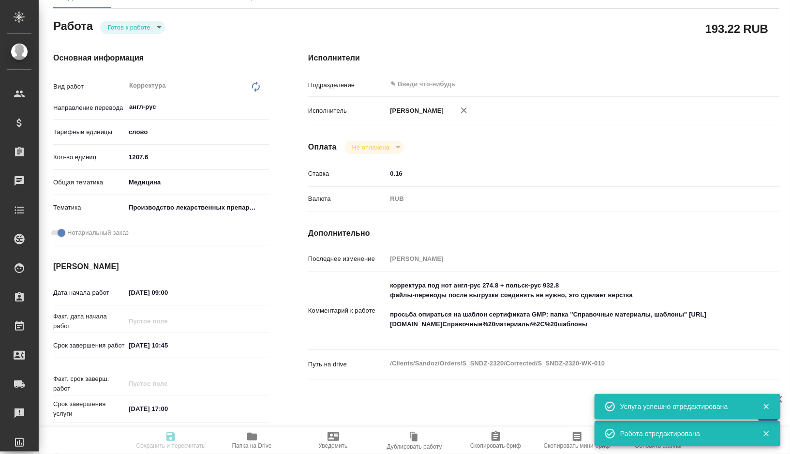
type textarea "x"
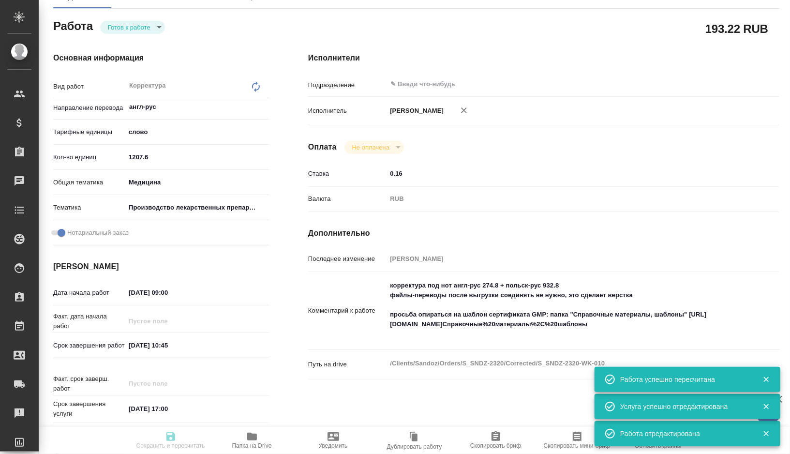
type textarea "x"
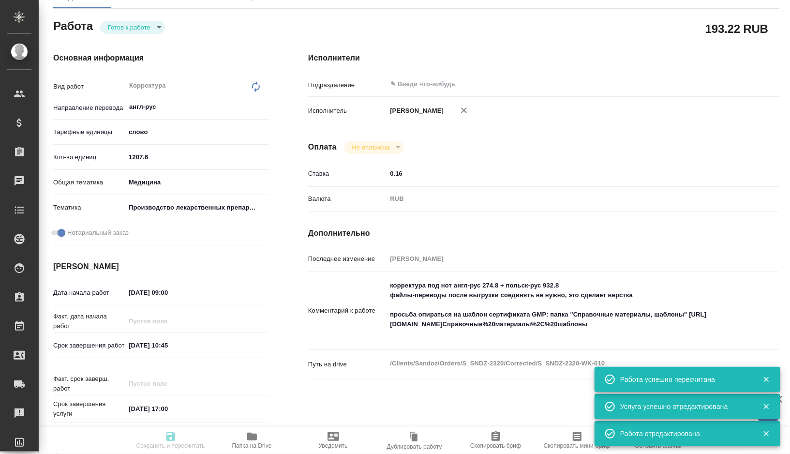
type input "readyForWork"
type textarea "Корректура"
type textarea "x"
type input "англ-рус"
type input "5a8b1489cc6b4906c91bfd90"
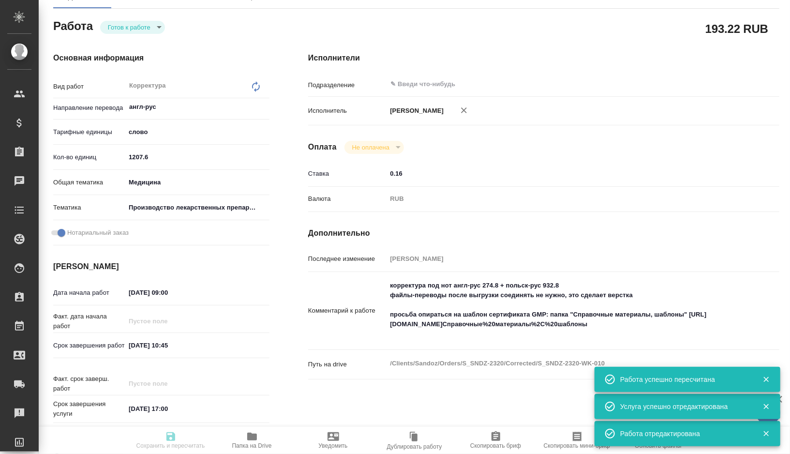
type input "1207.6"
type input "med"
type input "614982fec5ecbb70f805293f"
checkbox input "true"
type input "29.09.2025 09:00"
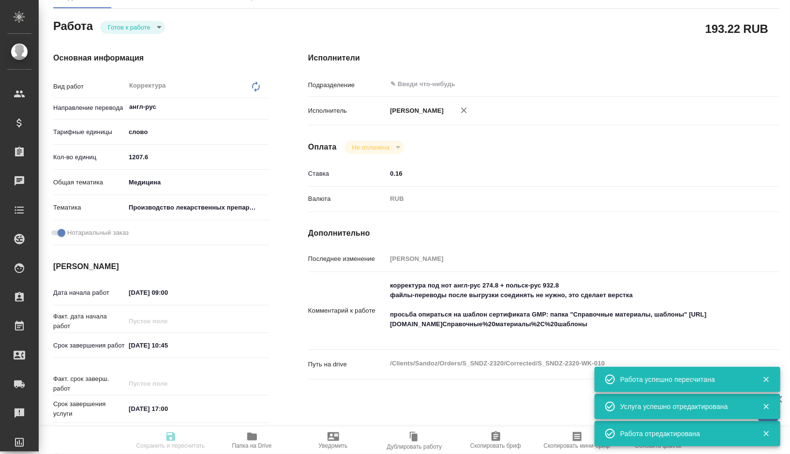
type input "30.09.2025 10:45"
type input "[DATE] 17:00"
type input "notPayed"
type input "0.16"
type input "RUB"
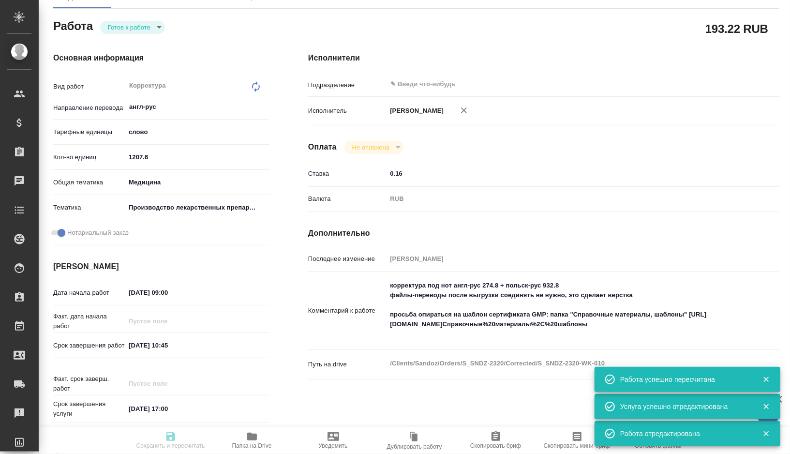
type input "[PERSON_NAME]"
type textarea "корректура под нот англ-рус 274.8 + польск-рус 932.8 файлы-переводы после выгру…"
type textarea "x"
type textarea "/Clients/Sandoz/Orders/S_SNDZ-2320/Corrected/S_SNDZ-2320-WK-010"
type textarea "x"
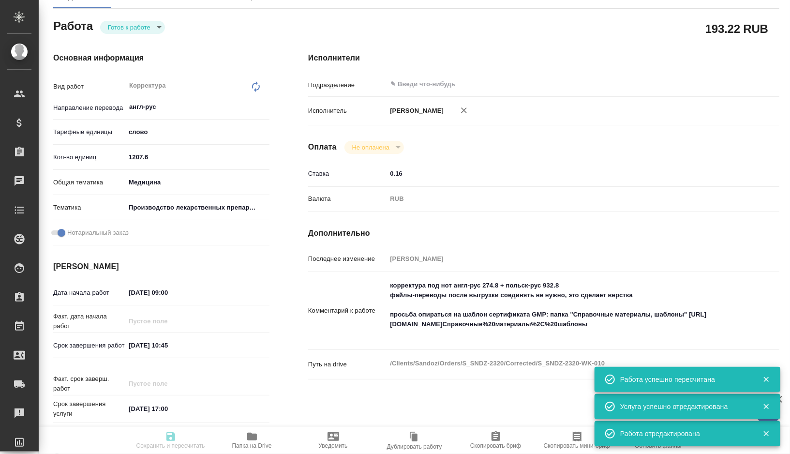
type input "S_SNDZ-2320"
type input "Перевод Стандарт"
type input "Приёмка по качеству, Постредактура машинного перевода, Корректура, Перевод, Ред…"
type input "[PERSON_NAME]"
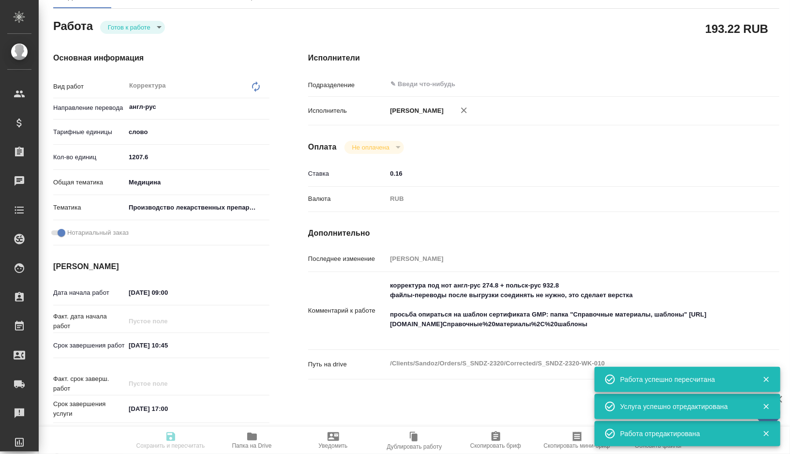
type input "/Clients/Sandoz/Orders/S_SNDZ-2320"
type textarea "x"
type textarea "Можно, пожалуйста, осуществить нотариальный перевод со скана во вложении на рус…"
type textarea "x"
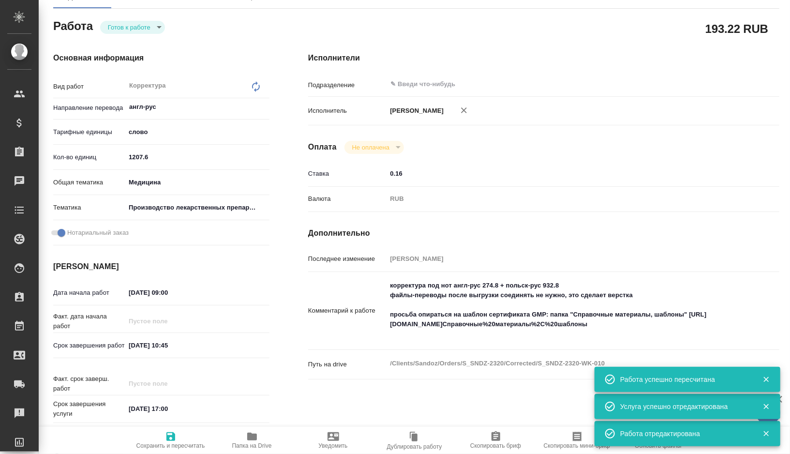
type textarea "x"
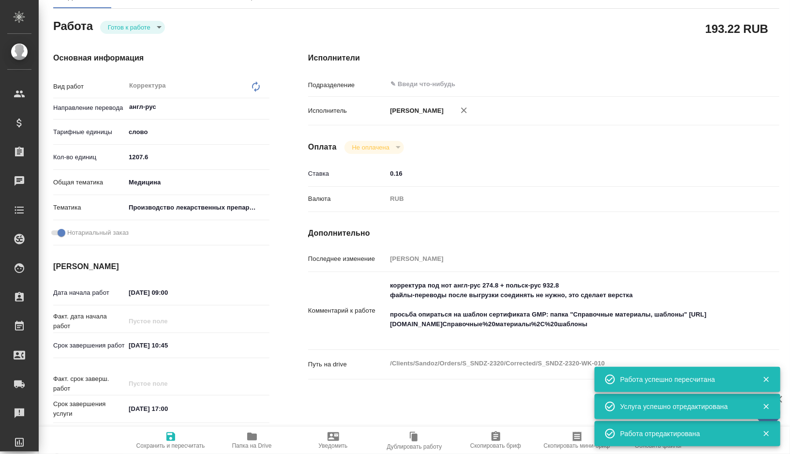
type textarea "x"
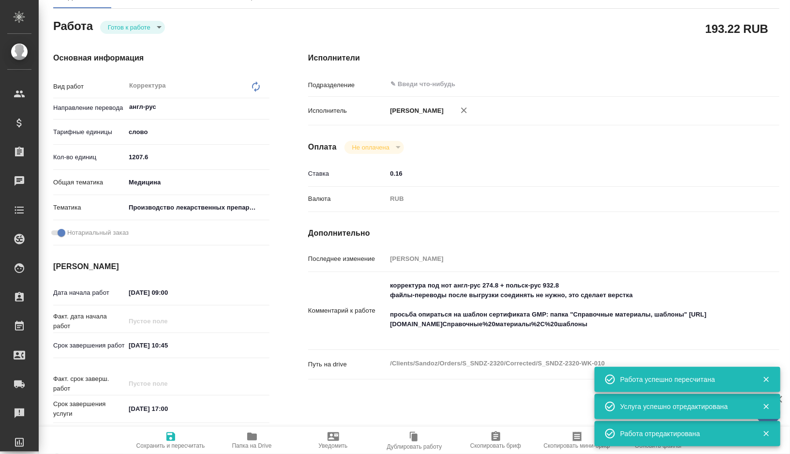
type textarea "x"
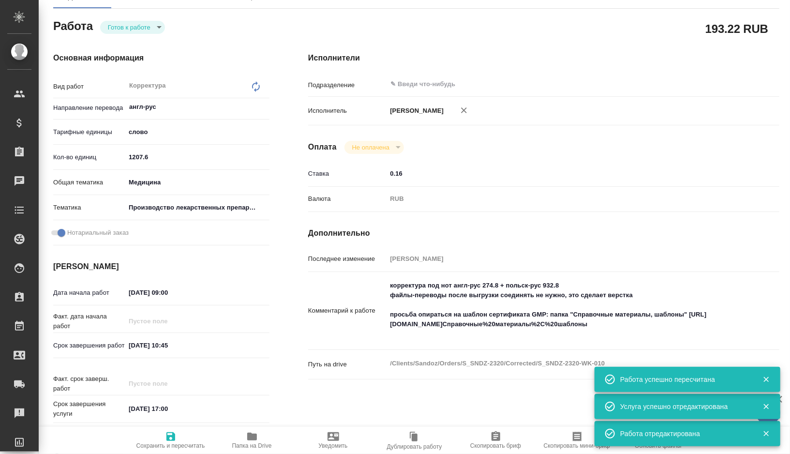
type textarea "x"
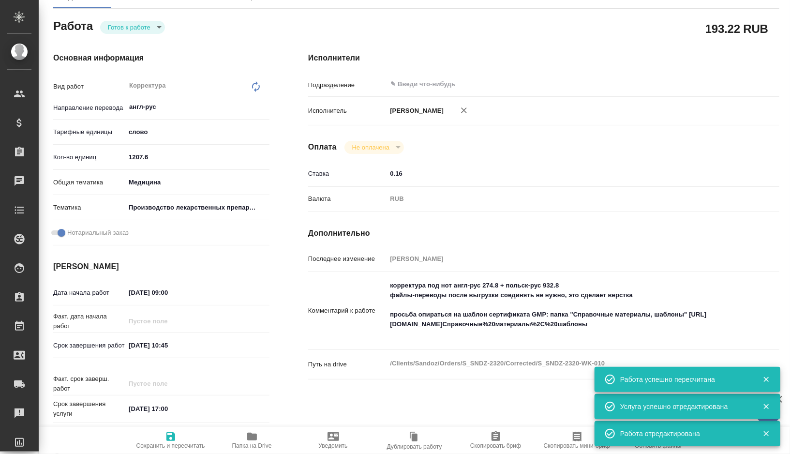
type textarea "x"
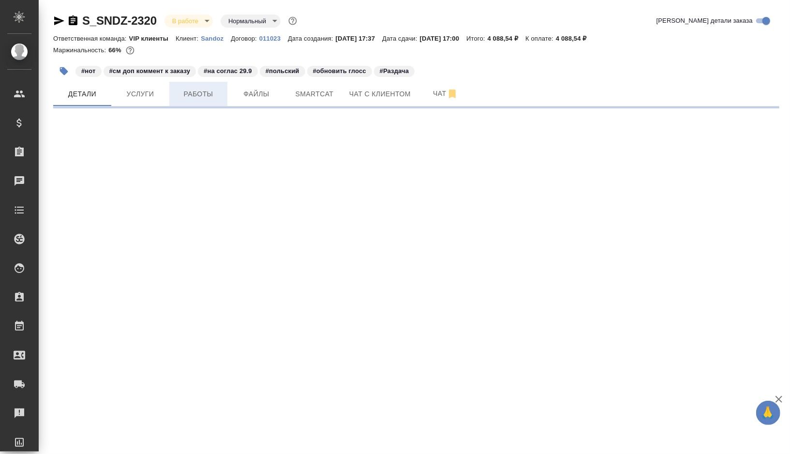
select select "RU"
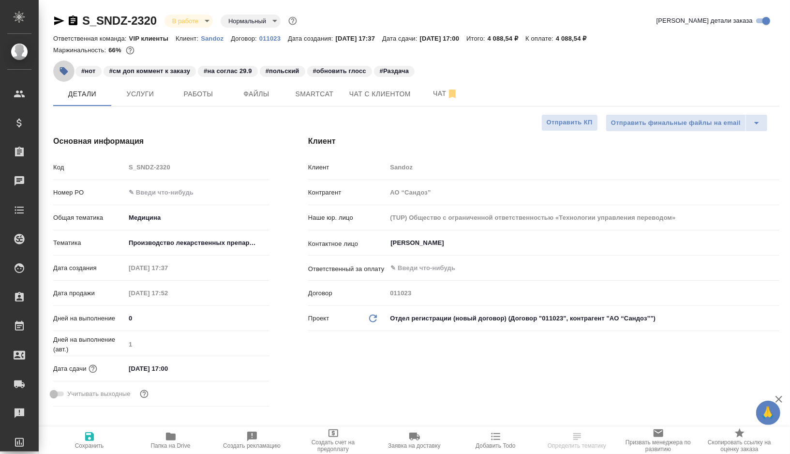
click at [64, 72] on icon "button" at bounding box center [64, 71] width 8 height 8
type textarea "x"
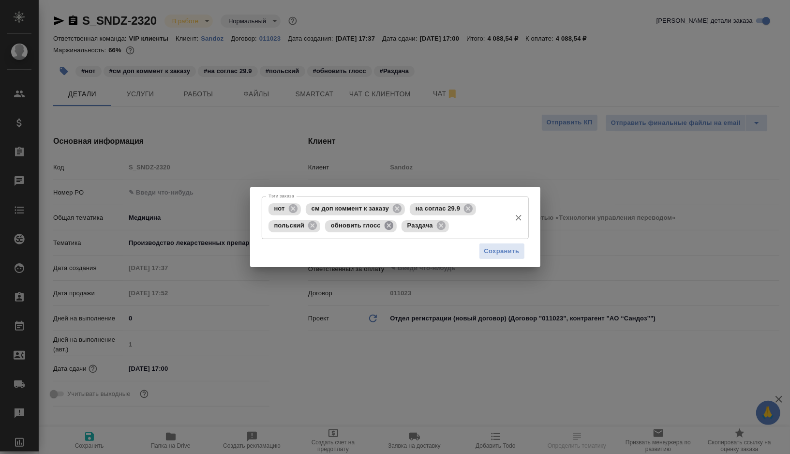
click at [391, 226] on icon at bounding box center [388, 225] width 9 height 9
click at [365, 226] on icon at bounding box center [364, 225] width 11 height 11
click at [508, 256] on span "Сохранить" at bounding box center [501, 251] width 35 height 11
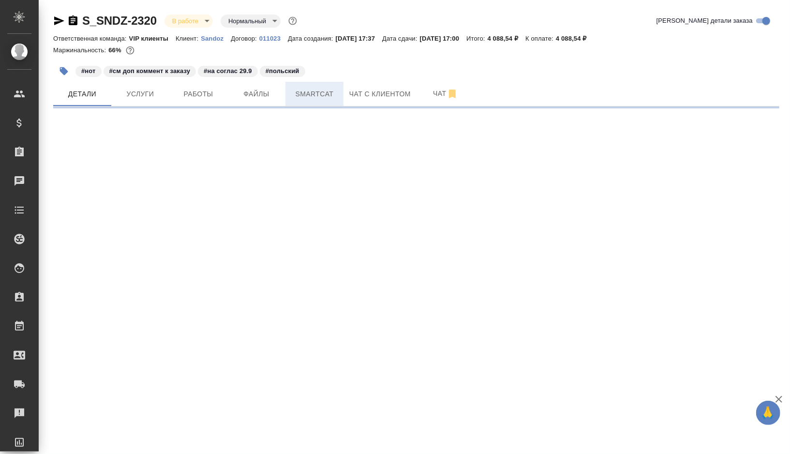
click at [316, 93] on span "Smartcat" at bounding box center [314, 94] width 46 height 12
select select "RU"
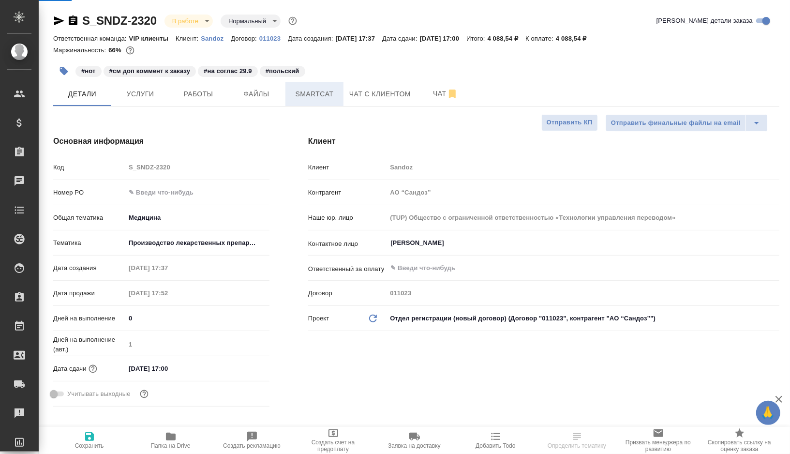
type textarea "x"
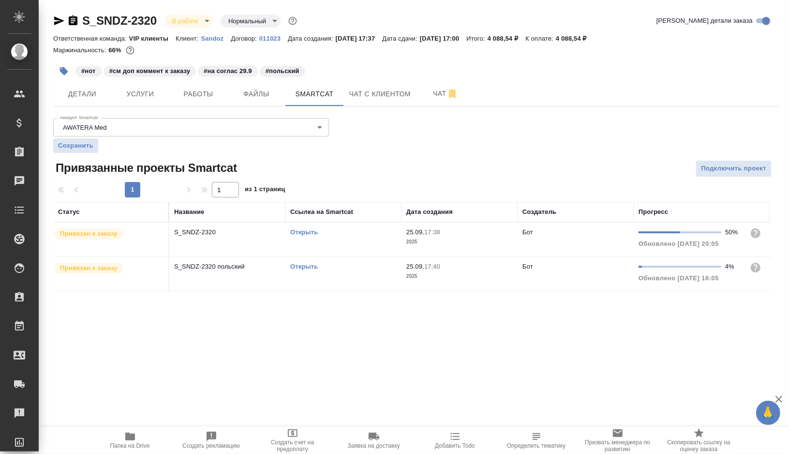
click at [309, 232] on link "Открыть" at bounding box center [304, 231] width 28 height 7
click at [308, 266] on link "Открыть" at bounding box center [304, 266] width 28 height 7
click at [200, 87] on button "Работы" at bounding box center [198, 94] width 58 height 24
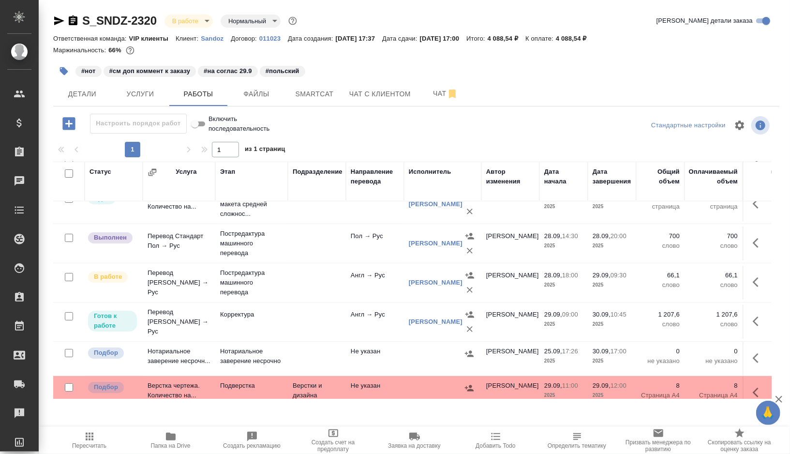
scroll to position [57, 0]
click at [758, 276] on icon "button" at bounding box center [759, 281] width 12 height 12
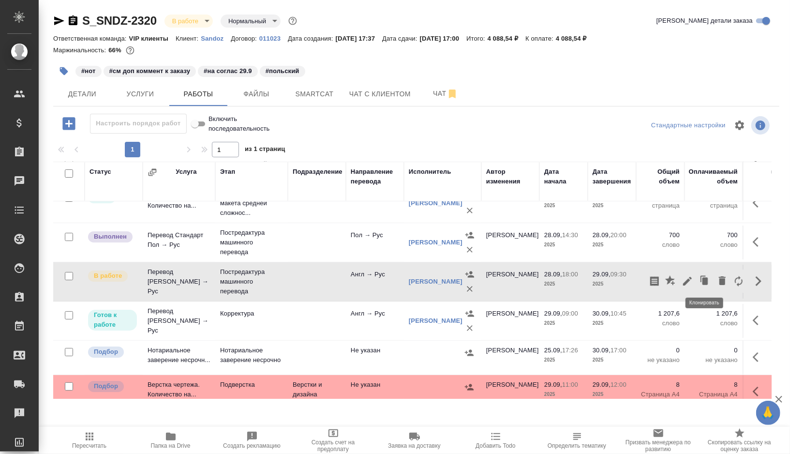
click at [684, 278] on icon "button" at bounding box center [687, 281] width 12 height 12
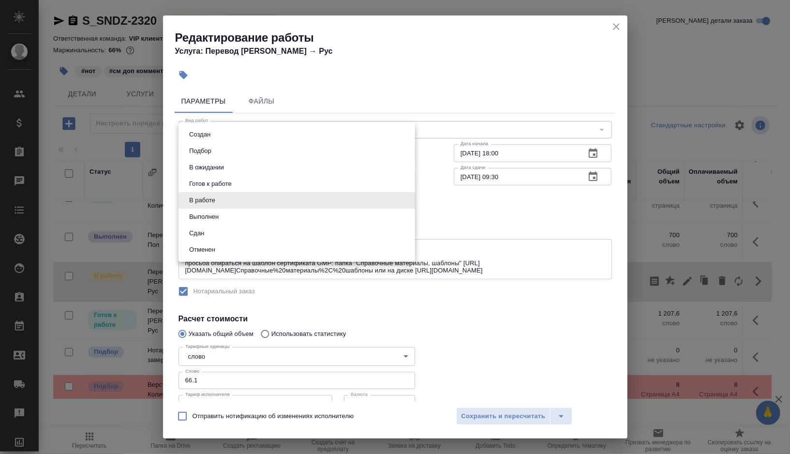
click at [329, 204] on body "🙏 .cls-1 fill:#fff; AWATERA [PERSON_NAME] Спецификации Заказы 0 Чаты Todo Проек…" at bounding box center [395, 227] width 790 height 454
click at [248, 219] on li "Выполнен" at bounding box center [296, 216] width 236 height 16
type input "completed"
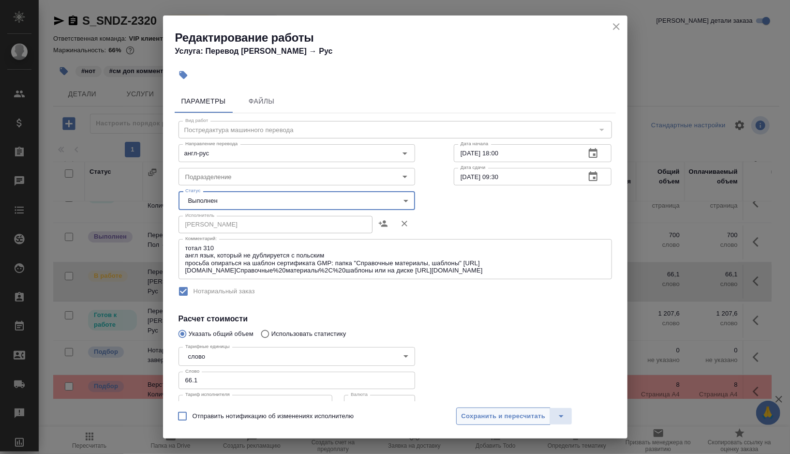
click at [473, 413] on span "Сохранить и пересчитать" at bounding box center [503, 416] width 84 height 11
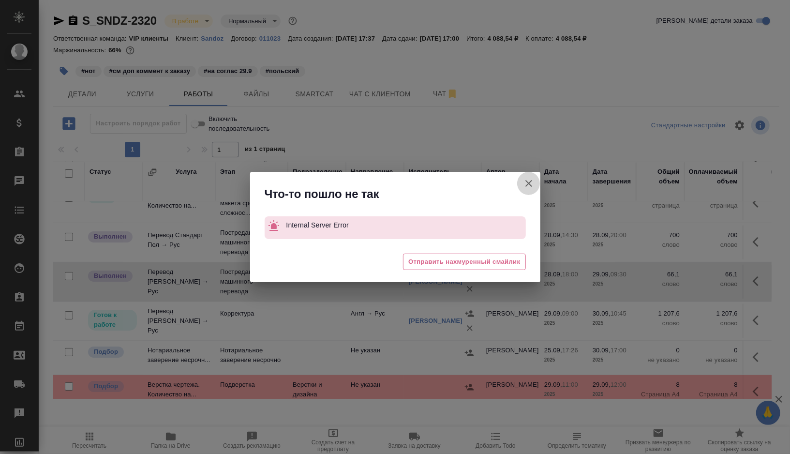
click at [532, 184] on icon "button" at bounding box center [529, 183] width 12 height 12
